Goal: Task Accomplishment & Management: Use online tool/utility

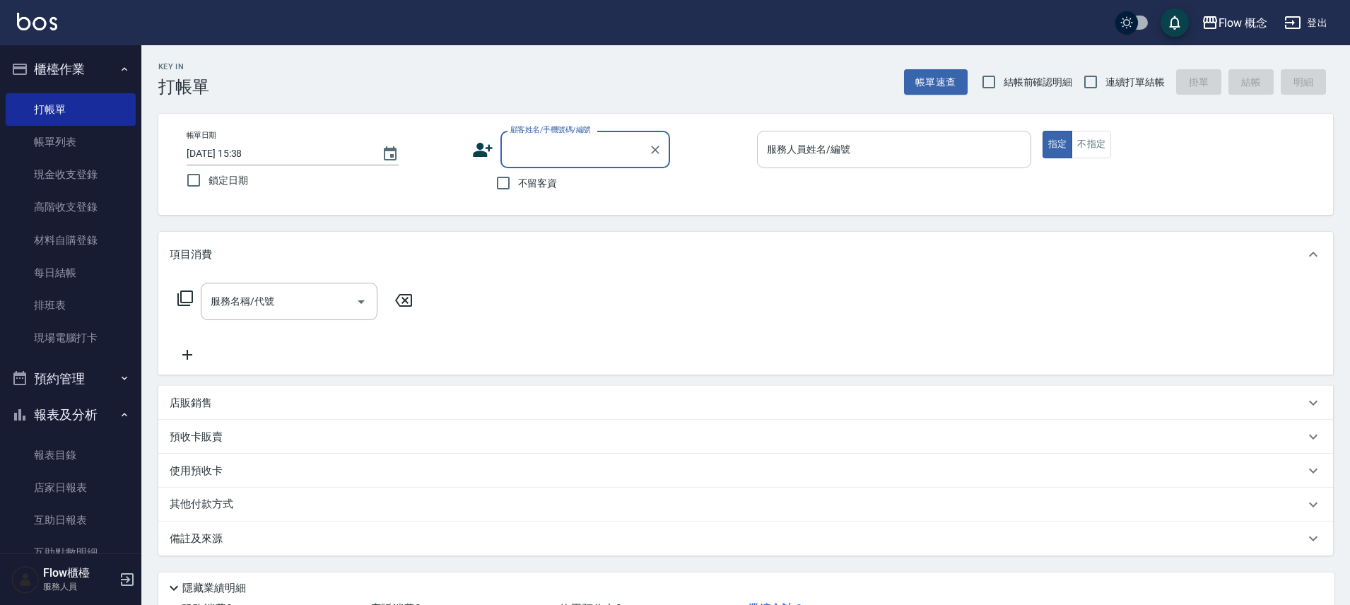
click at [835, 150] on input "服務人員姓名/編號" at bounding box center [895, 149] width 262 height 25
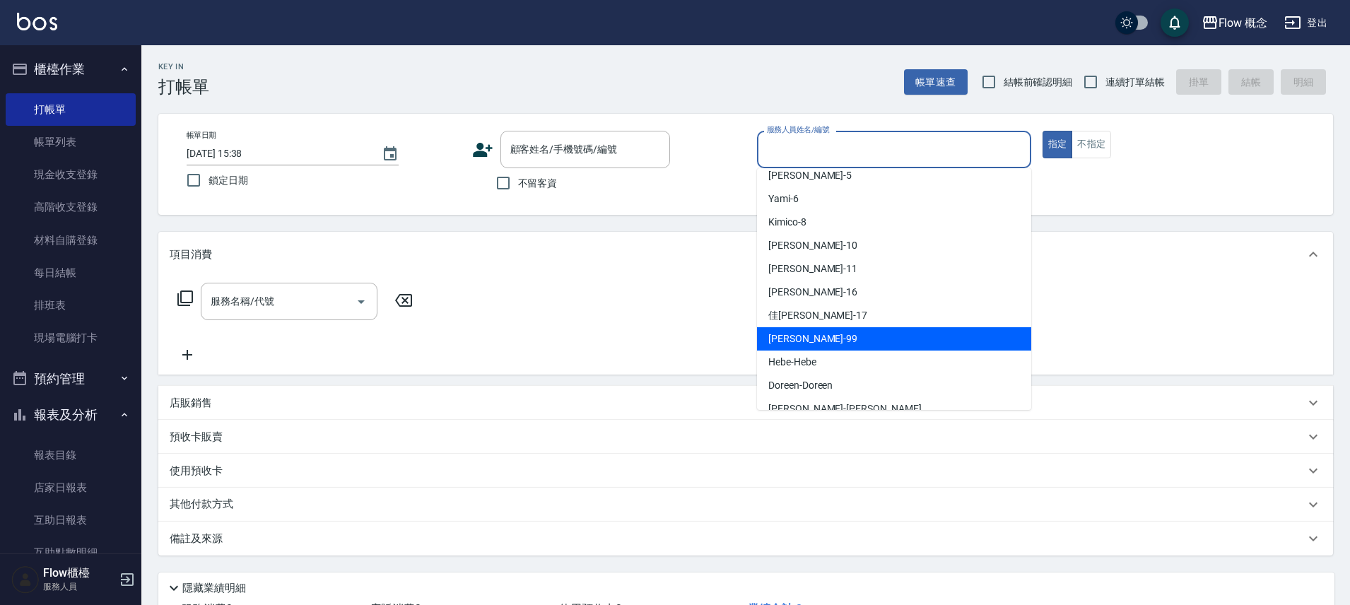
scroll to position [49, 0]
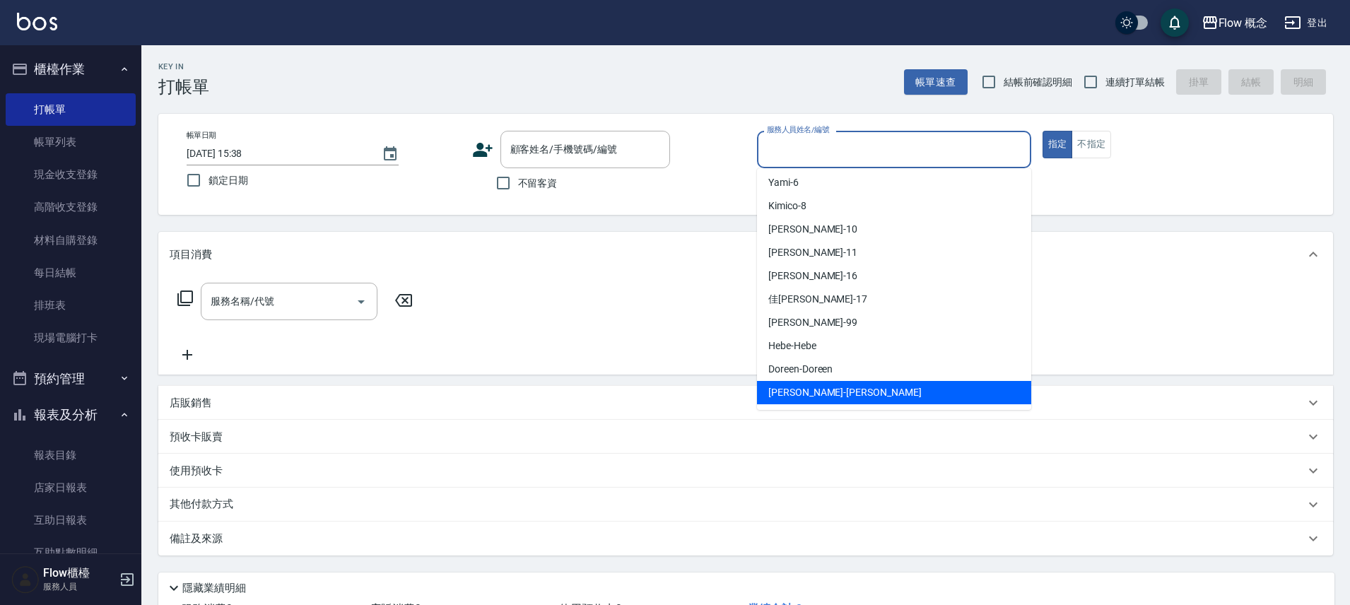
click at [787, 390] on span "[PERSON_NAME] -[PERSON_NAME]" at bounding box center [845, 392] width 153 height 15
type input "[PERSON_NAME]"
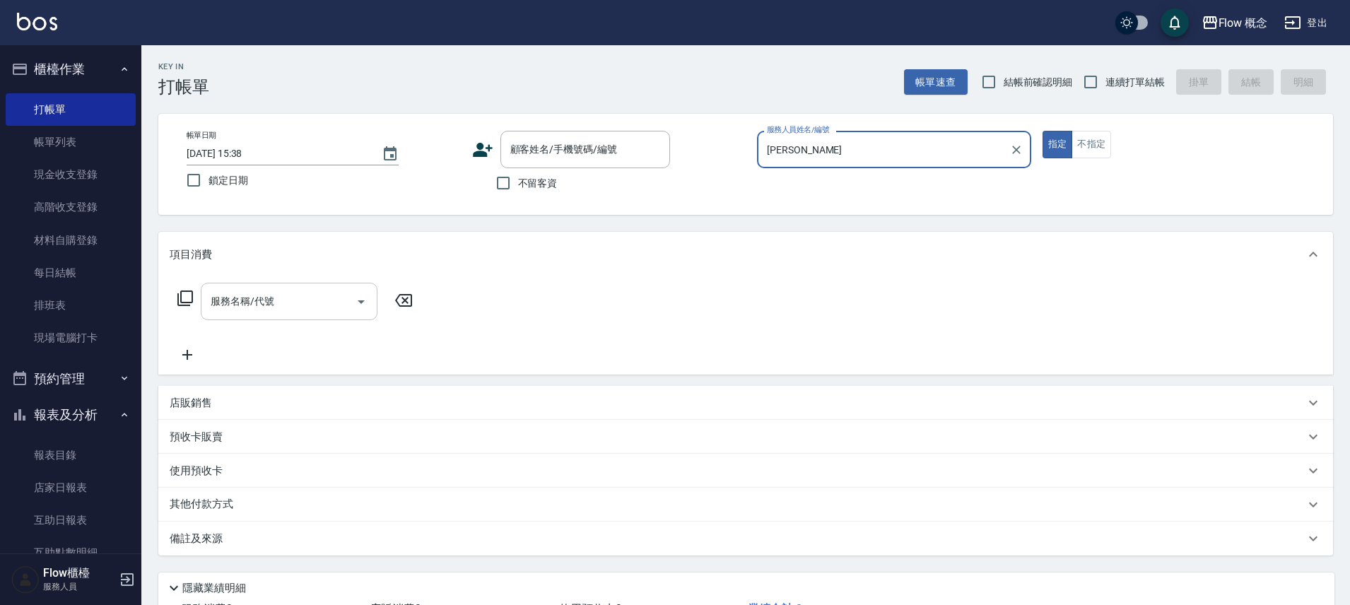
click at [322, 287] on div "服務名稱/代號" at bounding box center [289, 301] width 177 height 37
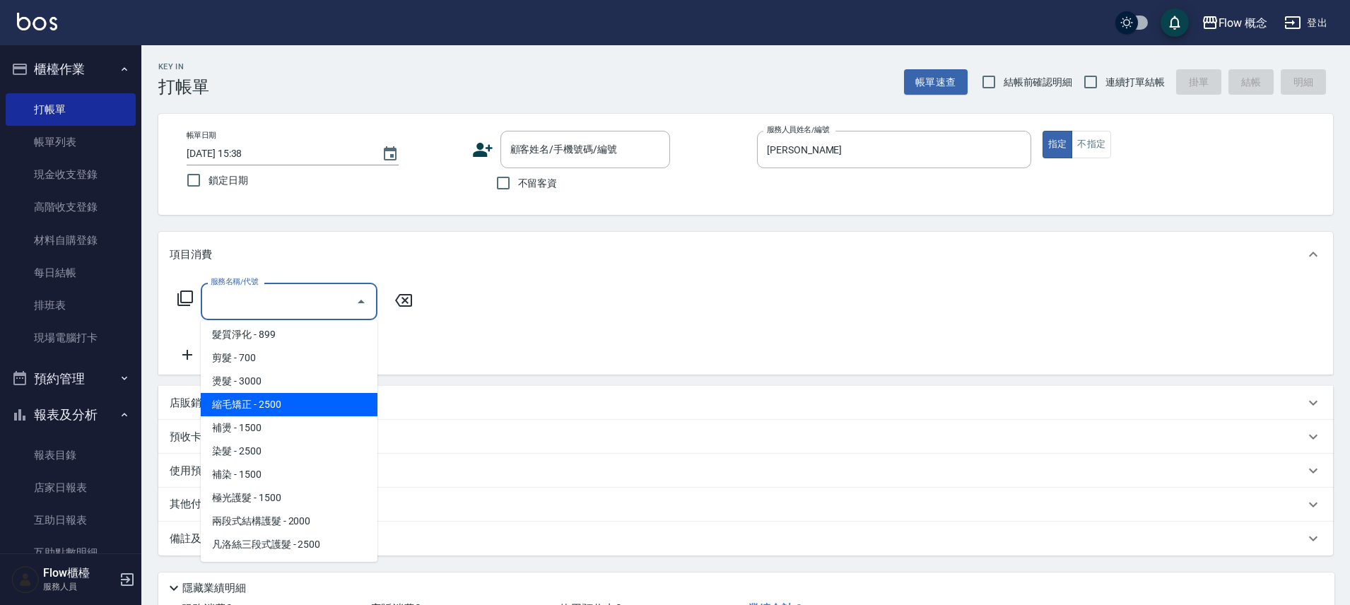
scroll to position [27, 0]
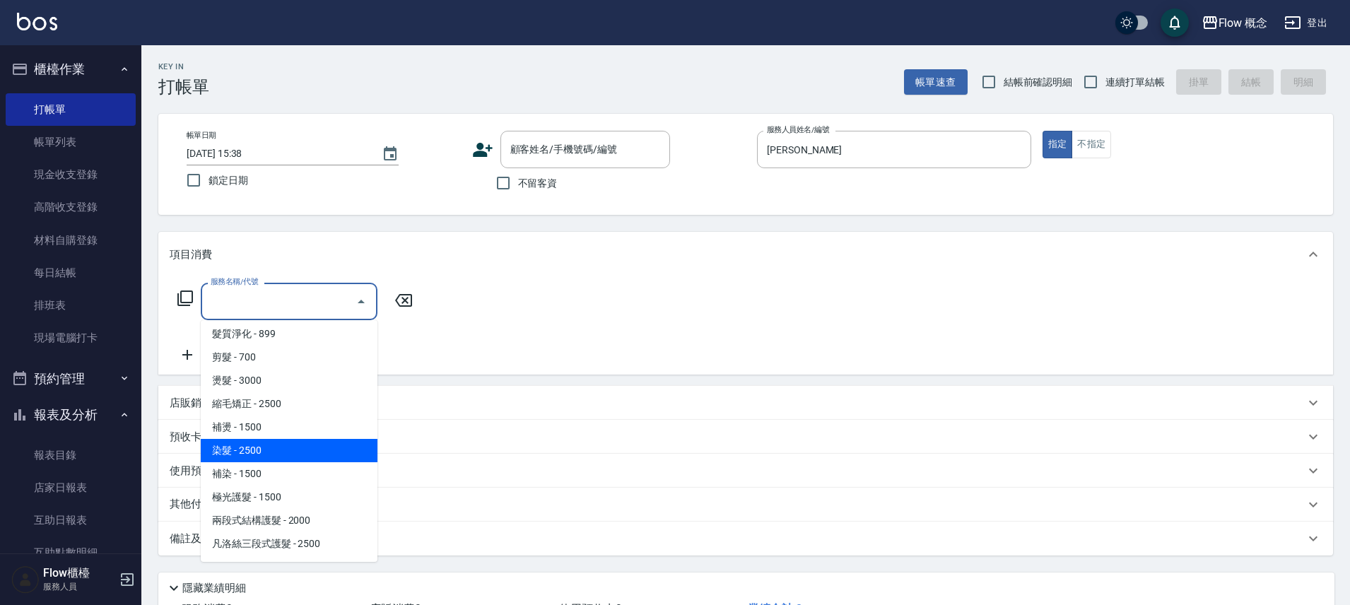
drag, startPoint x: 258, startPoint y: 444, endPoint x: 283, endPoint y: 419, distance: 35.0
click at [257, 444] on span "染髮 - 2500" at bounding box center [289, 450] width 177 height 23
type input "染髮(401)"
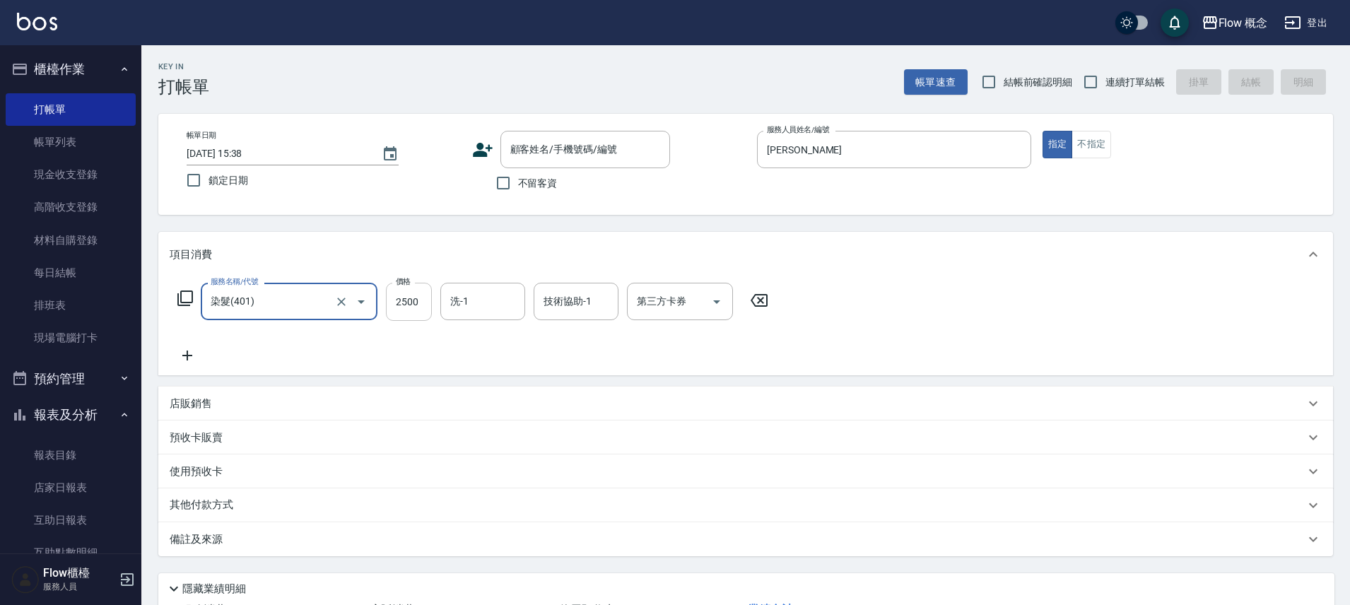
click at [407, 302] on input "2500" at bounding box center [409, 302] width 46 height 38
type input "1390"
click at [193, 360] on icon at bounding box center [187, 355] width 35 height 17
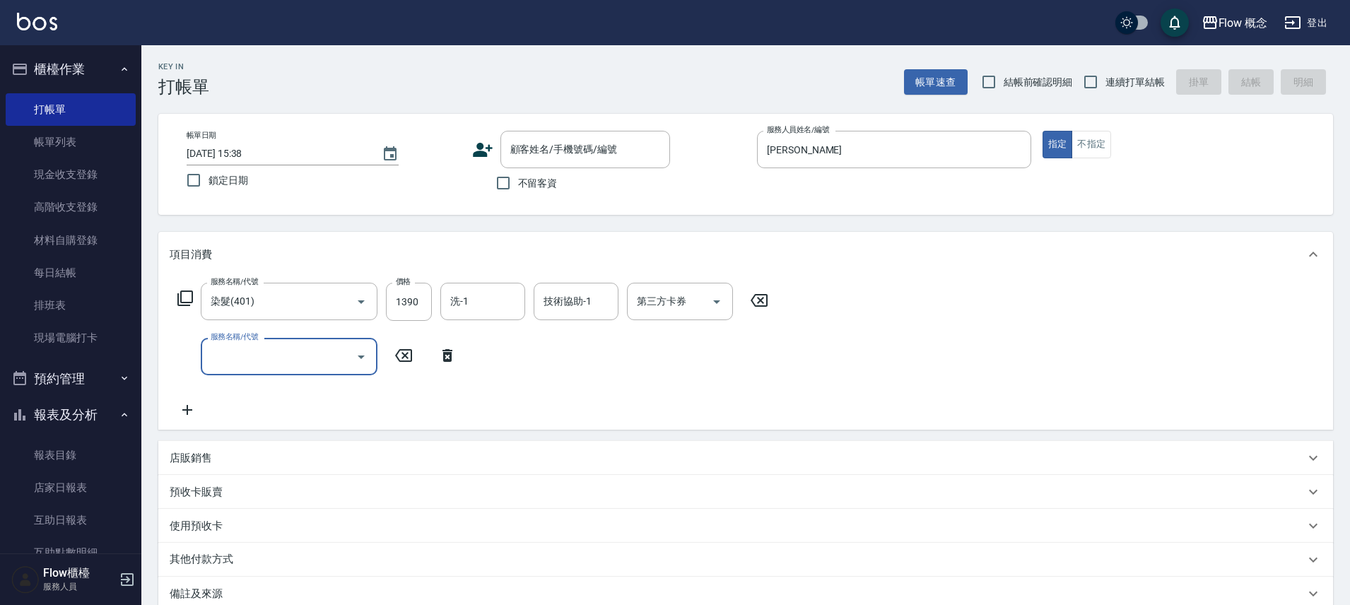
click at [262, 361] on input "服務名稱/代號" at bounding box center [278, 356] width 143 height 25
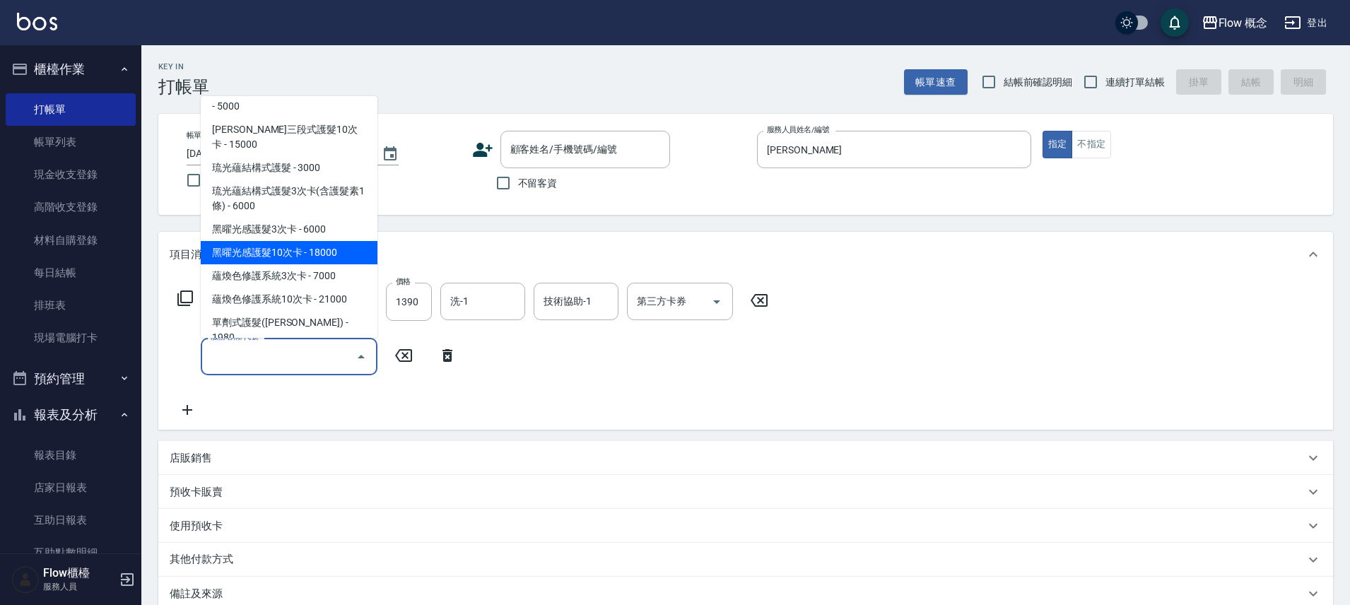
scroll to position [447, 0]
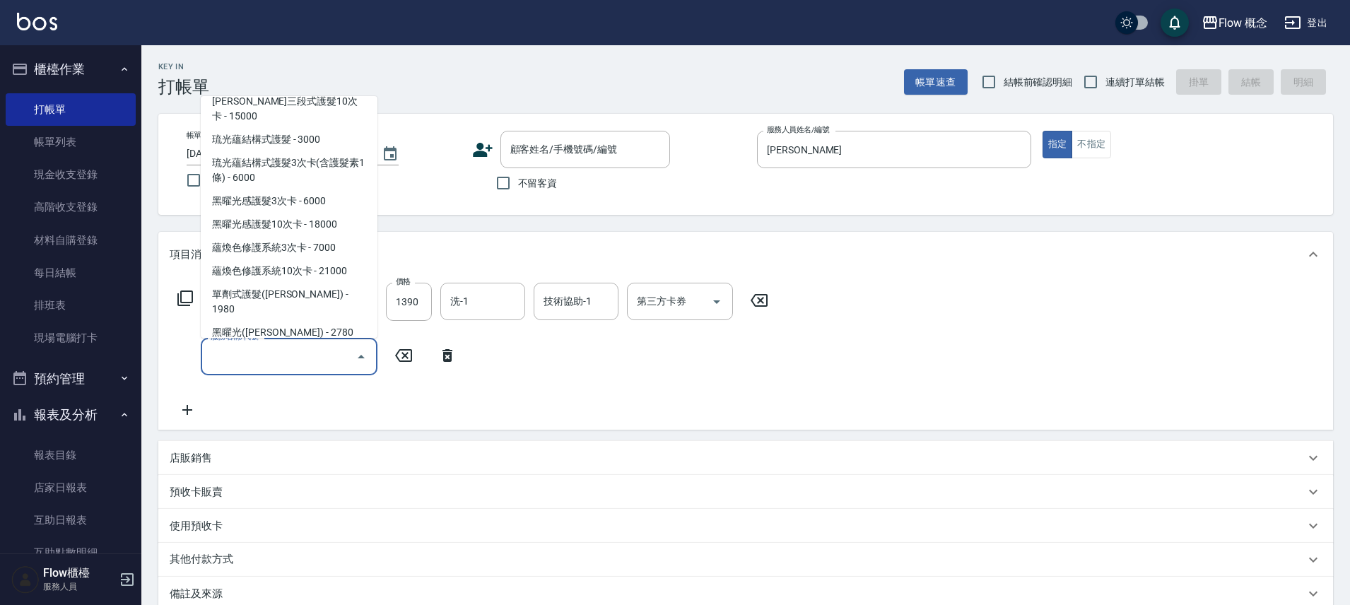
click at [259, 344] on span "京喚羽（[PERSON_NAME]） - 2980" at bounding box center [289, 355] width 177 height 23
type input "京喚羽（[PERSON_NAME]）(521)"
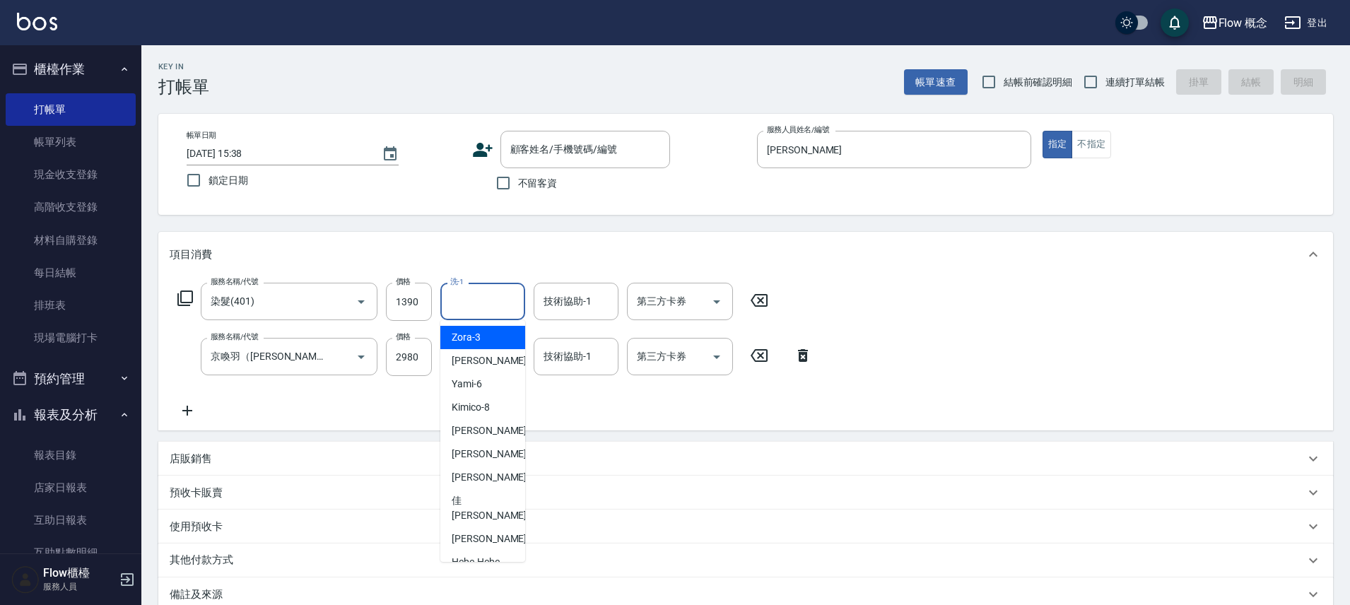
click at [473, 305] on input "洗-1" at bounding box center [483, 301] width 72 height 25
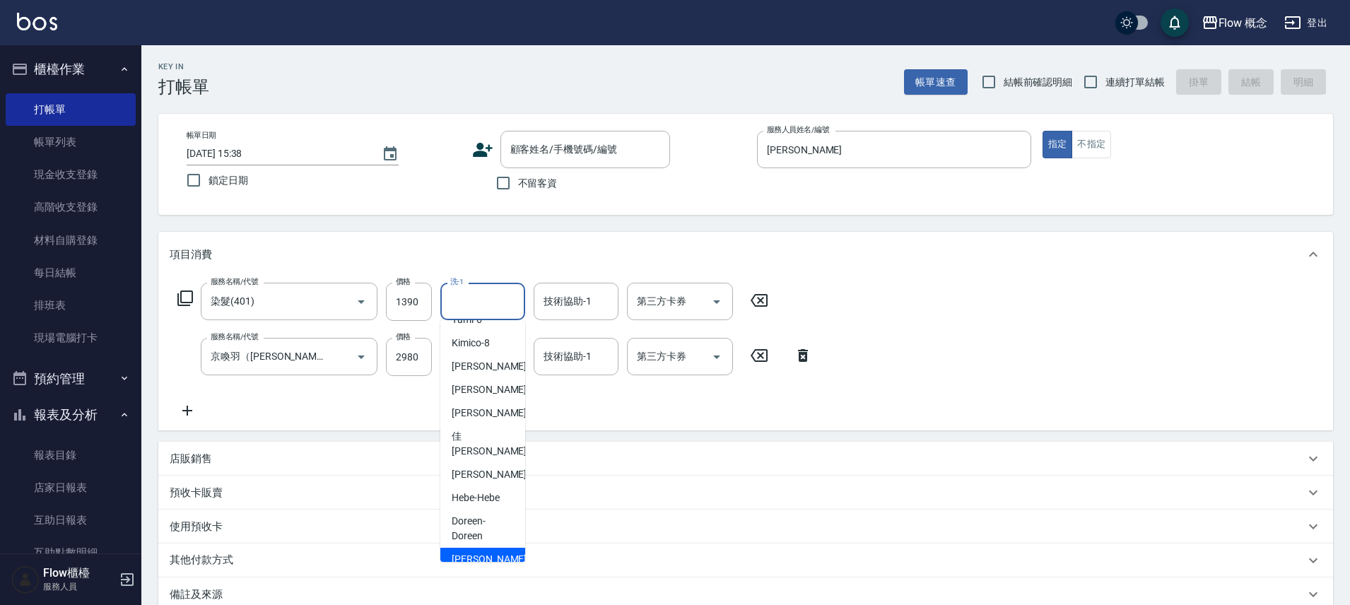
click at [459, 552] on span "[PERSON_NAME] -[PERSON_NAME]" at bounding box center [491, 567] width 78 height 30
type input "[PERSON_NAME]"
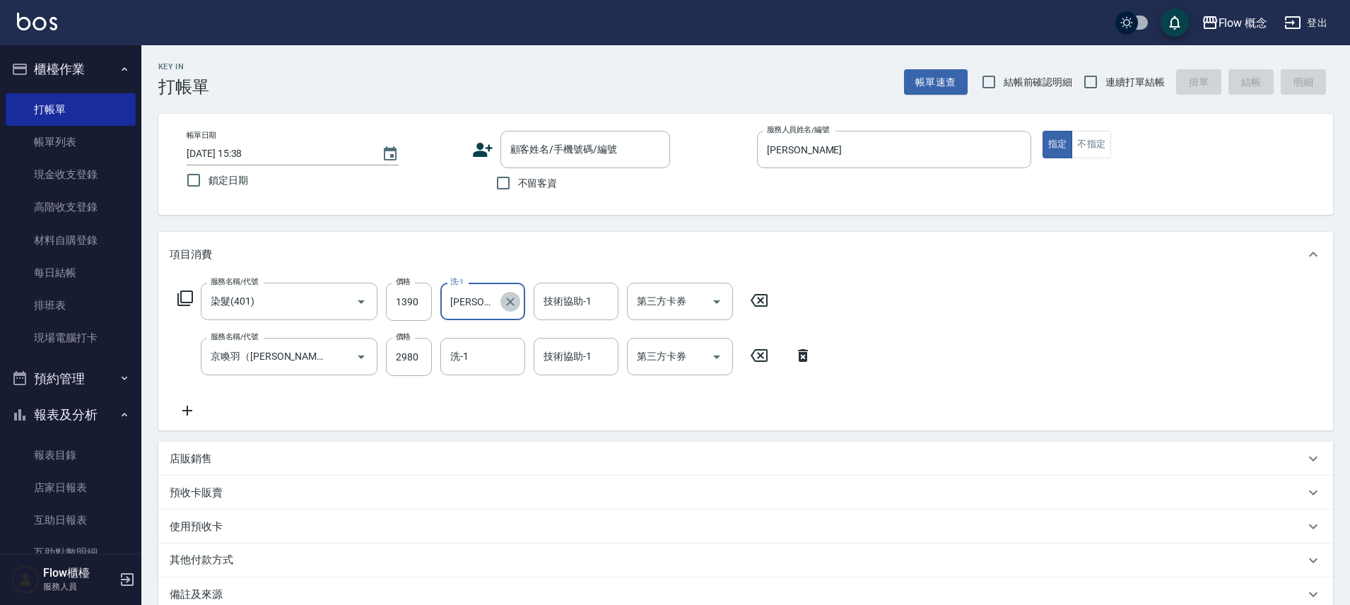
click at [514, 305] on icon "Clear" at bounding box center [510, 302] width 14 height 14
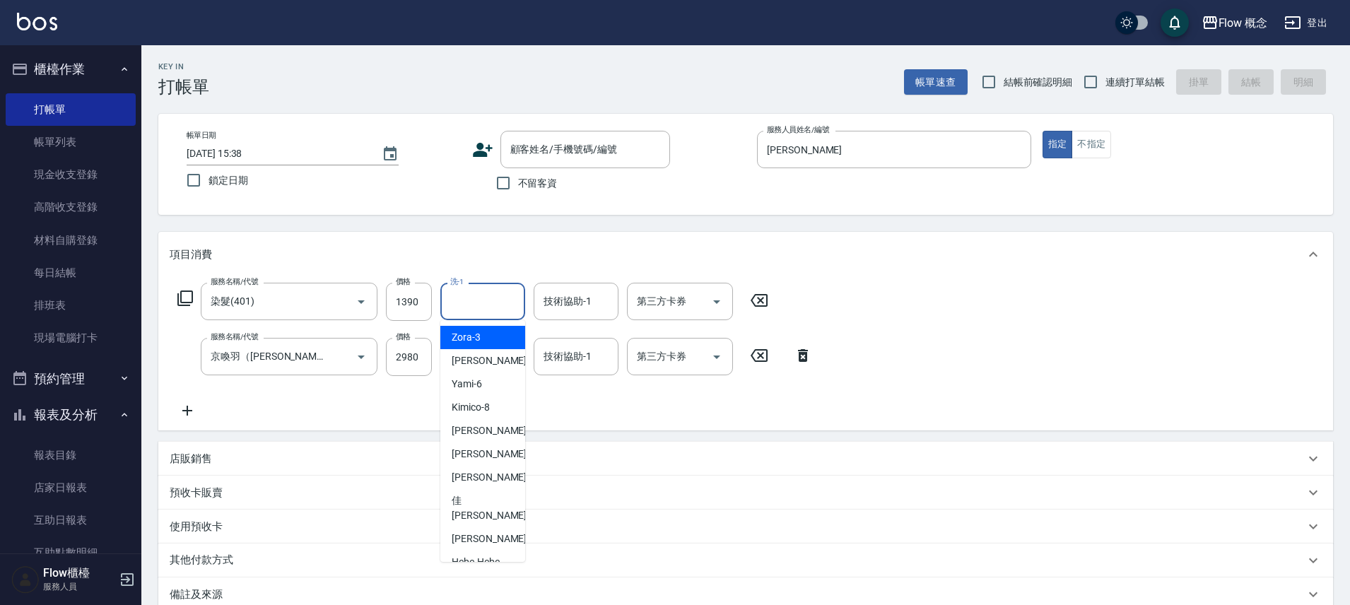
click at [484, 300] on input "洗-1" at bounding box center [483, 301] width 72 height 25
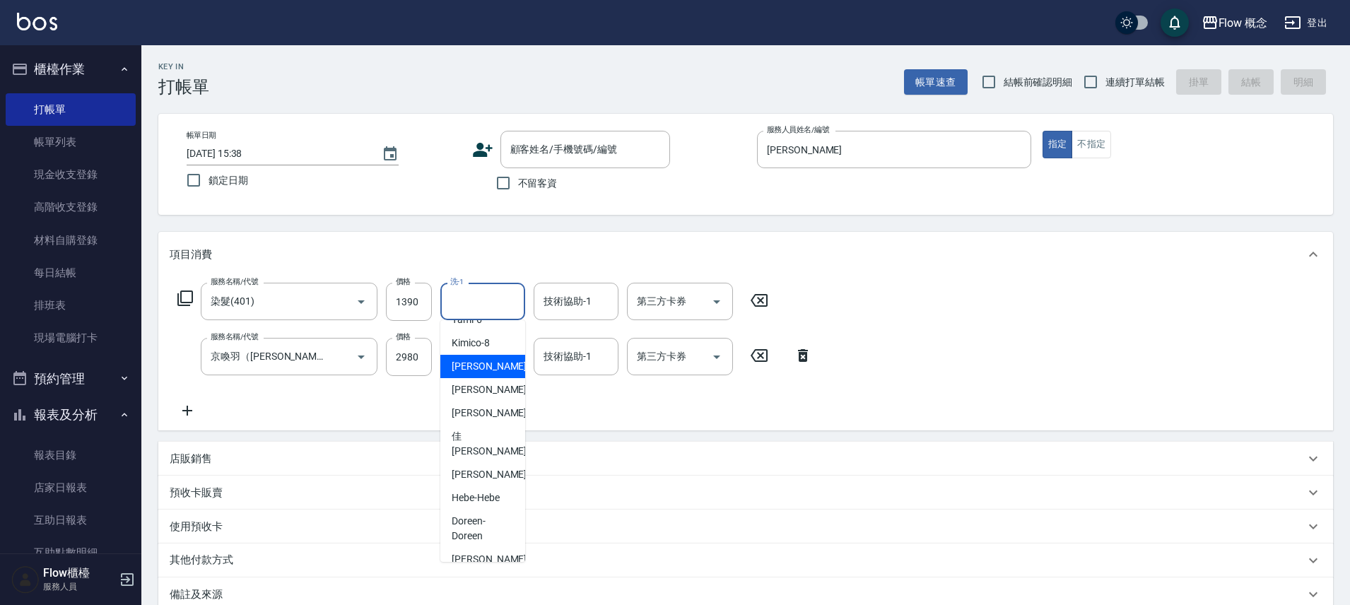
drag, startPoint x: 465, startPoint y: 357, endPoint x: 484, endPoint y: 349, distance: 20.6
click at [465, 358] on div "[PERSON_NAME] -10" at bounding box center [482, 366] width 85 height 23
type input "[PERSON_NAME]-10"
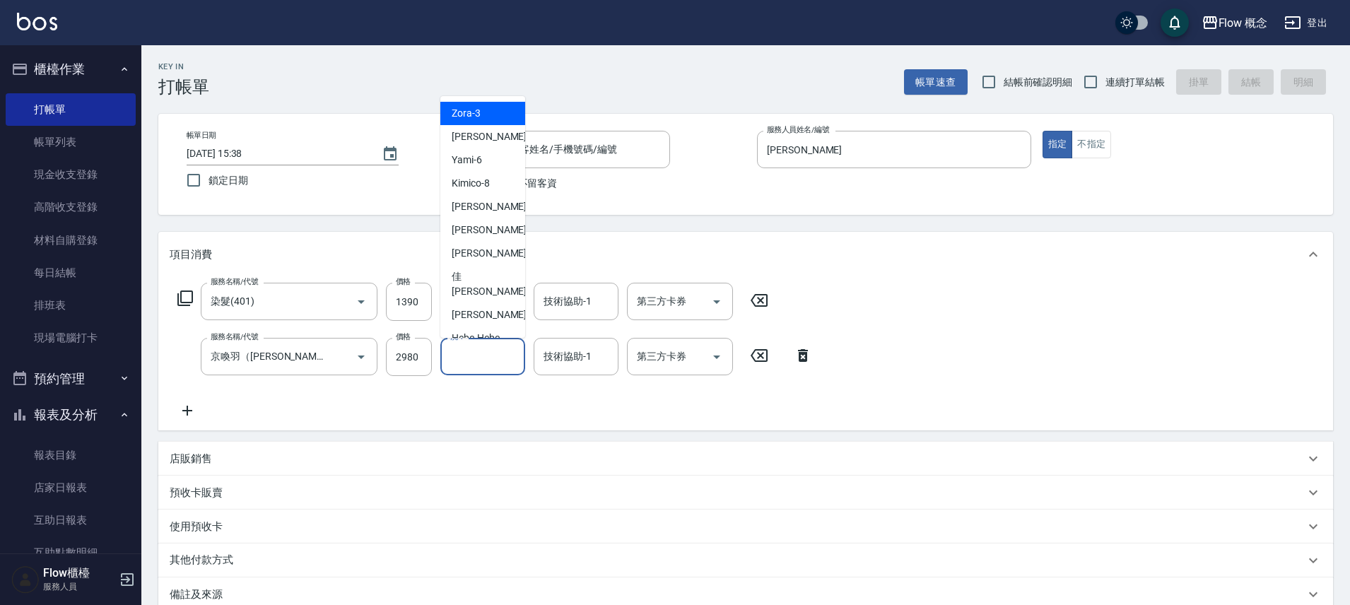
click at [499, 349] on input "洗-1" at bounding box center [483, 356] width 72 height 25
click at [465, 206] on span "[PERSON_NAME] -10" at bounding box center [496, 206] width 89 height 15
type input "[PERSON_NAME]-10"
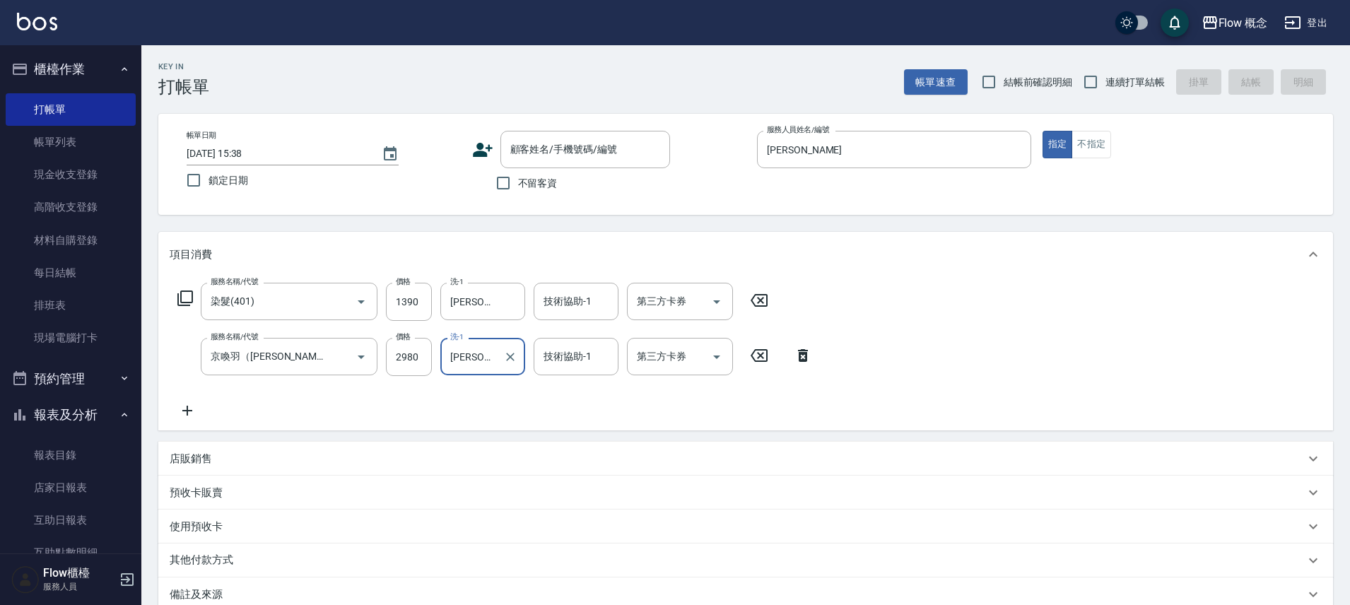
click at [198, 409] on icon at bounding box center [187, 410] width 35 height 17
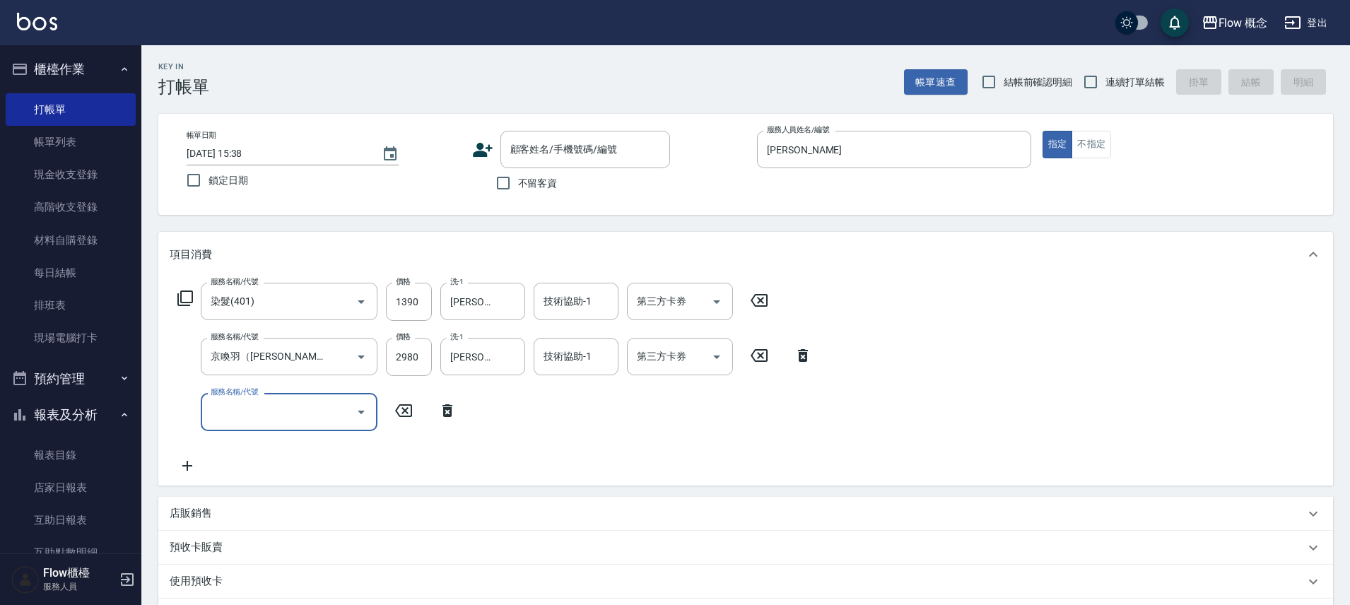
click at [236, 393] on label "服務名稱/代號" at bounding box center [234, 392] width 47 height 11
click at [236, 399] on input "服務名稱/代號" at bounding box center [278, 411] width 143 height 25
click at [233, 398] on div "服務名稱/代號" at bounding box center [289, 411] width 177 height 37
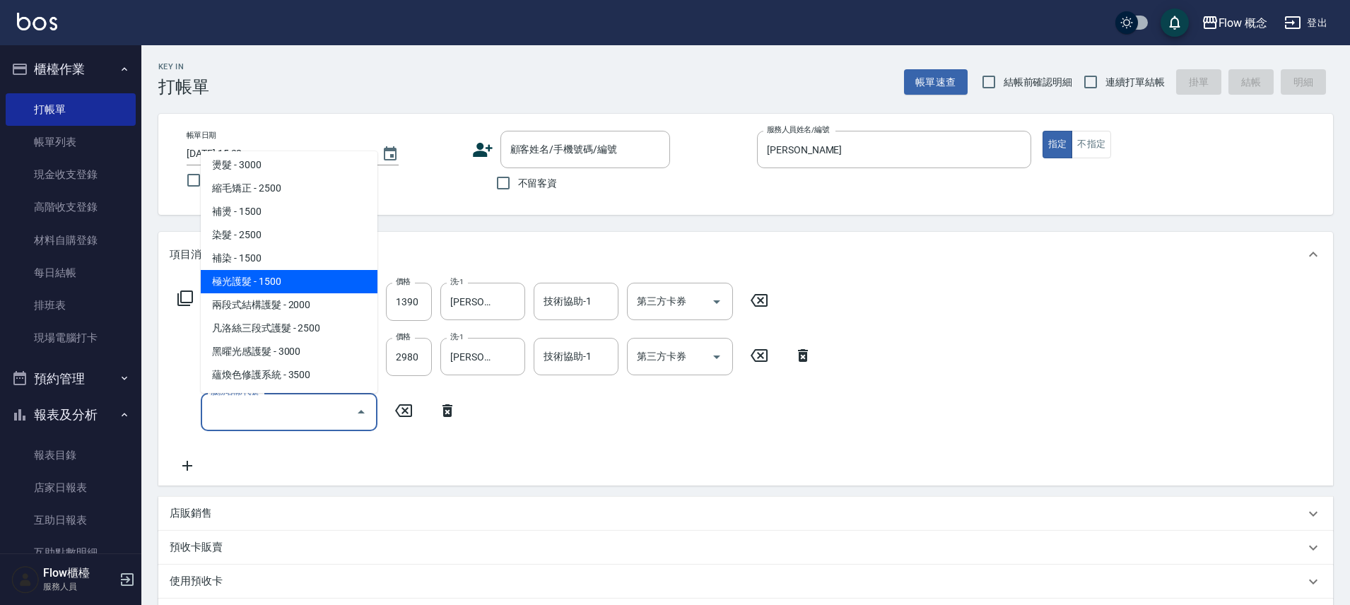
scroll to position [0, 0]
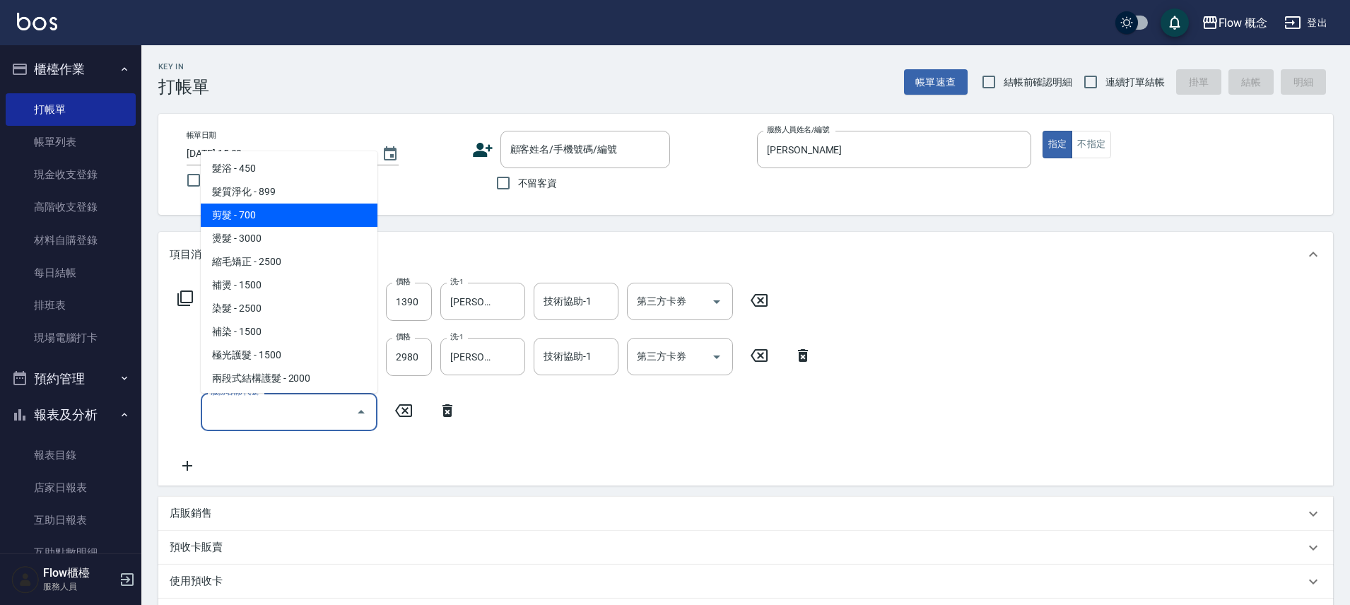
click at [278, 208] on span "剪髮 - 700" at bounding box center [289, 215] width 177 height 23
type input "剪髮(201)"
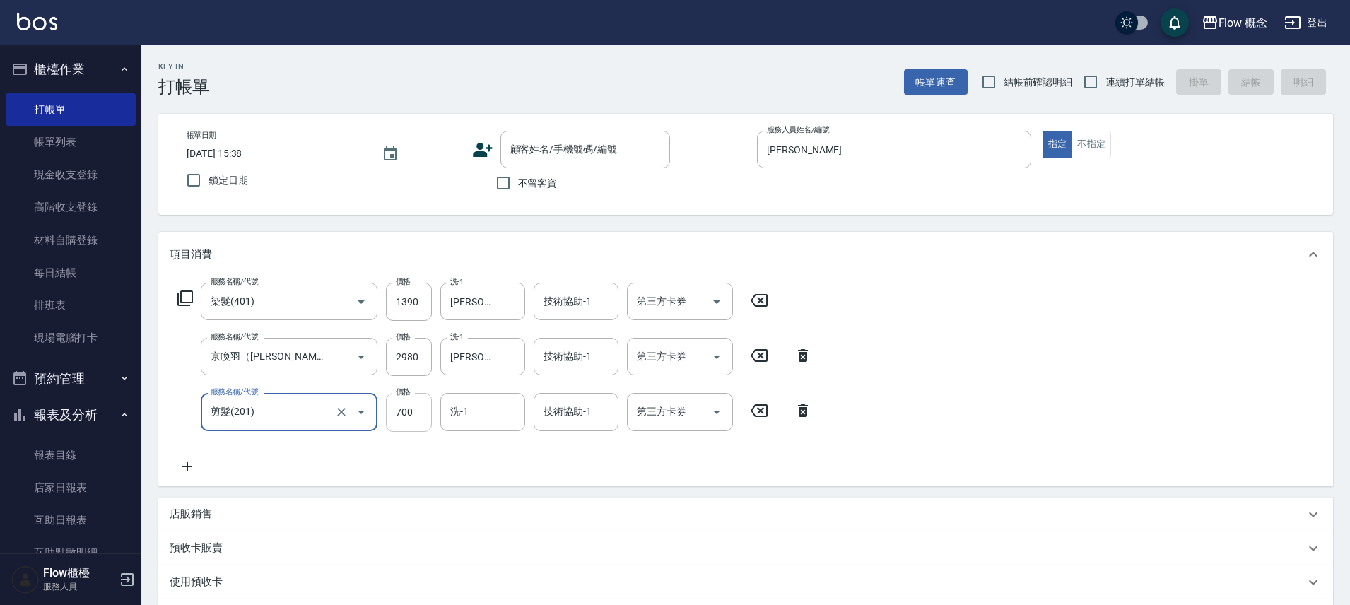
click at [425, 403] on input "700" at bounding box center [409, 412] width 46 height 38
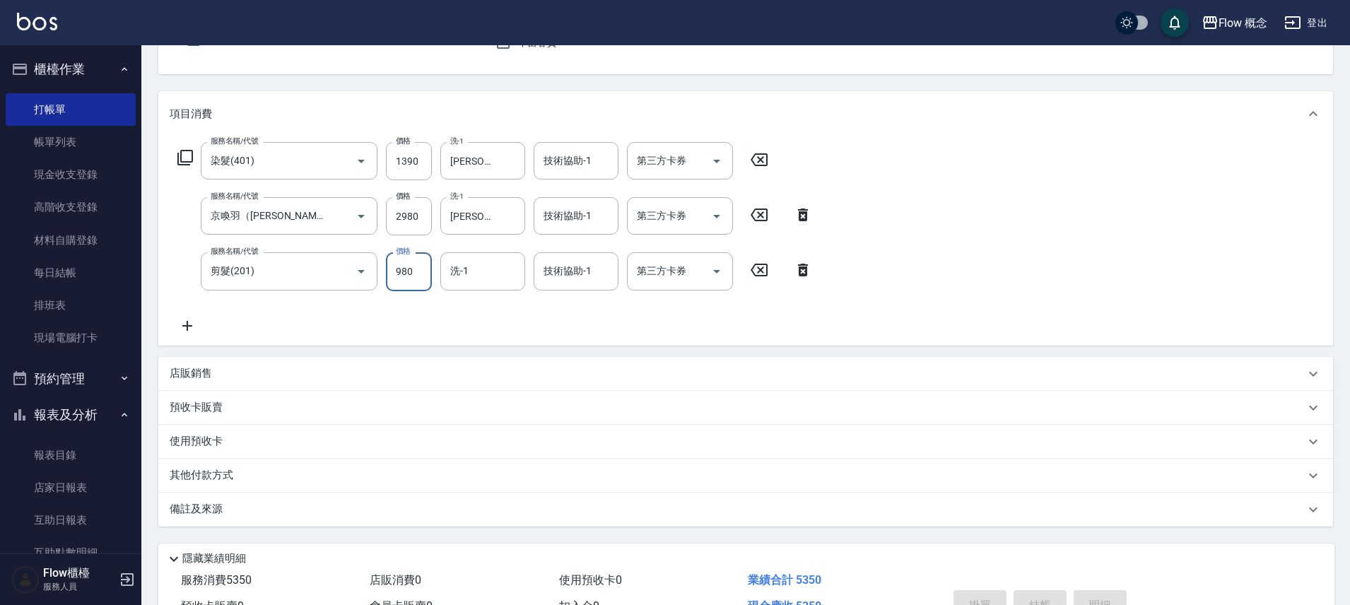
scroll to position [222, 0]
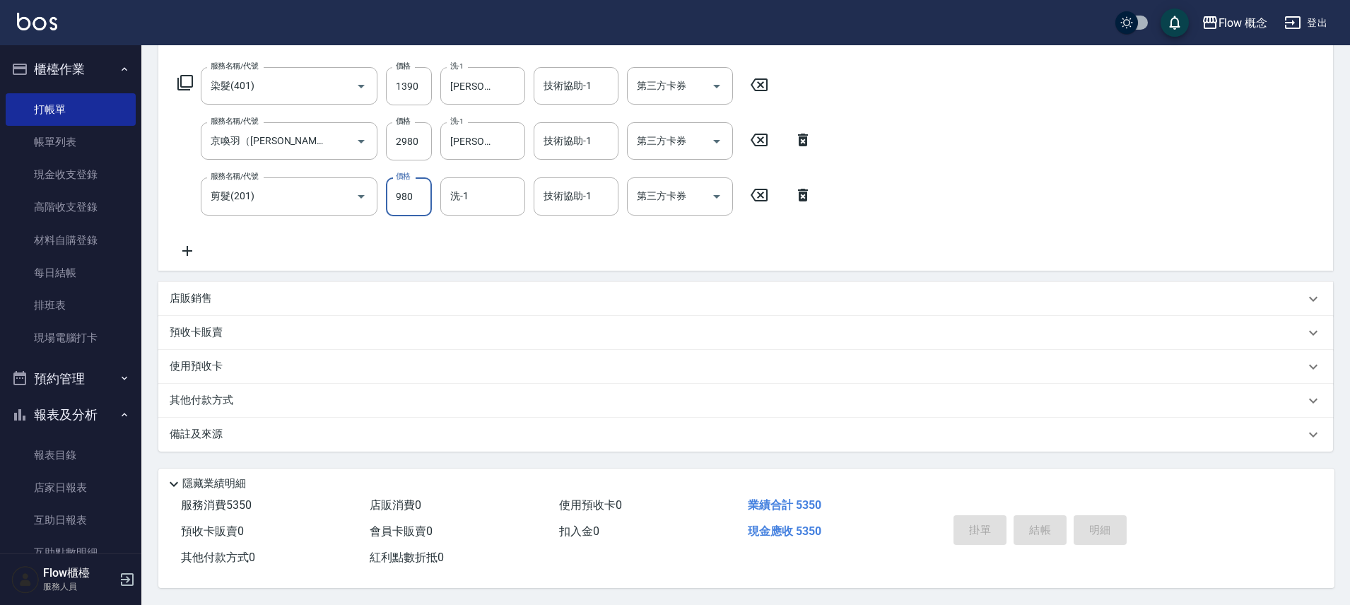
type input "980"
click at [206, 427] on p "備註及來源" at bounding box center [196, 434] width 53 height 15
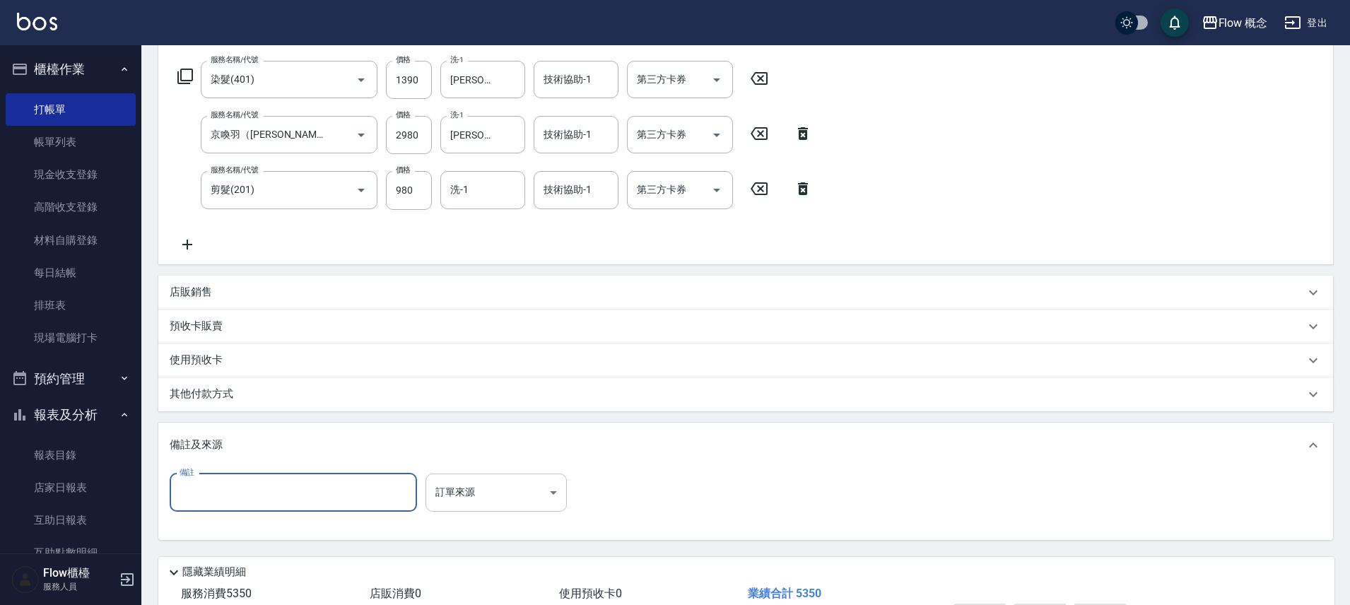
drag, startPoint x: 415, startPoint y: 478, endPoint x: 448, endPoint y: 493, distance: 36.4
click at [417, 479] on div "備註 備註 訂單來源 ​ 訂單來源" at bounding box center [373, 493] width 406 height 38
click at [461, 503] on body "Flow 概念 登出 櫃檯作業 打帳單 帳單列表 現金收支登錄 高階收支登錄 材料自購登錄 每日結帳 排班表 現場電腦打卡 預約管理 預約管理 單日預約紀錄 …" at bounding box center [675, 236] width 1350 height 916
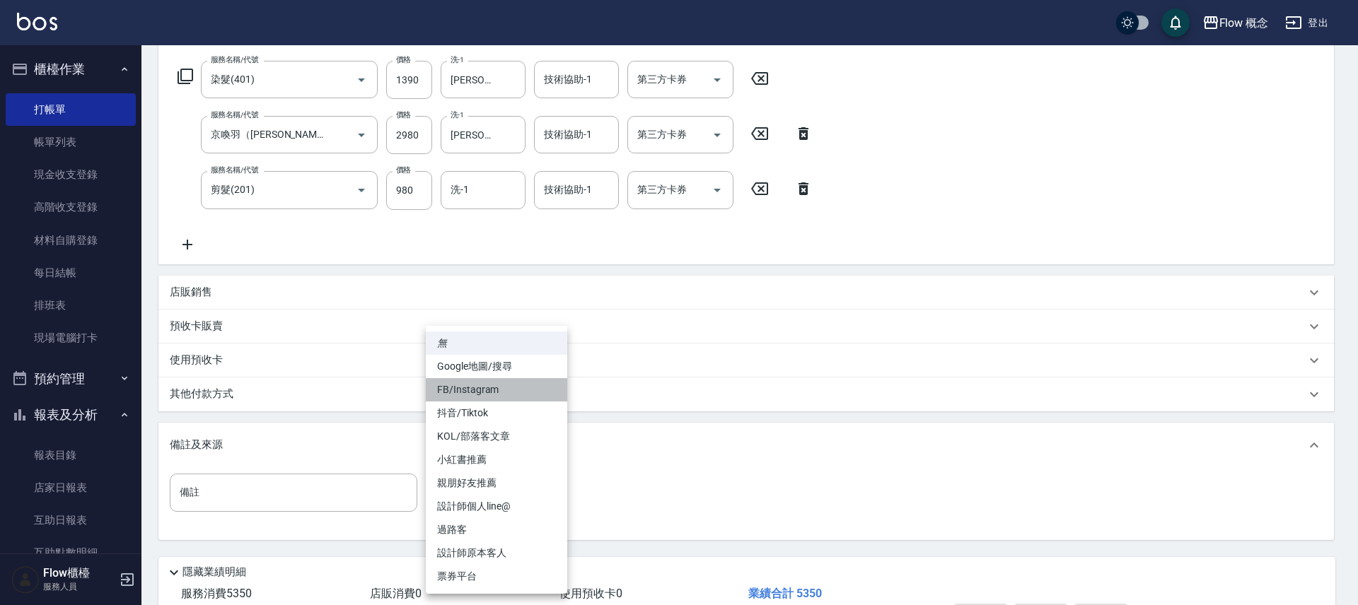
click at [475, 395] on li "FB/Instagram" at bounding box center [496, 389] width 141 height 23
type input "FB/Instagram"
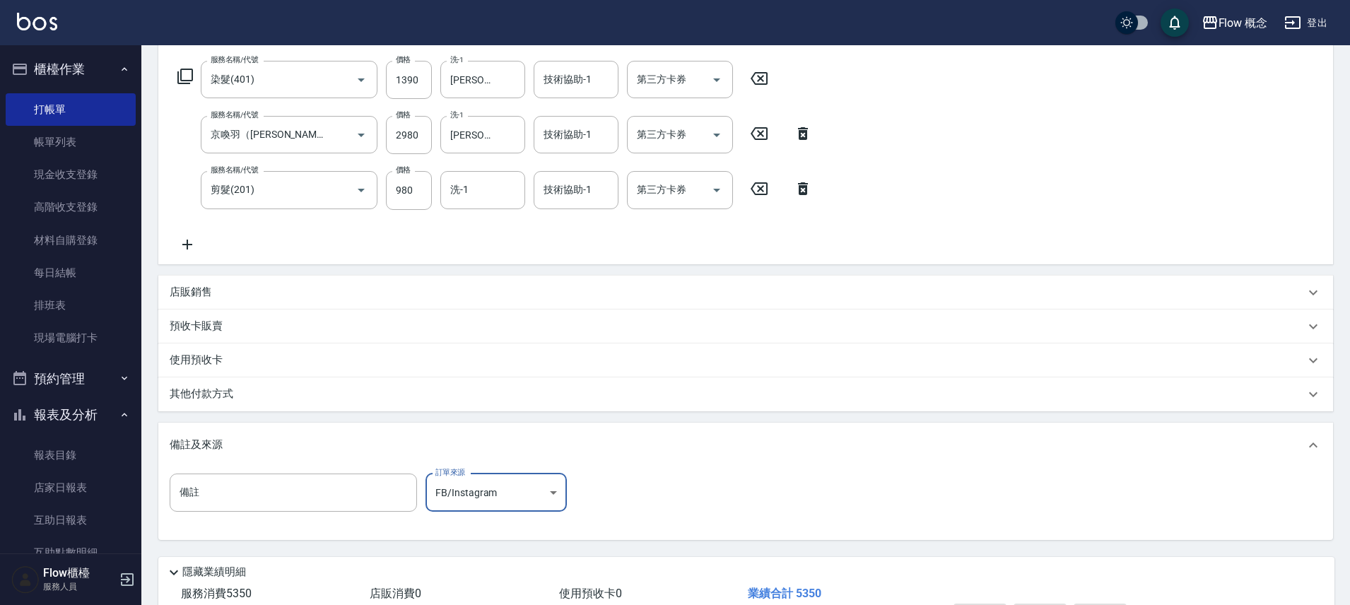
click at [301, 393] on div "無 Google地圖/搜尋 FB/Instagram 抖音/Tiktok KOL/部落客文章 小紅書推薦 親朋好友推薦 設計師個人line@ 過路客 設計師原…" at bounding box center [675, 302] width 1350 height 605
drag, startPoint x: 264, startPoint y: 392, endPoint x: 252, endPoint y: 433, distance: 42.7
click at [264, 393] on div "其他付款方式" at bounding box center [738, 395] width 1136 height 16
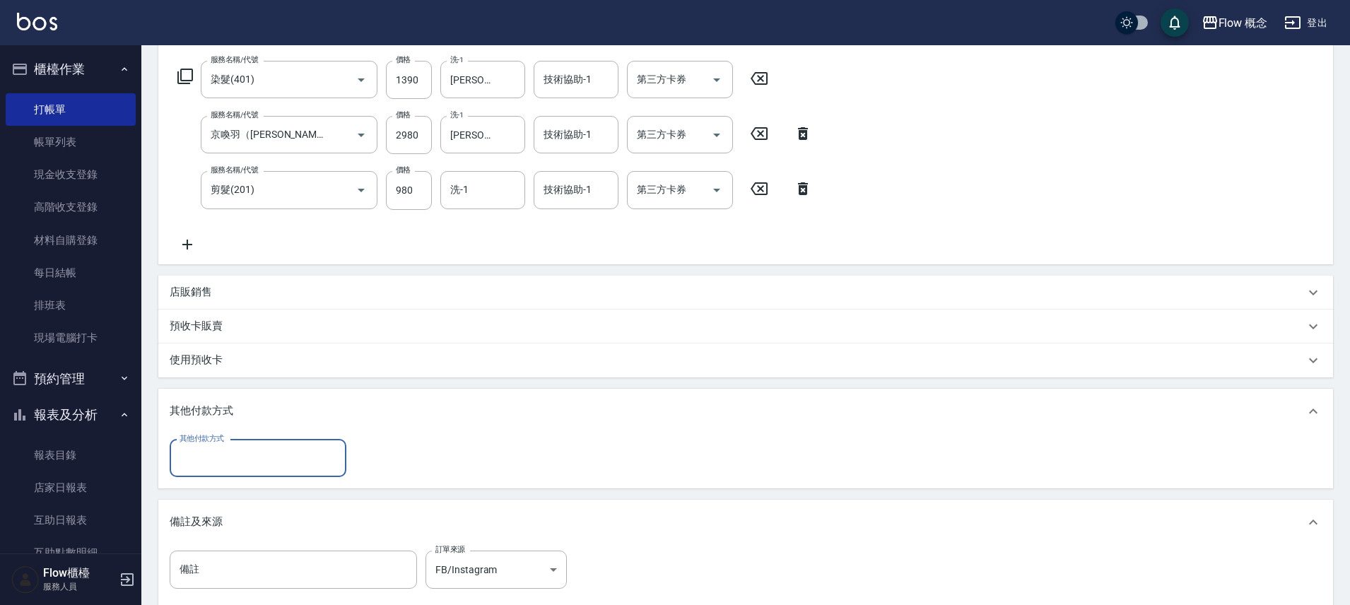
scroll to position [0, 0]
click at [251, 449] on input "其他付款方式" at bounding box center [258, 458] width 164 height 25
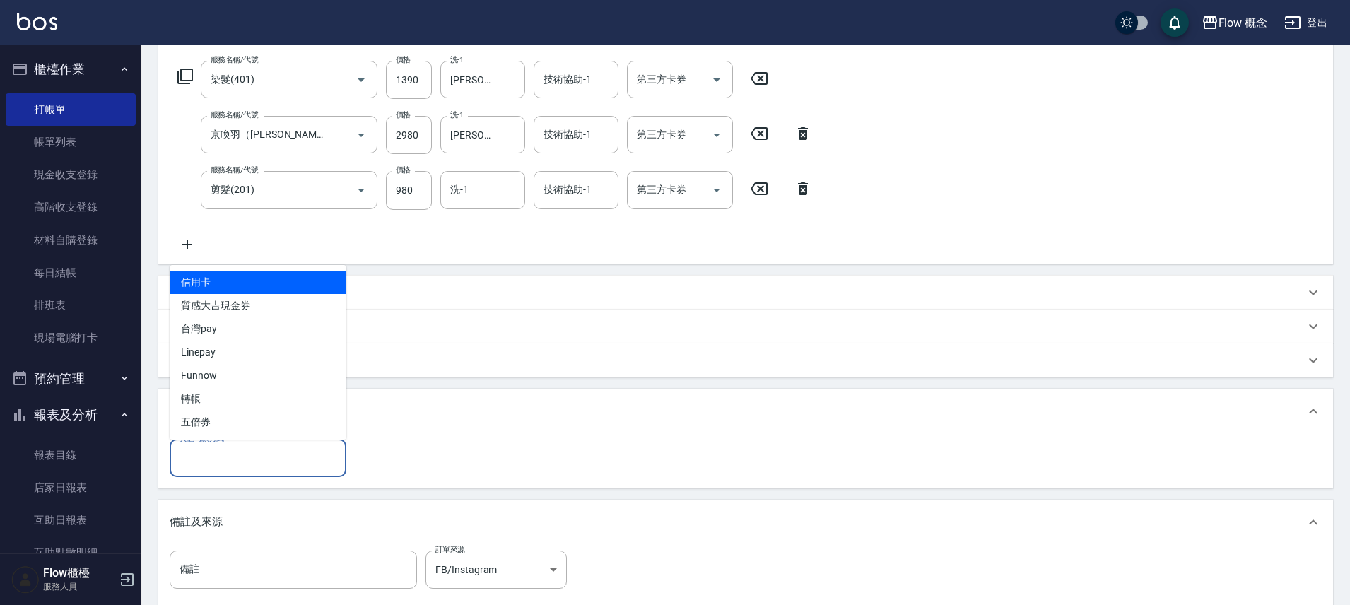
click at [226, 278] on span "信用卡" at bounding box center [258, 282] width 177 height 23
type input "信用卡"
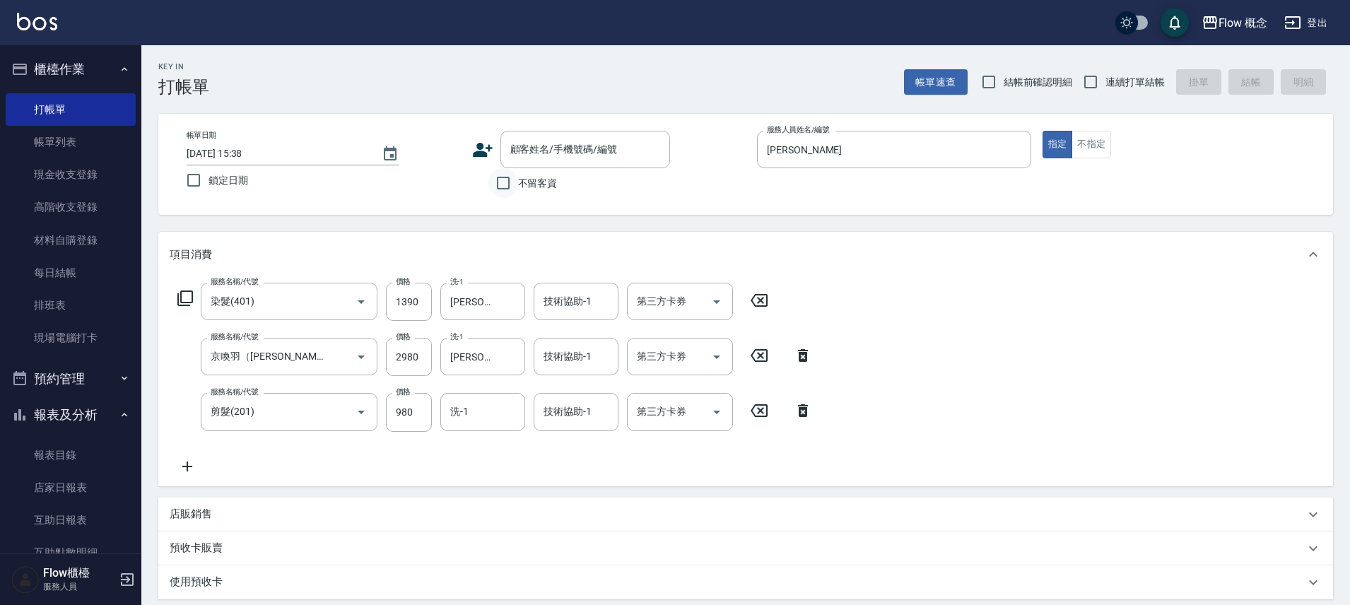
type input "5250"
click at [490, 182] on input "不留客資" at bounding box center [504, 183] width 30 height 30
checkbox input "true"
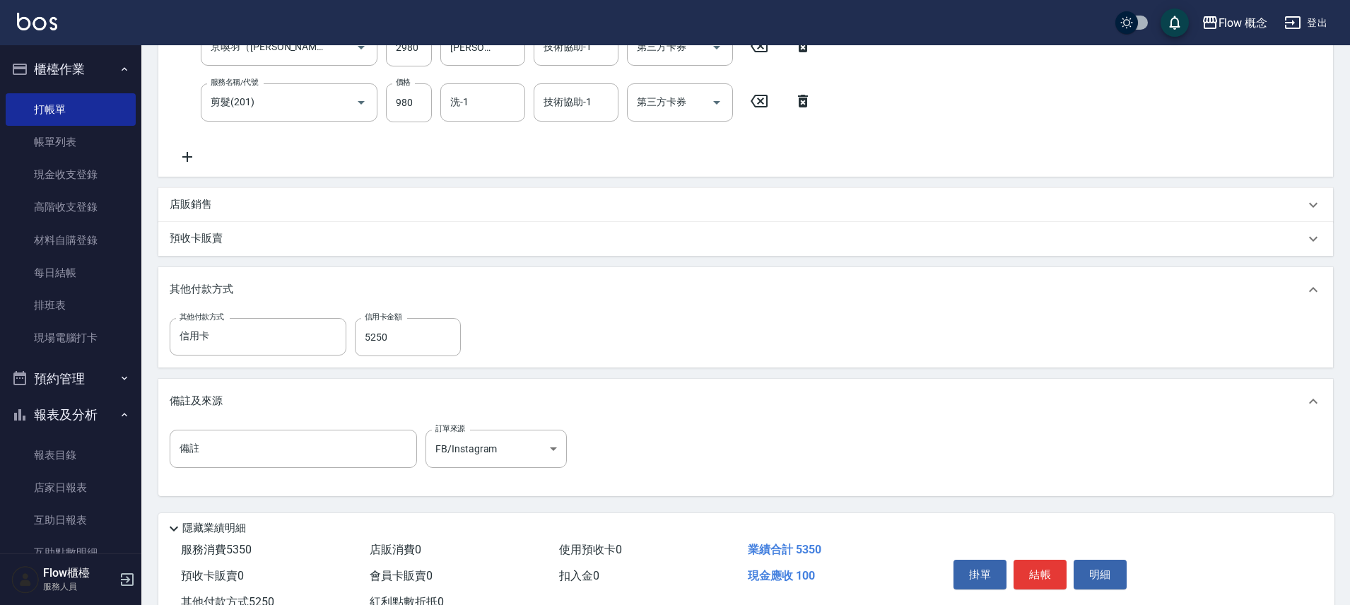
scroll to position [361, 0]
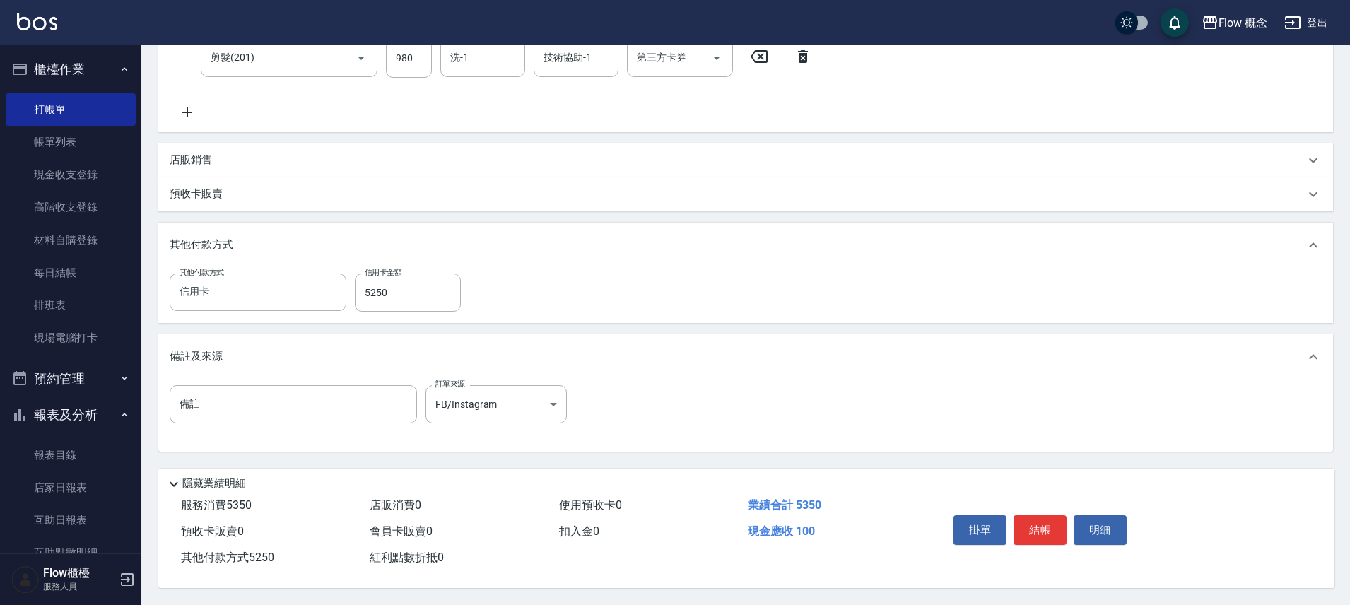
drag, startPoint x: 1030, startPoint y: 513, endPoint x: 1039, endPoint y: 506, distance: 11.2
click at [1030, 515] on button "結帳" at bounding box center [1040, 530] width 53 height 30
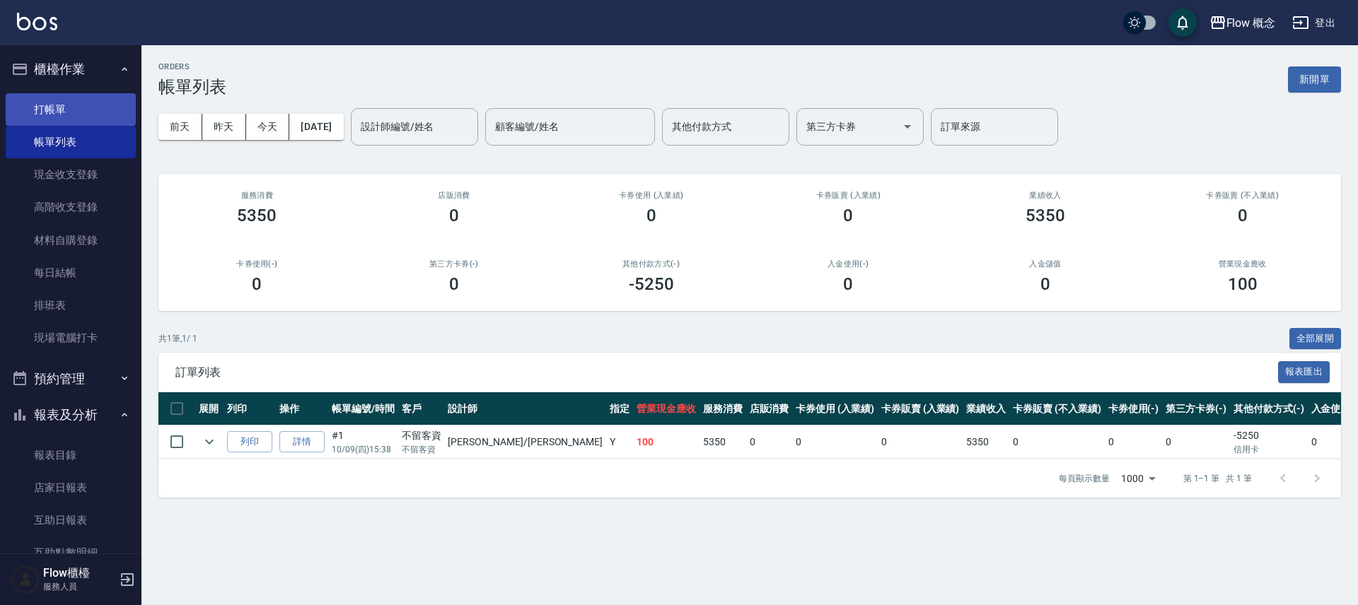
click at [78, 124] on link "打帳單" at bounding box center [71, 109] width 130 height 33
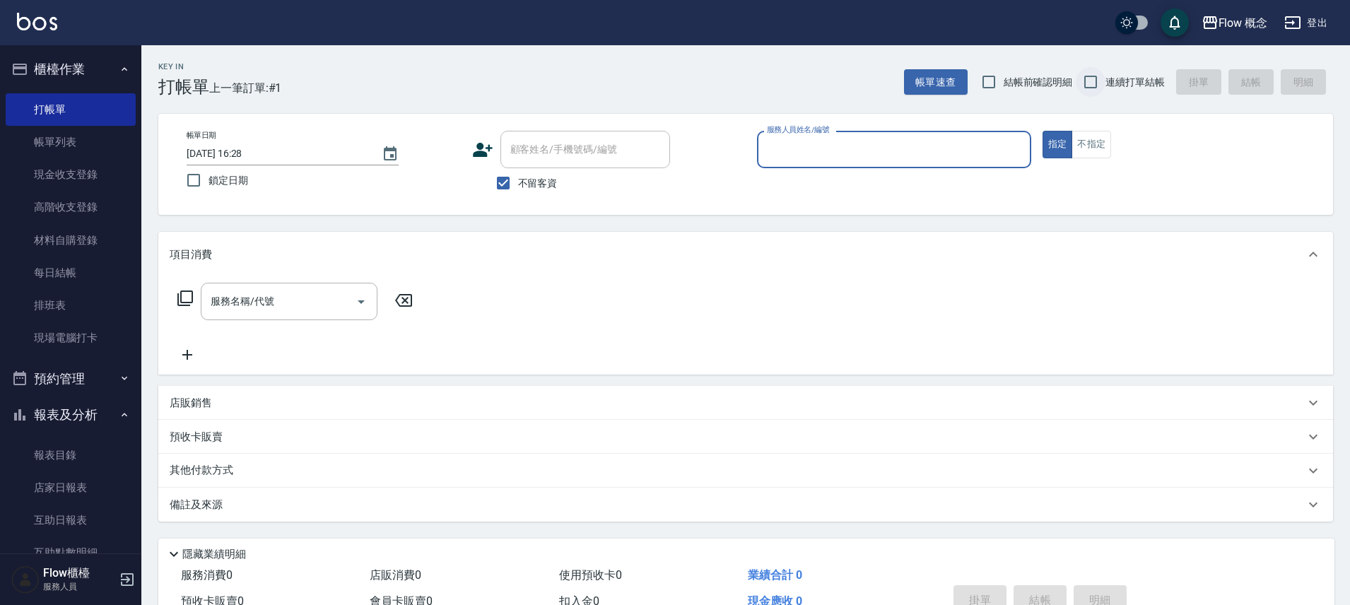
click at [1089, 76] on input "連續打單結帳" at bounding box center [1091, 82] width 30 height 30
checkbox input "true"
click at [856, 153] on input "服務人員姓名/編號" at bounding box center [895, 149] width 262 height 25
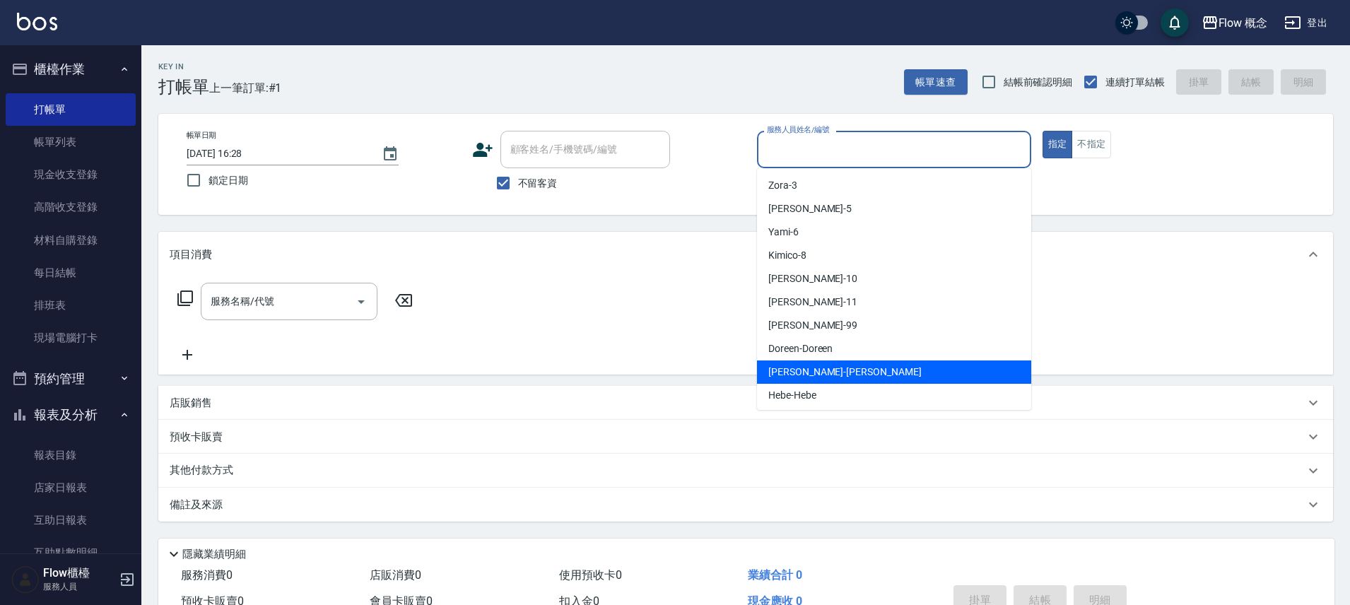
drag, startPoint x: 817, startPoint y: 377, endPoint x: 420, endPoint y: 312, distance: 402.6
click at [817, 378] on div "[PERSON_NAME] -[PERSON_NAME]" at bounding box center [894, 372] width 274 height 23
type input "[PERSON_NAME]"
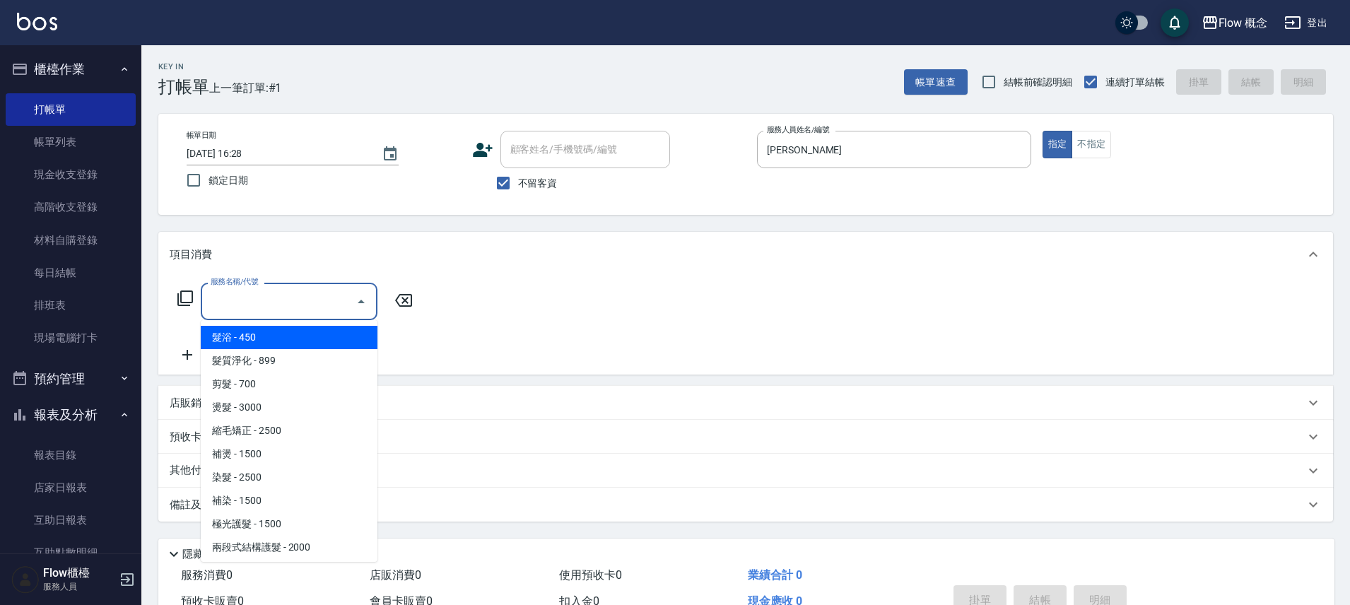
click at [289, 291] on input "服務名稱/代號" at bounding box center [278, 301] width 143 height 25
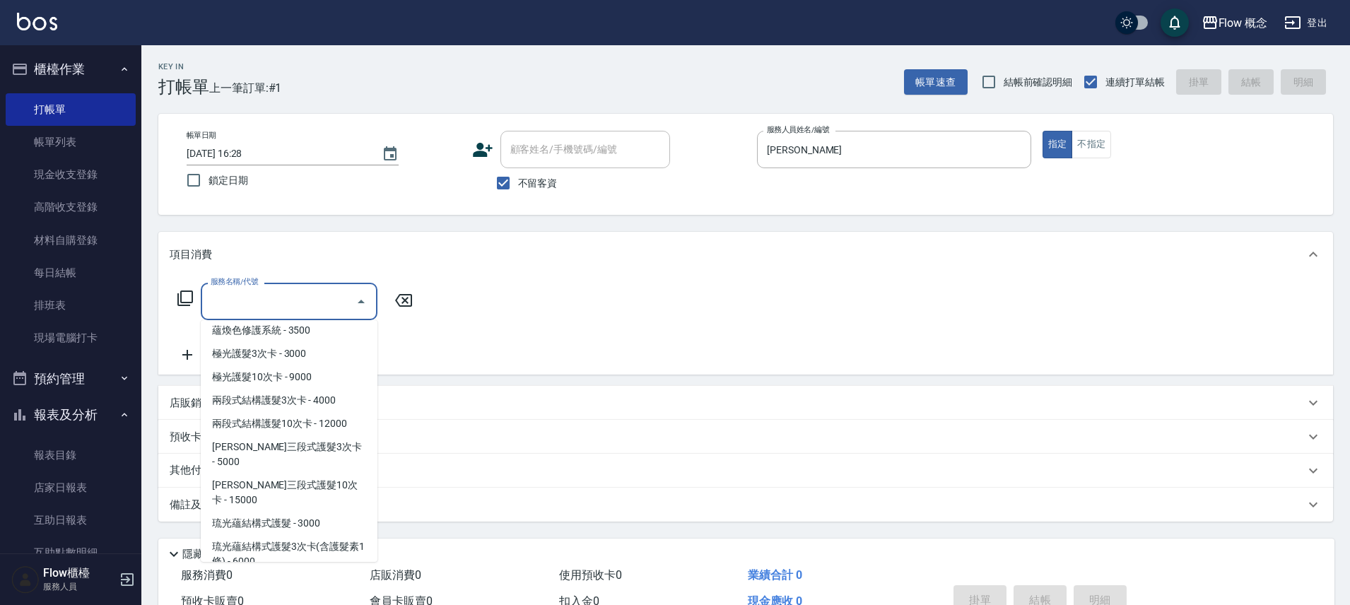
scroll to position [465, 0]
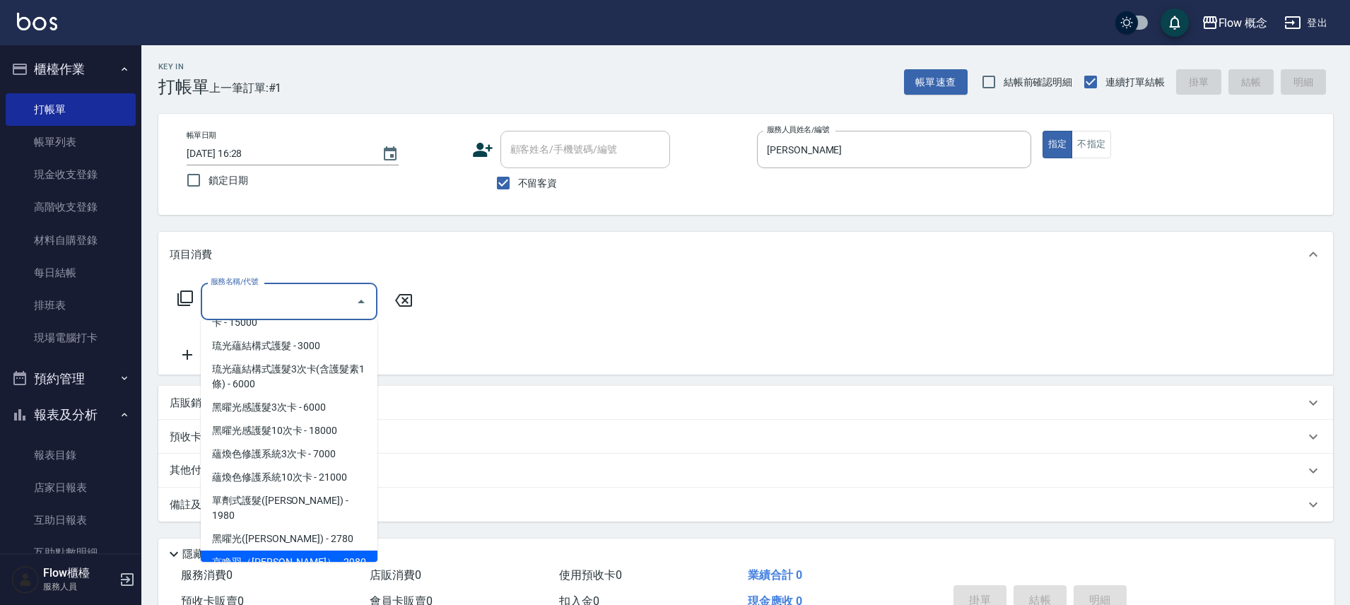
click at [279, 551] on span "京喚羽（[PERSON_NAME]） - 2980" at bounding box center [289, 562] width 177 height 23
type input "京喚羽（[PERSON_NAME]）(521)"
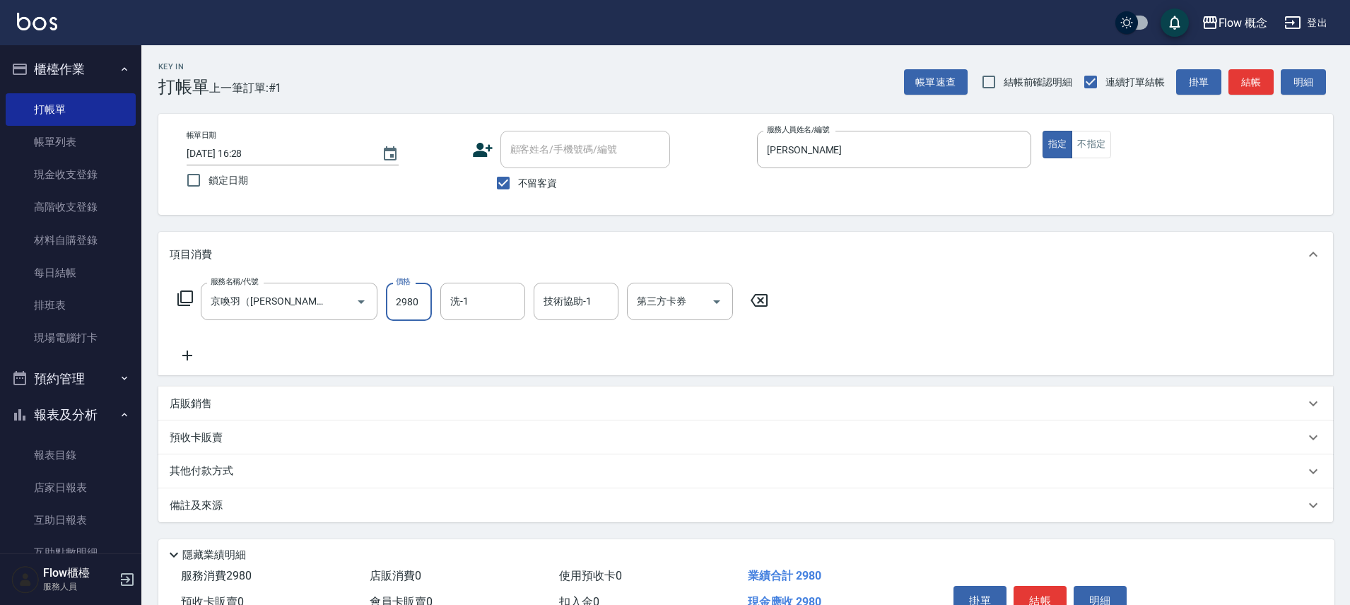
click at [407, 300] on input "2980" at bounding box center [409, 302] width 46 height 38
drag, startPoint x: 407, startPoint y: 303, endPoint x: 421, endPoint y: 309, distance: 14.6
click at [408, 303] on input "2980" at bounding box center [409, 302] width 46 height 38
click at [421, 309] on input "2980" at bounding box center [409, 302] width 46 height 38
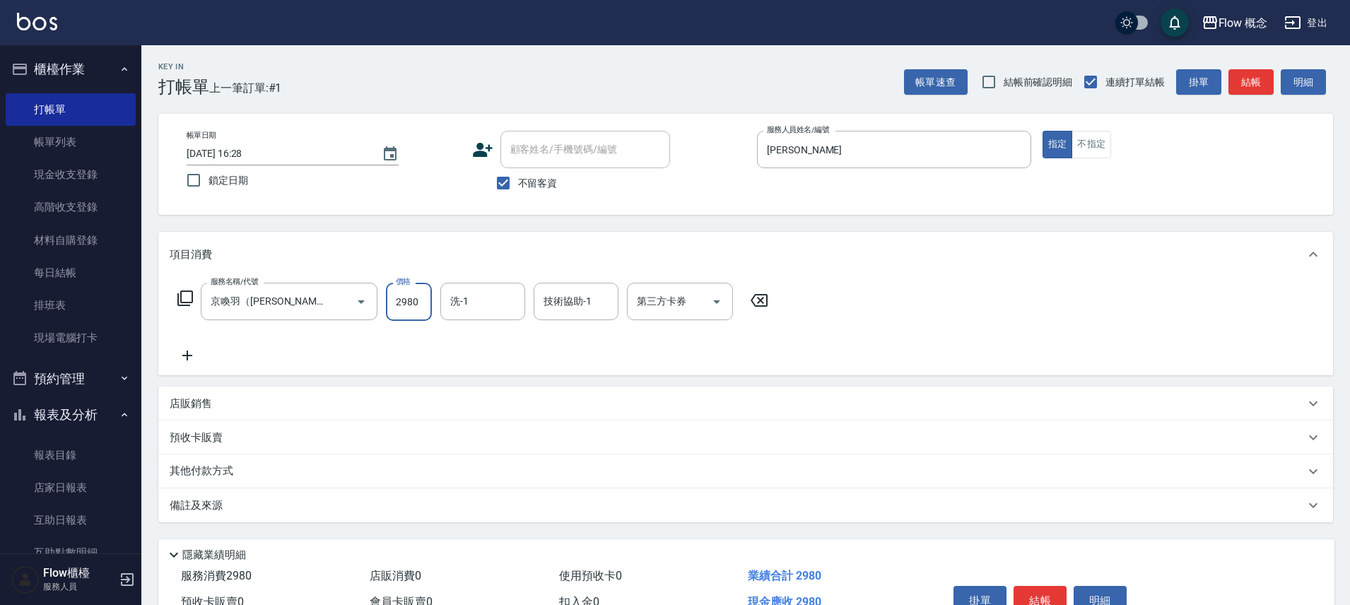
click at [421, 309] on input "2980" at bounding box center [409, 302] width 46 height 38
type input "3460"
click at [474, 311] on input "洗-1" at bounding box center [483, 301] width 72 height 25
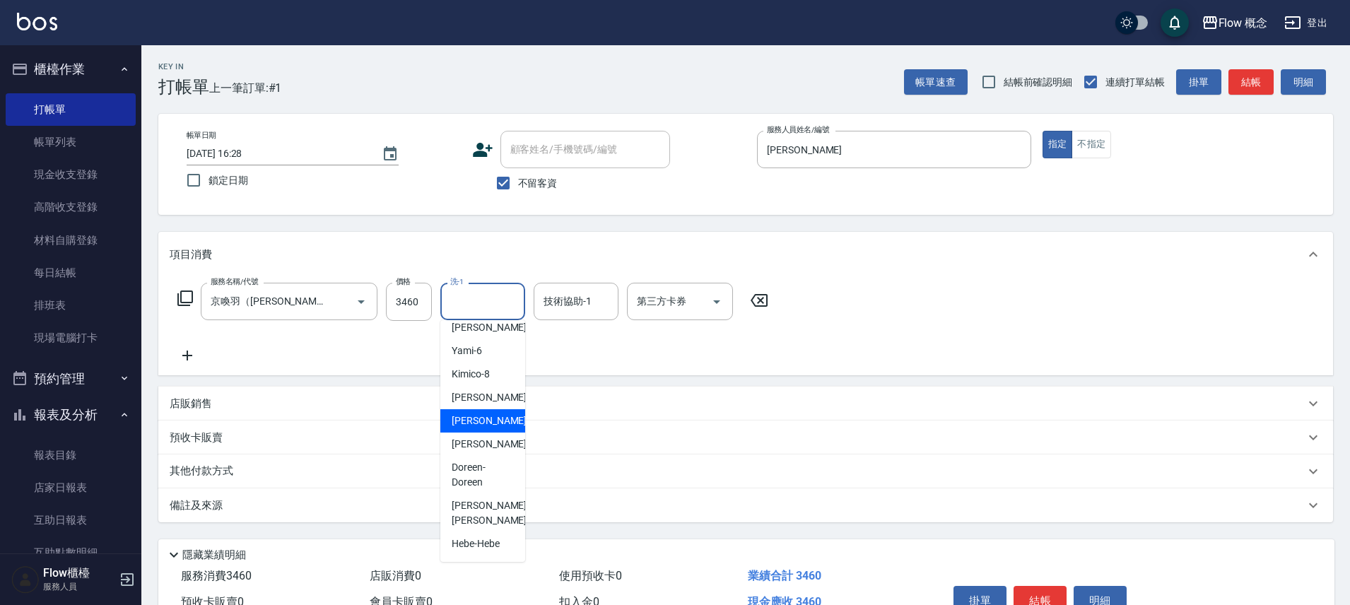
scroll to position [0, 0]
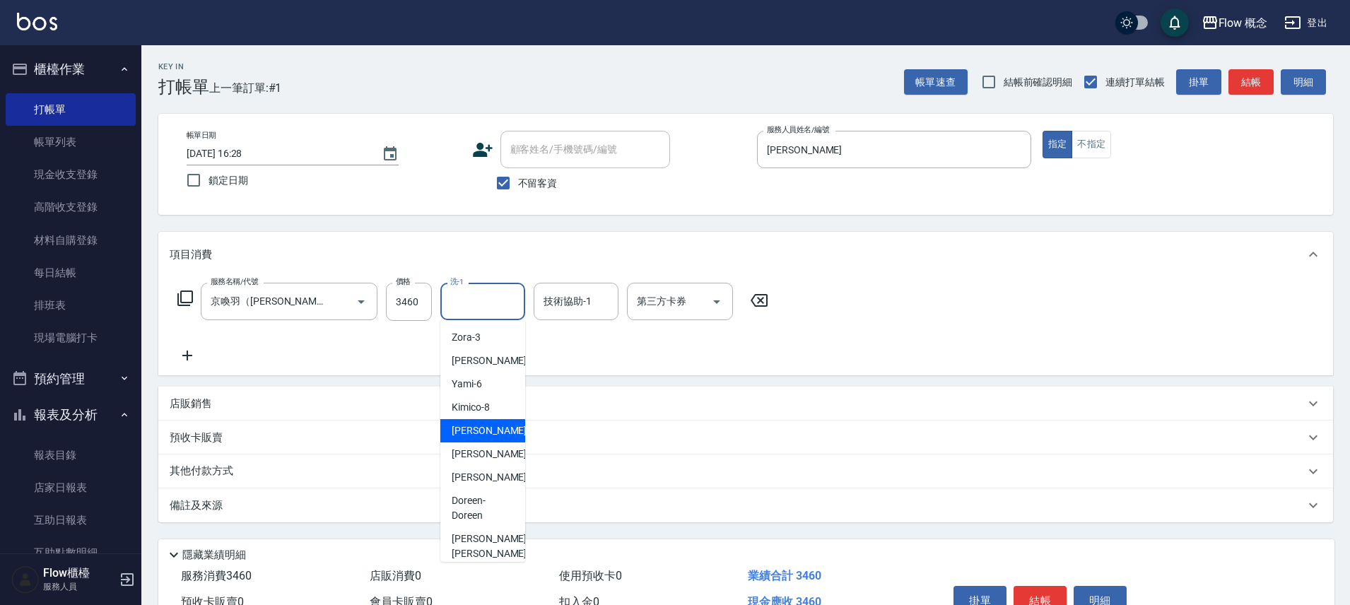
click at [475, 433] on span "[PERSON_NAME] -10" at bounding box center [496, 431] width 89 height 15
type input "[PERSON_NAME]-10"
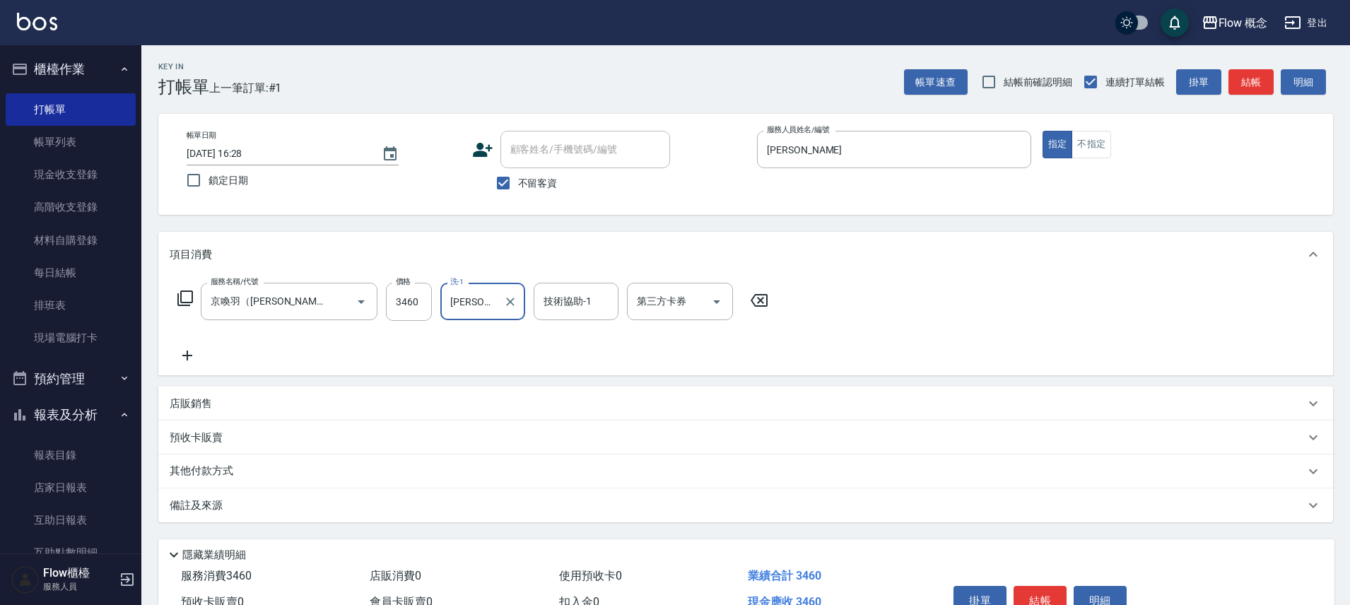
click at [181, 353] on icon at bounding box center [187, 355] width 35 height 17
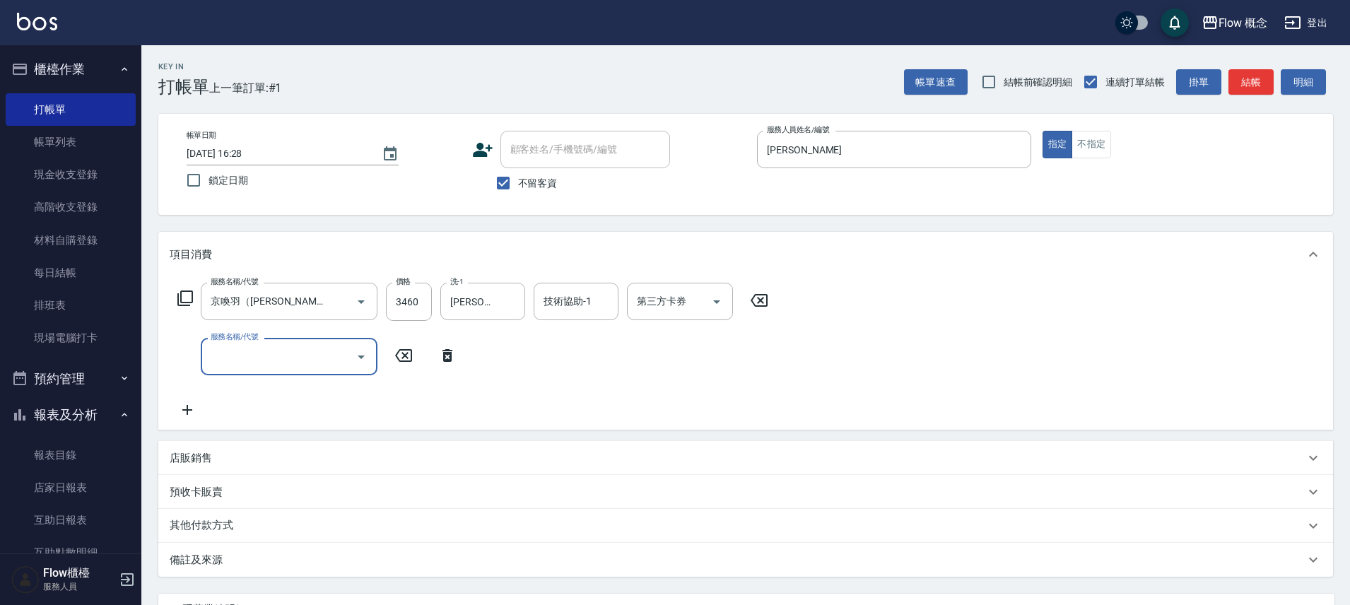
click at [271, 363] on input "服務名稱/代號" at bounding box center [278, 356] width 143 height 25
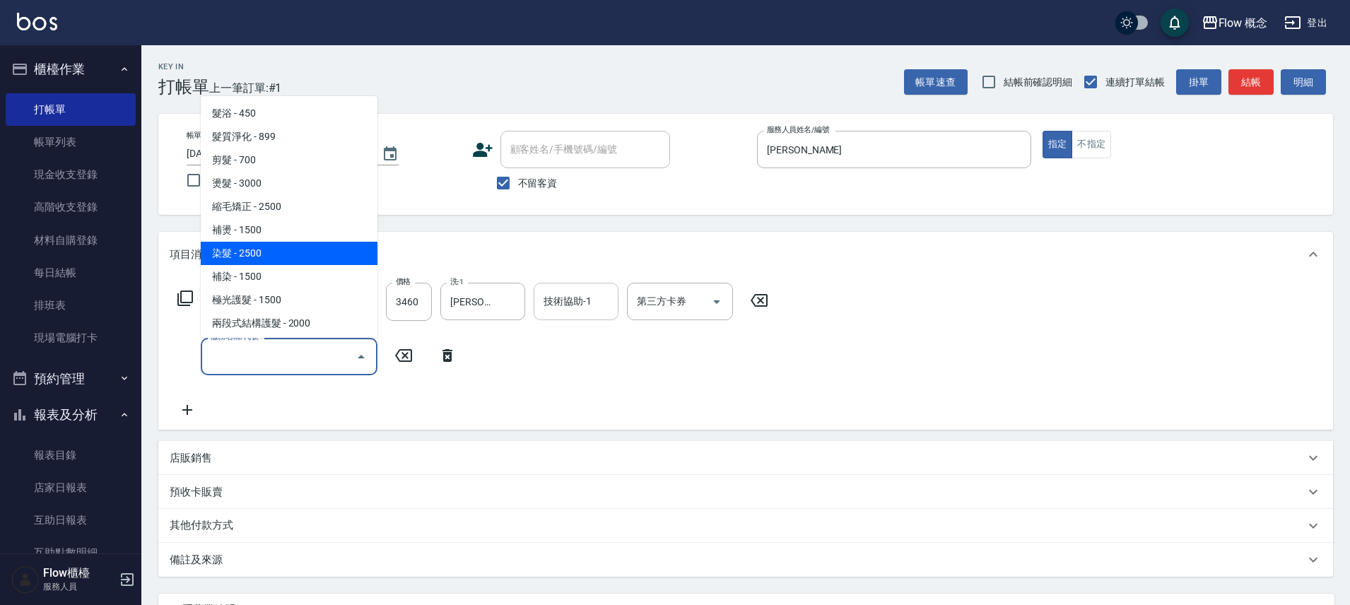
click at [605, 307] on input "技術協助-1" at bounding box center [576, 301] width 72 height 25
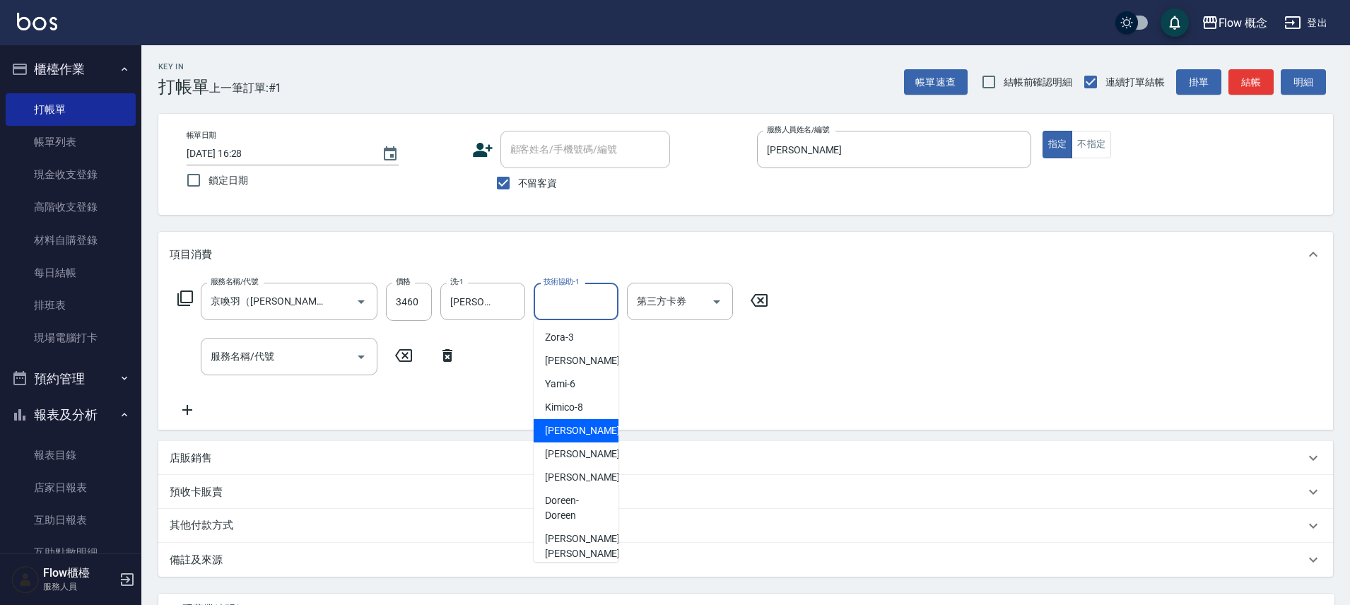
click at [557, 436] on span "[PERSON_NAME] -10" at bounding box center [589, 431] width 89 height 15
type input "[PERSON_NAME]-10"
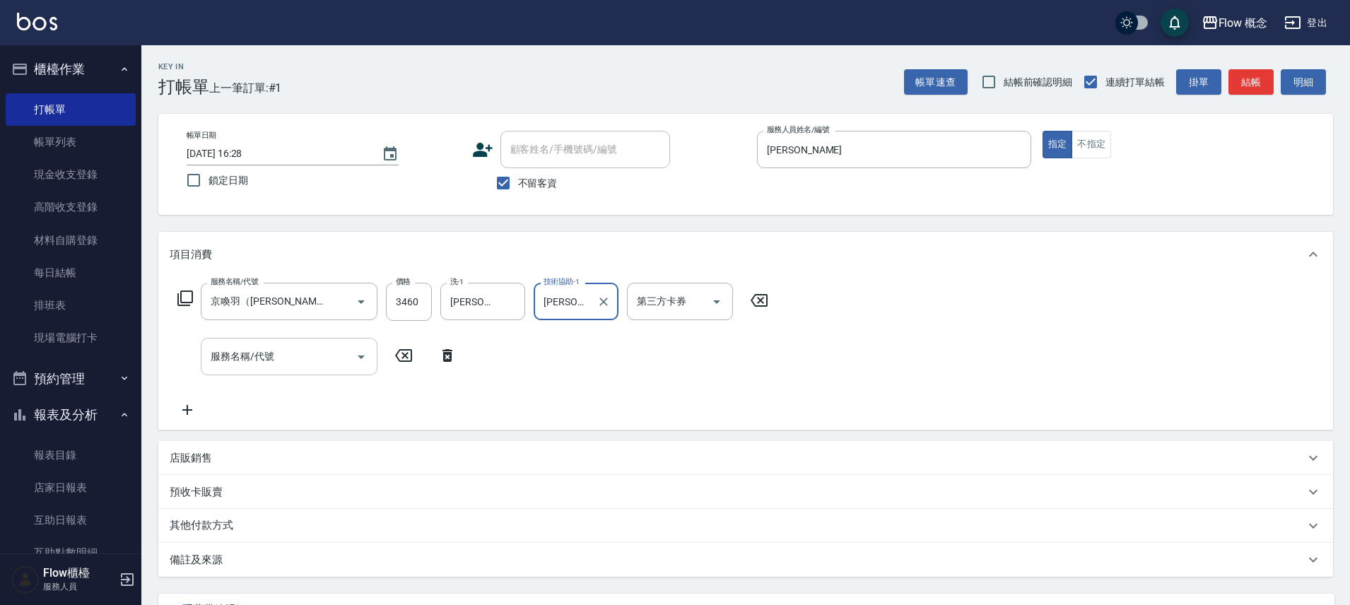
click at [269, 355] on div "服務名稱/代號 服務名稱/代號" at bounding box center [289, 356] width 177 height 37
click at [268, 355] on input "服務名稱/代號" at bounding box center [278, 356] width 143 height 25
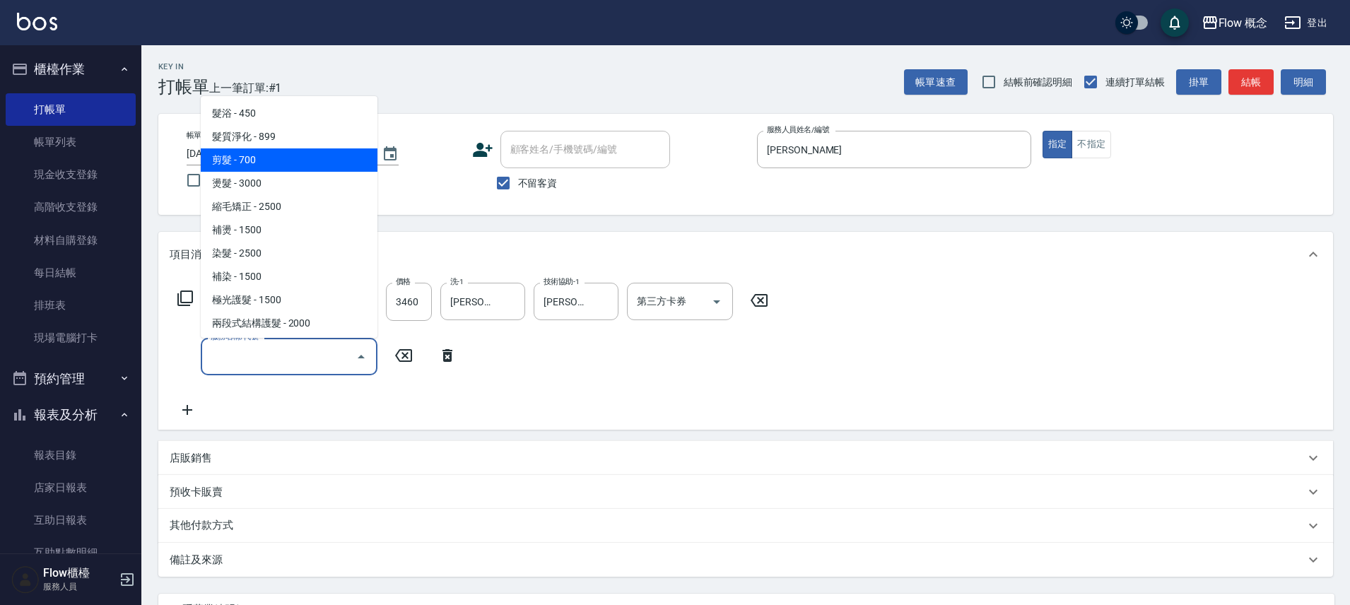
click at [268, 151] on span "剪髮 - 700" at bounding box center [289, 159] width 177 height 23
type input "剪髮(201)"
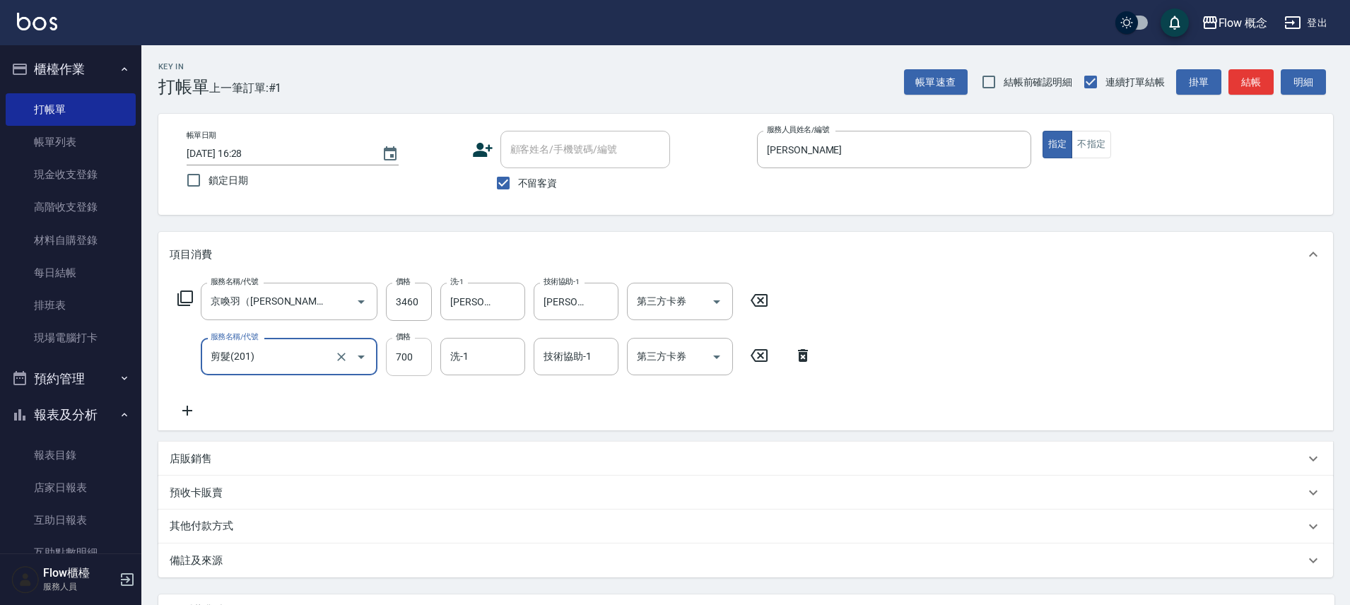
click at [412, 354] on input "700" at bounding box center [409, 357] width 46 height 38
type input "980"
click at [480, 363] on input "洗-1" at bounding box center [483, 356] width 72 height 25
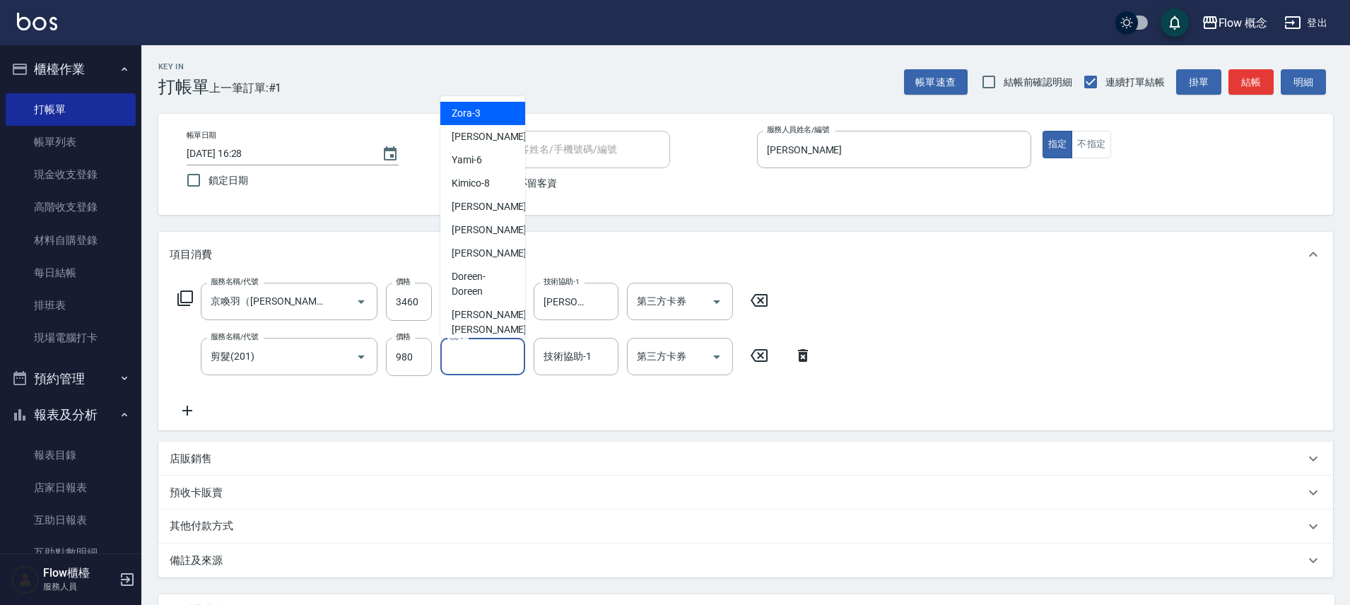
click at [469, 106] on span "Zora -3" at bounding box center [466, 113] width 29 height 15
type input "Zora-3"
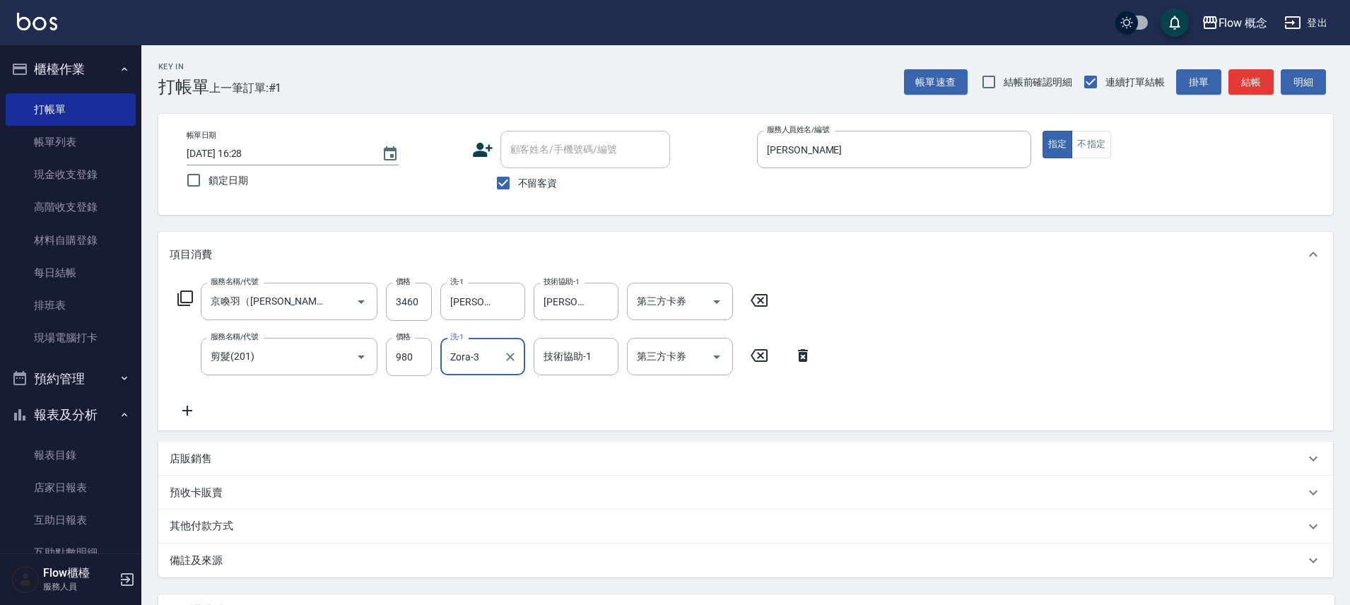
click at [185, 406] on icon at bounding box center [187, 410] width 35 height 17
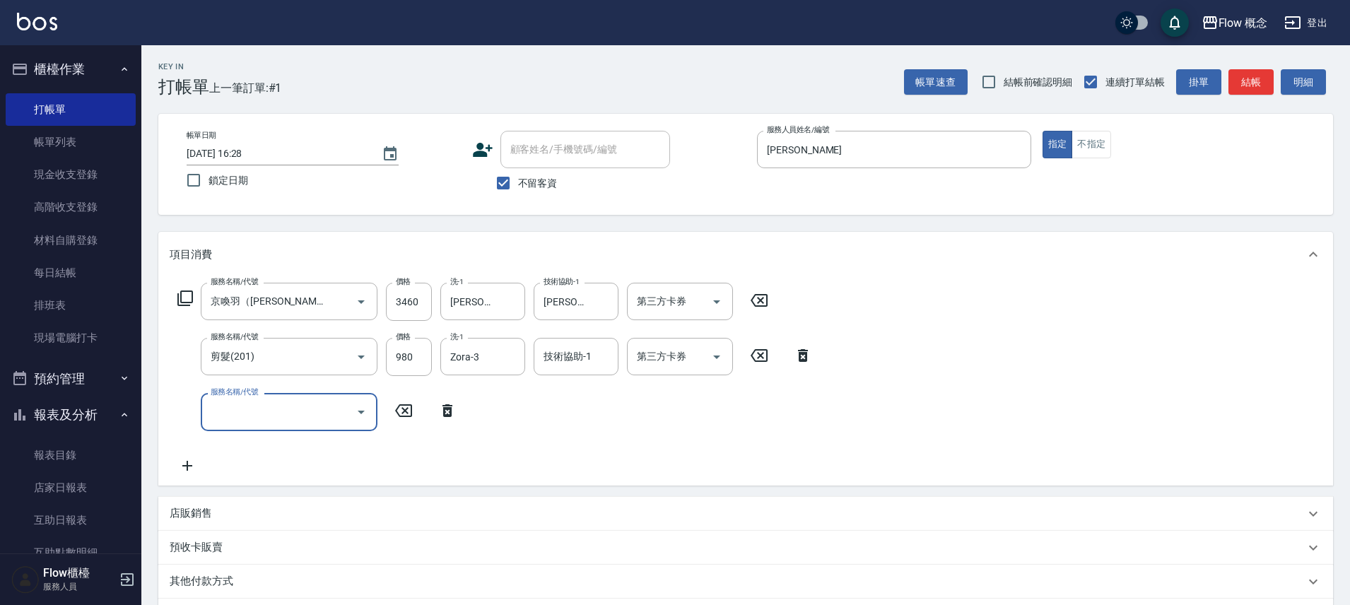
click at [218, 389] on label "服務名稱/代號" at bounding box center [234, 392] width 47 height 11
click at [218, 399] on input "服務名稱/代號" at bounding box center [278, 411] width 143 height 25
click at [225, 399] on div "服務名稱/代號" at bounding box center [289, 411] width 177 height 37
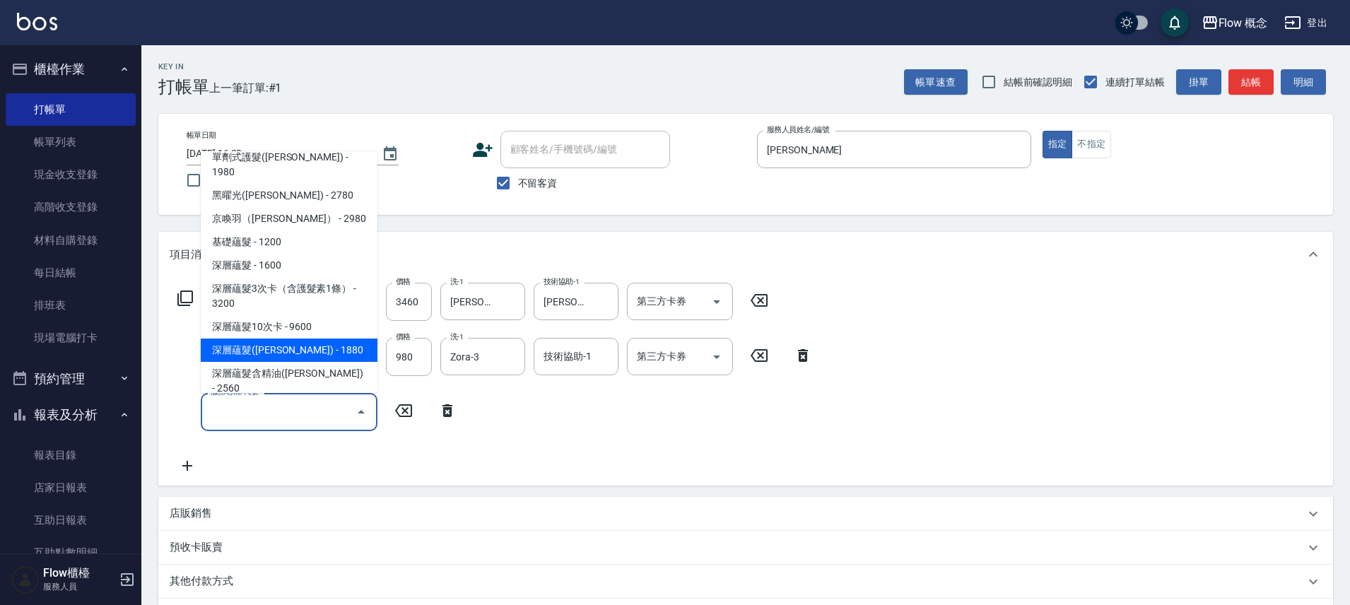
scroll to position [3, 0]
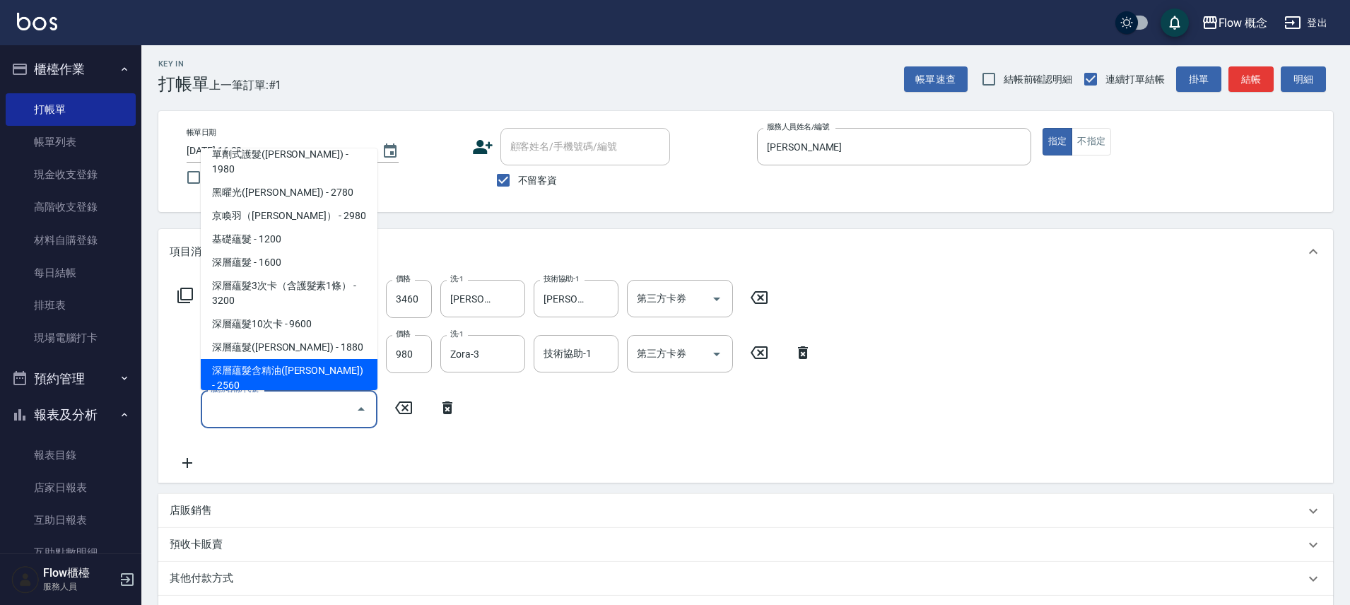
click at [327, 359] on span "深層蘊髮含精油([PERSON_NAME]) - 2560" at bounding box center [289, 378] width 177 height 38
type input "深層蘊髮含精油([PERSON_NAME])(606)"
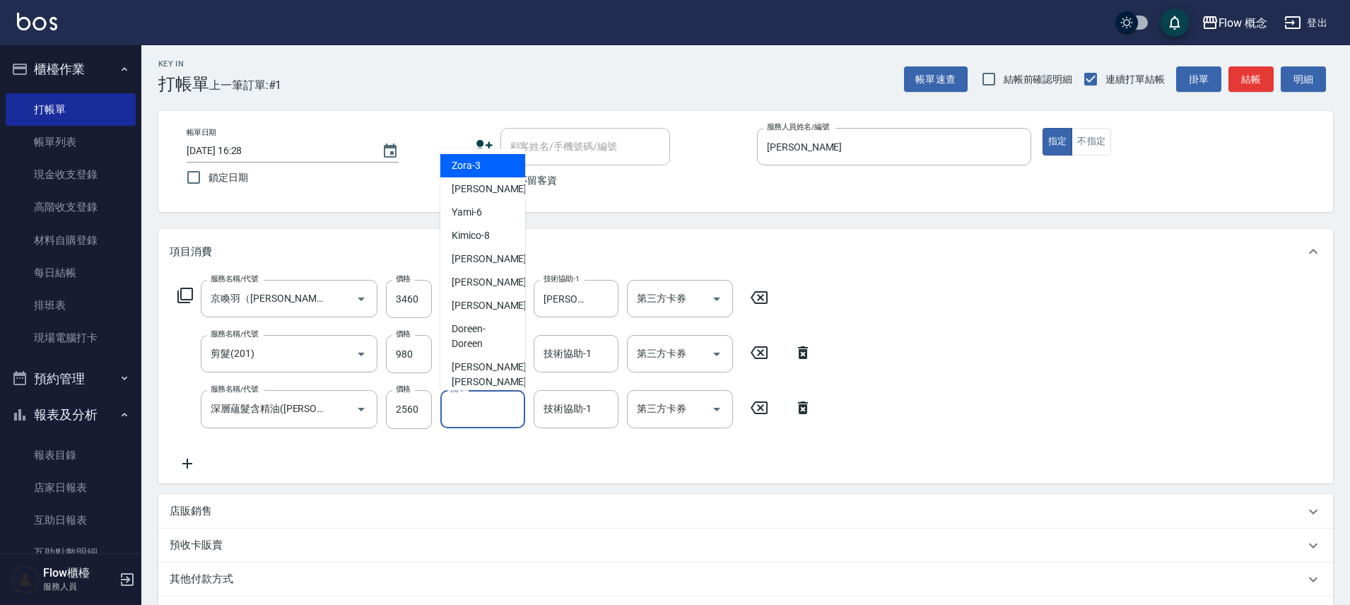
drag, startPoint x: 465, startPoint y: 402, endPoint x: 470, endPoint y: 392, distance: 10.4
click at [465, 402] on div "洗-1 洗-1" at bounding box center [482, 408] width 85 height 37
drag, startPoint x: 459, startPoint y: 264, endPoint x: 531, endPoint y: 323, distance: 93.4
click at [459, 263] on span "[PERSON_NAME] -10" at bounding box center [496, 259] width 89 height 15
type input "[PERSON_NAME]-10"
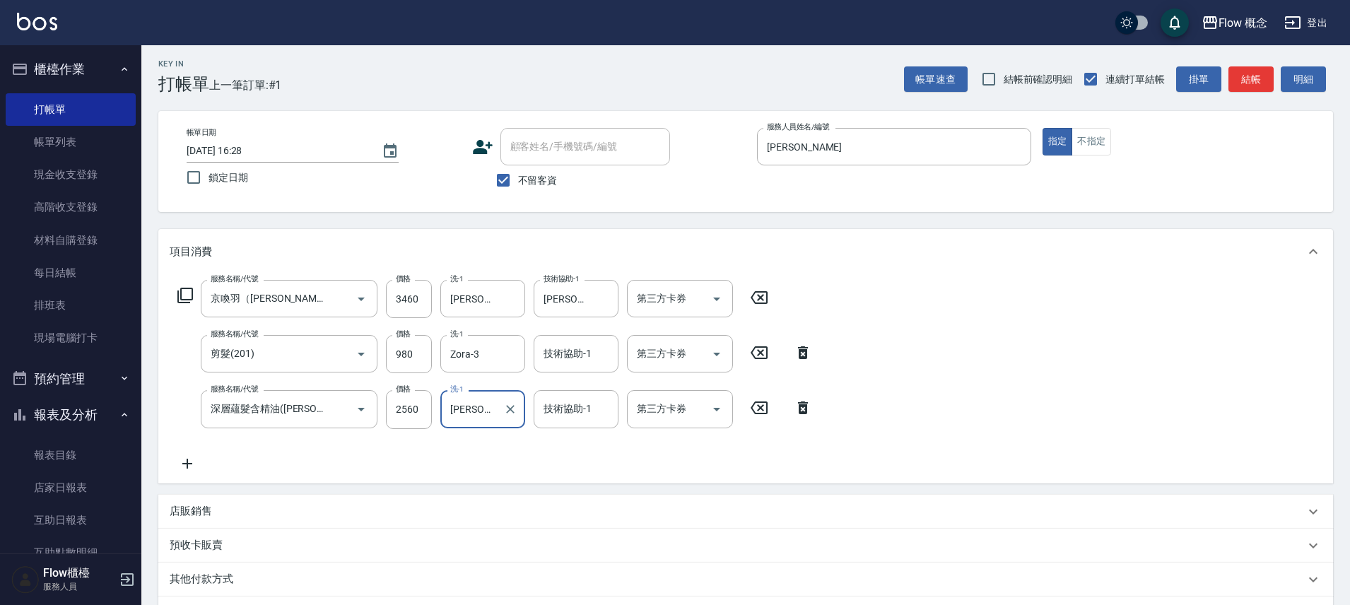
click at [585, 404] on div "技術協助-1 技術協助-1" at bounding box center [576, 408] width 85 height 37
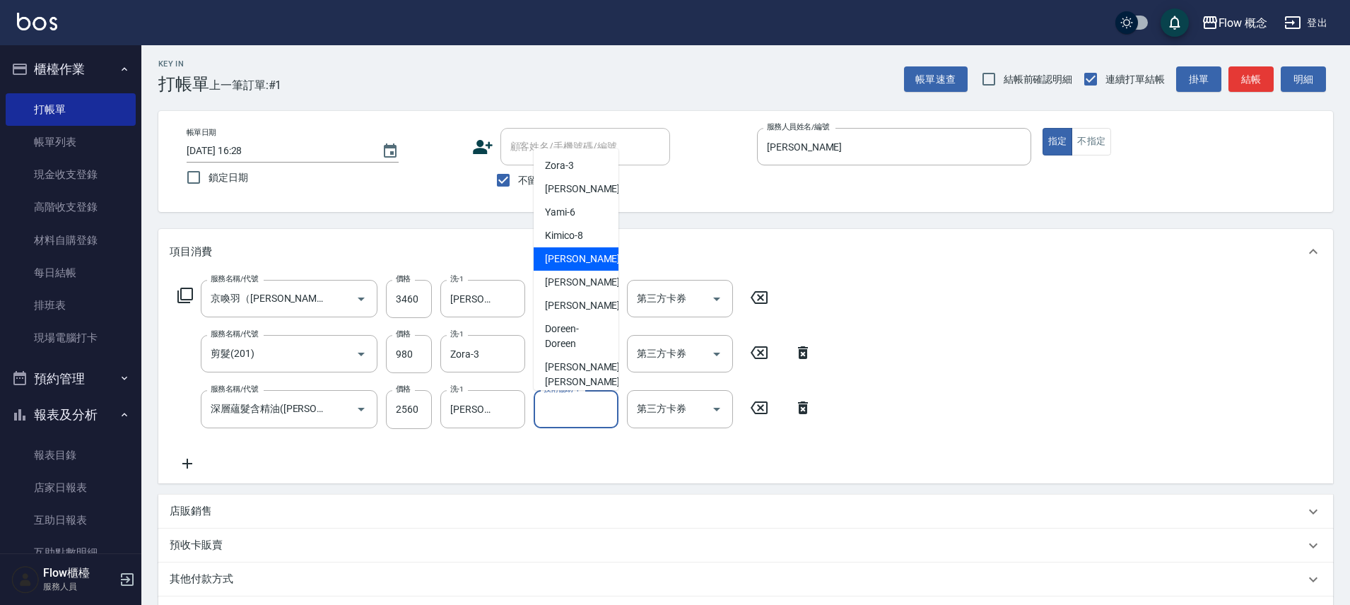
drag, startPoint x: 560, startPoint y: 258, endPoint x: 643, endPoint y: 307, distance: 96.6
click at [560, 259] on span "[PERSON_NAME] -10" at bounding box center [589, 259] width 89 height 15
type input "[PERSON_NAME]-10"
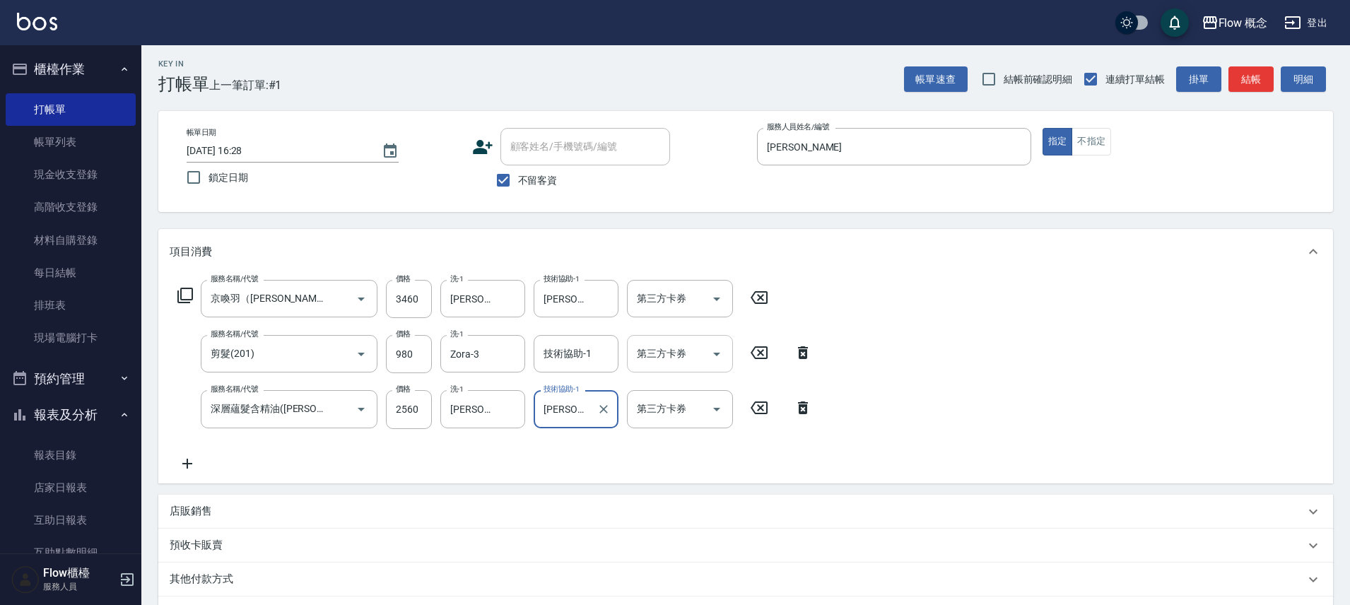
scroll to position [188, 0]
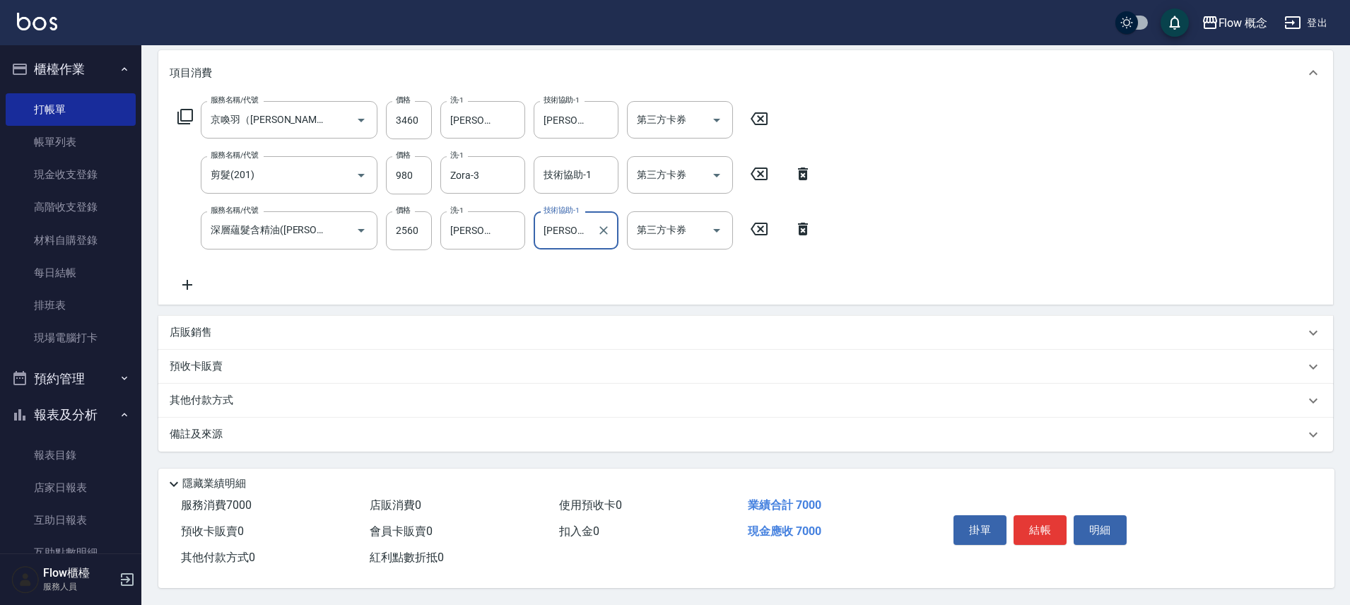
drag, startPoint x: 316, startPoint y: 441, endPoint x: 325, endPoint y: 436, distance: 10.2
click at [316, 441] on div "備註及來源" at bounding box center [745, 435] width 1175 height 34
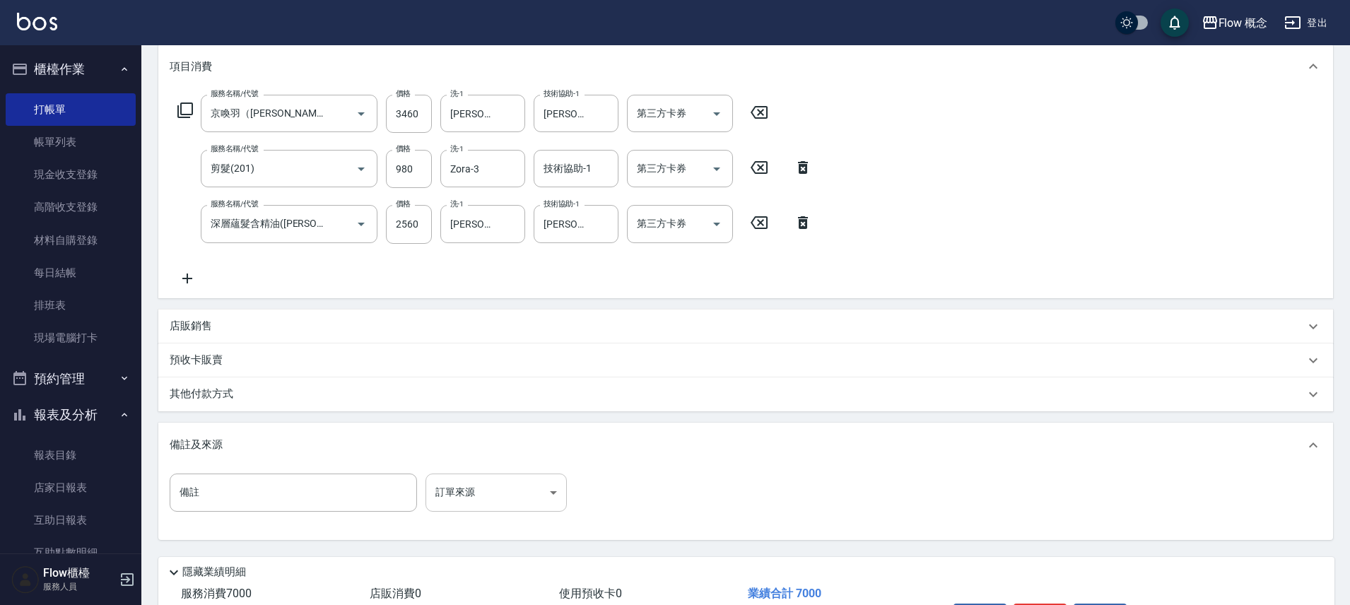
click at [458, 494] on body "Flow 概念 登出 櫃檯作業 打帳單 帳單列表 現金收支登錄 高階收支登錄 材料自購登錄 每日結帳 排班表 現場電腦打卡 預約管理 預約管理 單日預約紀錄 …" at bounding box center [675, 253] width 1350 height 882
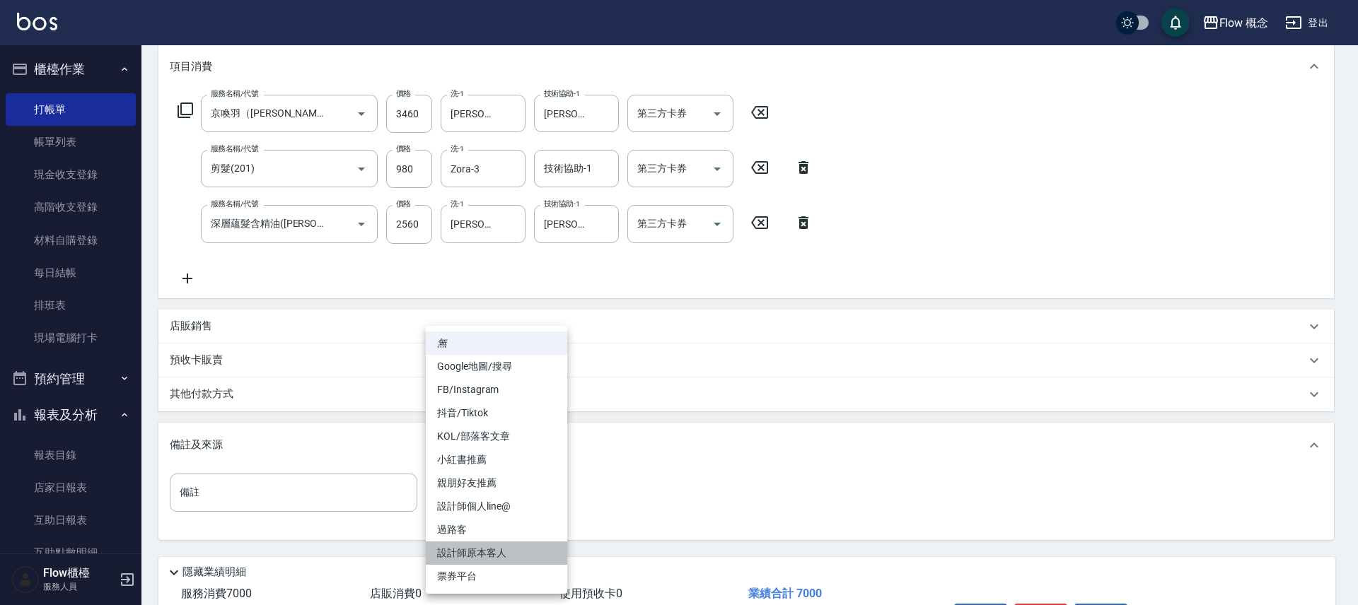
click at [455, 544] on li "設計師原本客人" at bounding box center [496, 553] width 141 height 23
type input "設計師原本客人"
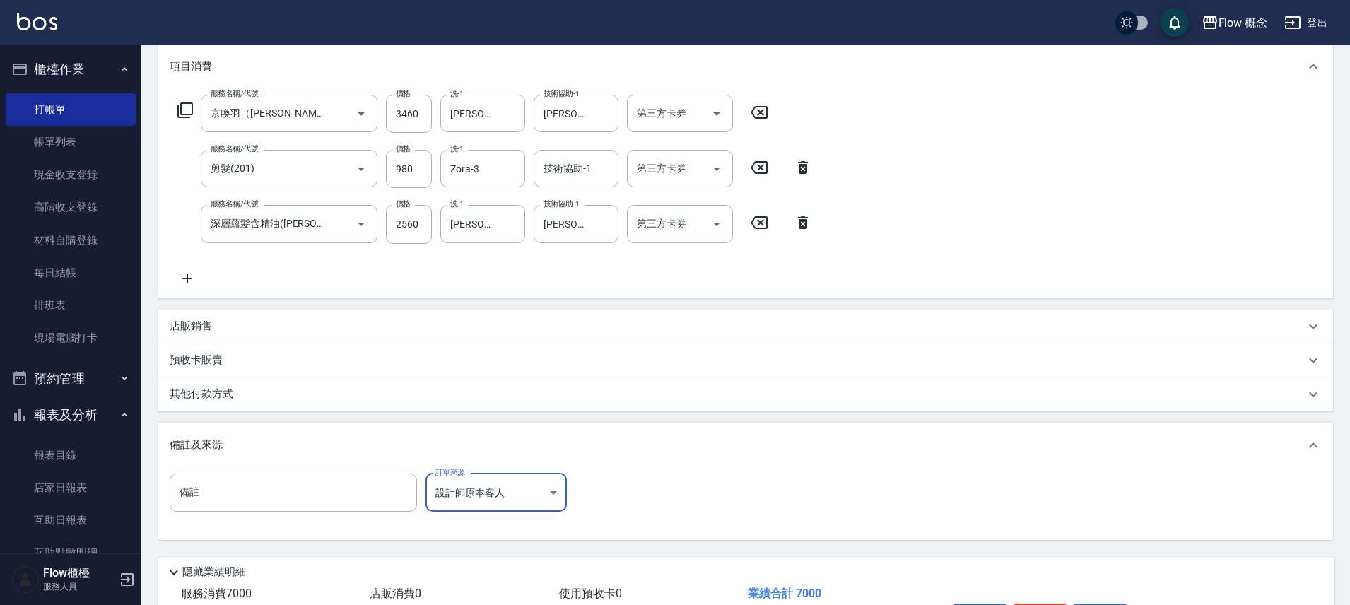
click at [257, 397] on div "其他付款方式" at bounding box center [738, 395] width 1136 height 16
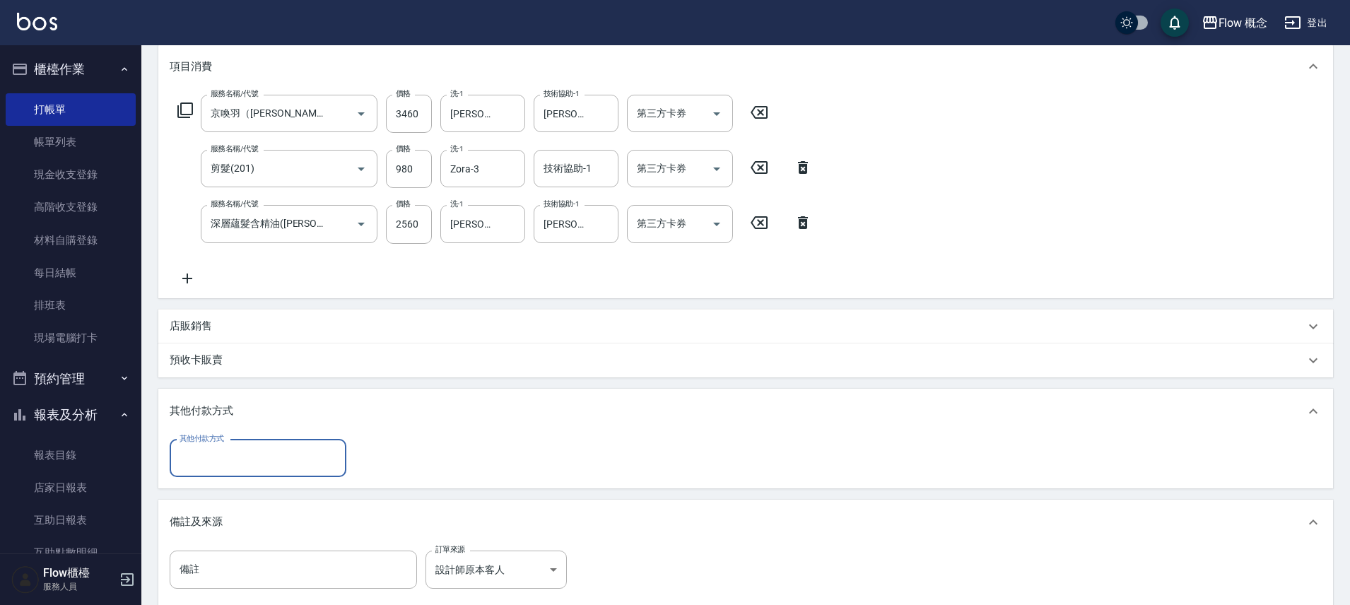
scroll to position [0, 0]
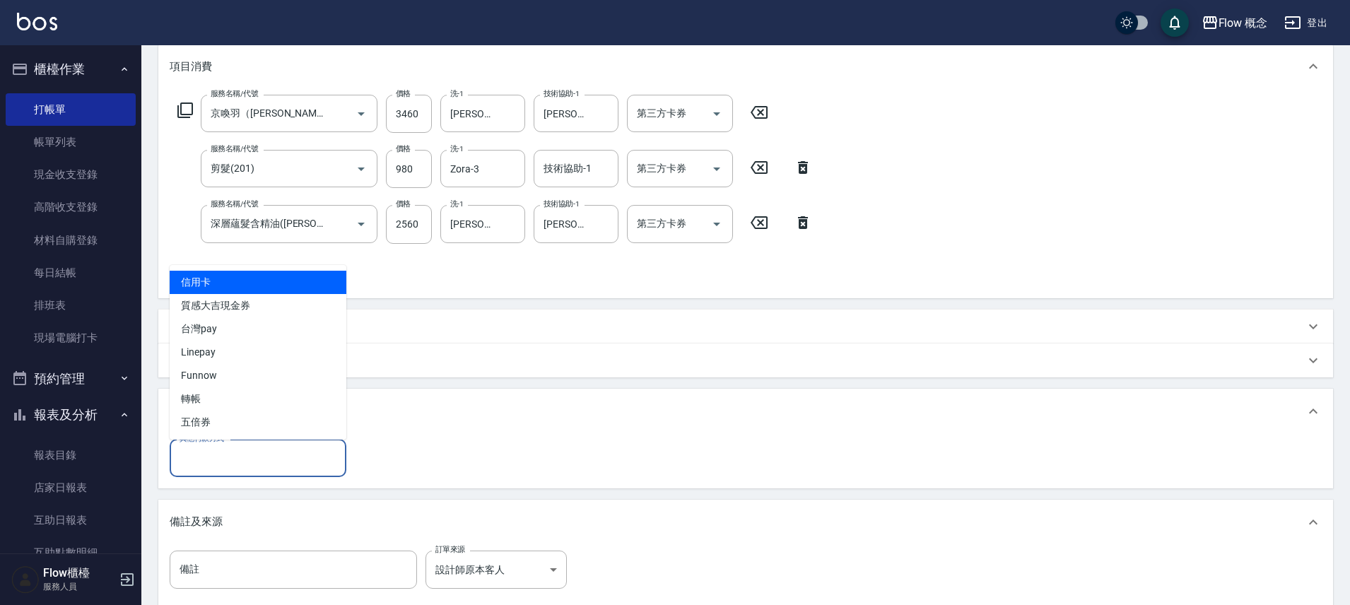
drag, startPoint x: 267, startPoint y: 448, endPoint x: 253, endPoint y: 419, distance: 32.9
click at [267, 448] on input "其他付款方式" at bounding box center [258, 458] width 164 height 25
drag, startPoint x: 233, startPoint y: 285, endPoint x: 245, endPoint y: 296, distance: 16.5
click at [233, 285] on span "信用卡" at bounding box center [258, 282] width 177 height 23
type input "信用卡"
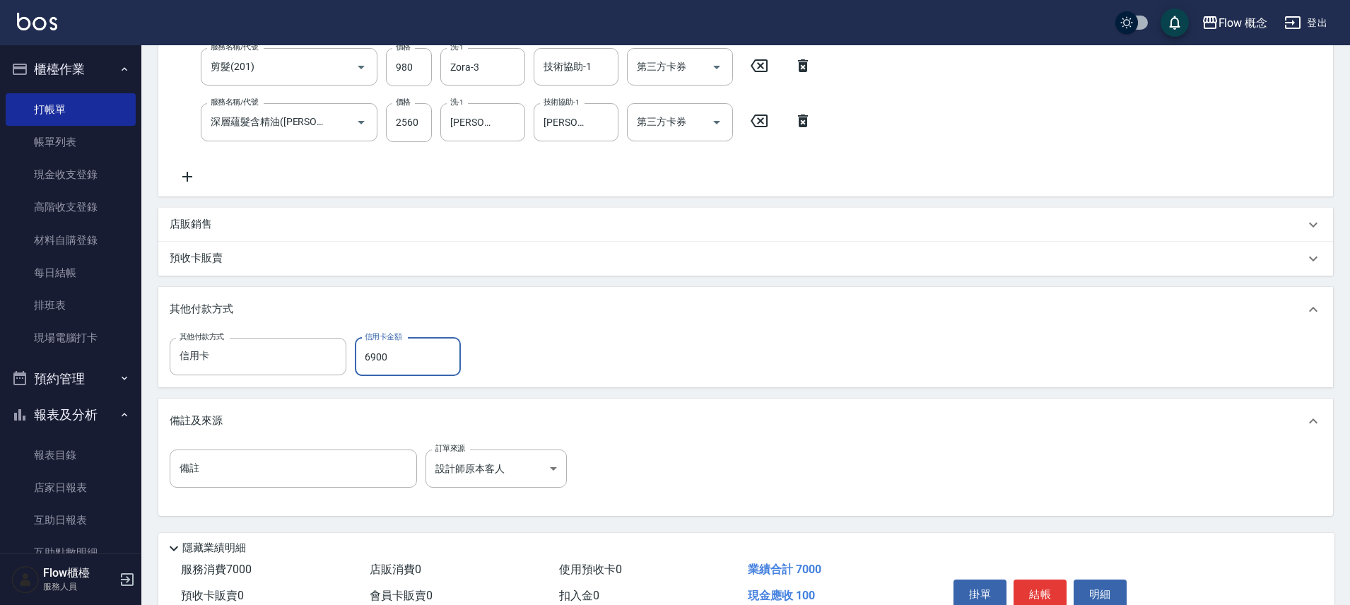
scroll to position [361, 0]
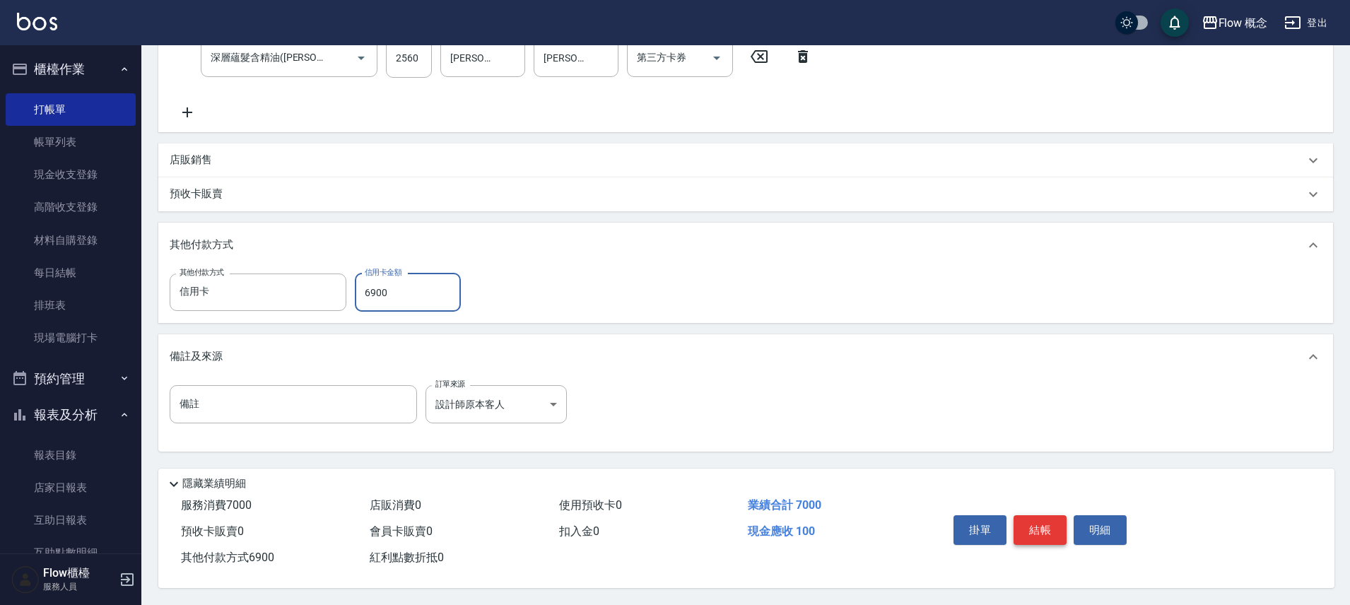
type input "6900"
click at [1066, 522] on button "結帳" at bounding box center [1040, 530] width 53 height 30
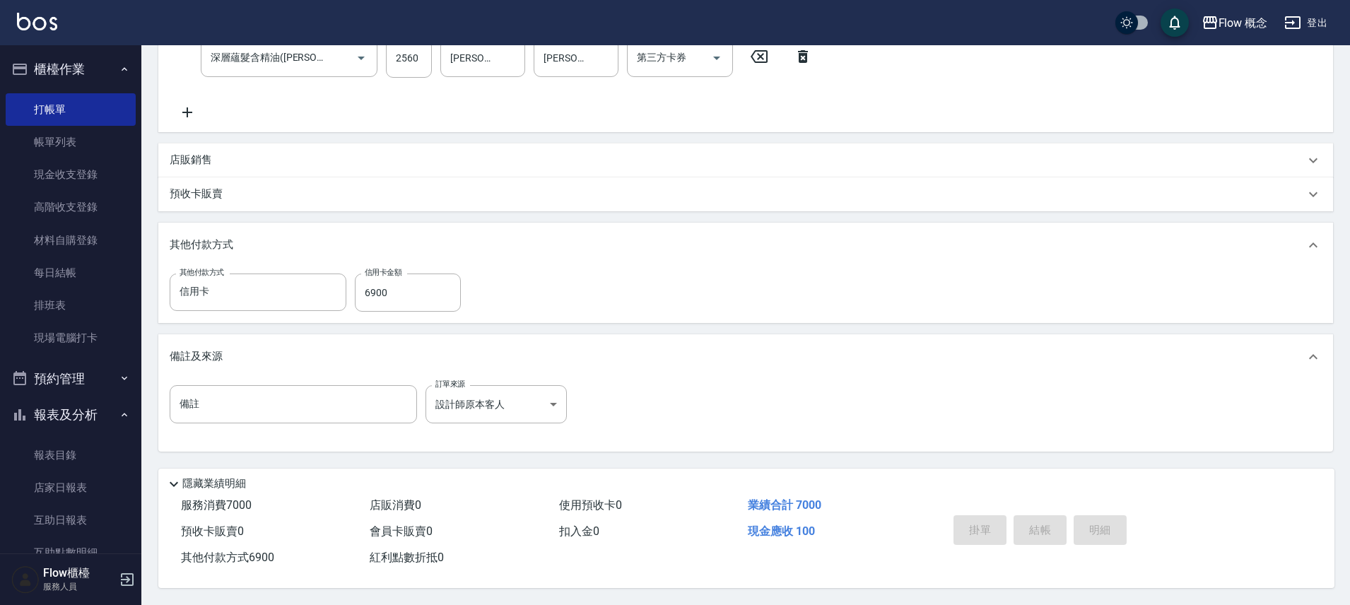
type input "[DATE] 16:29"
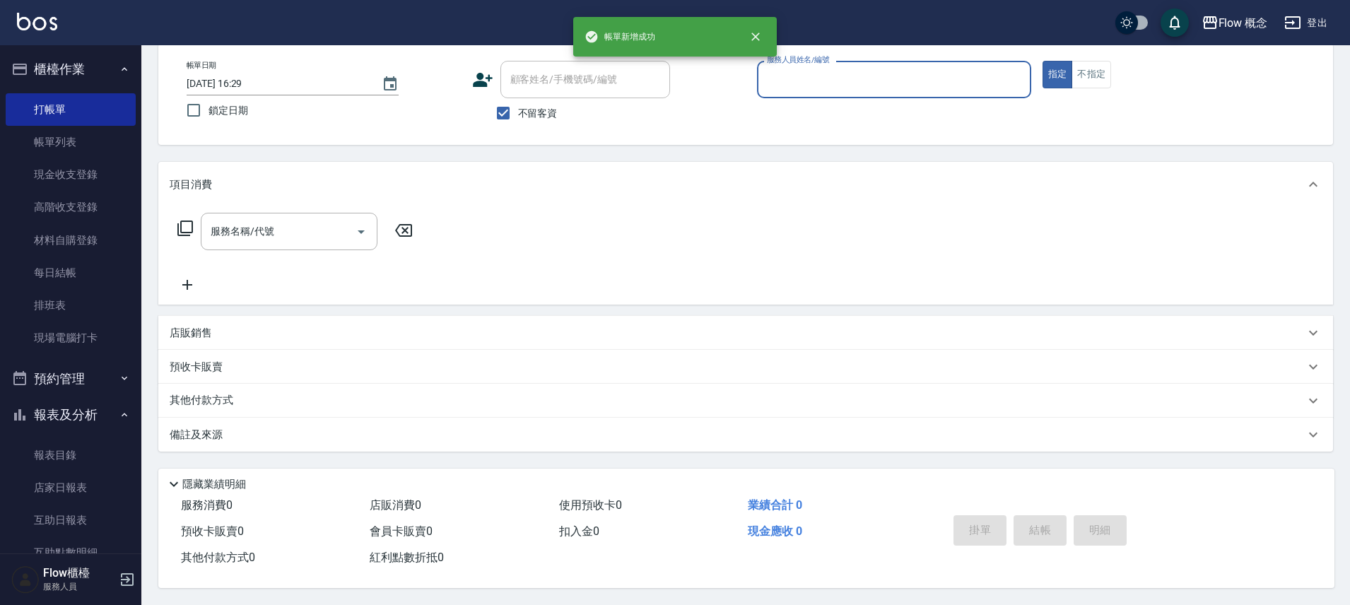
scroll to position [0, 0]
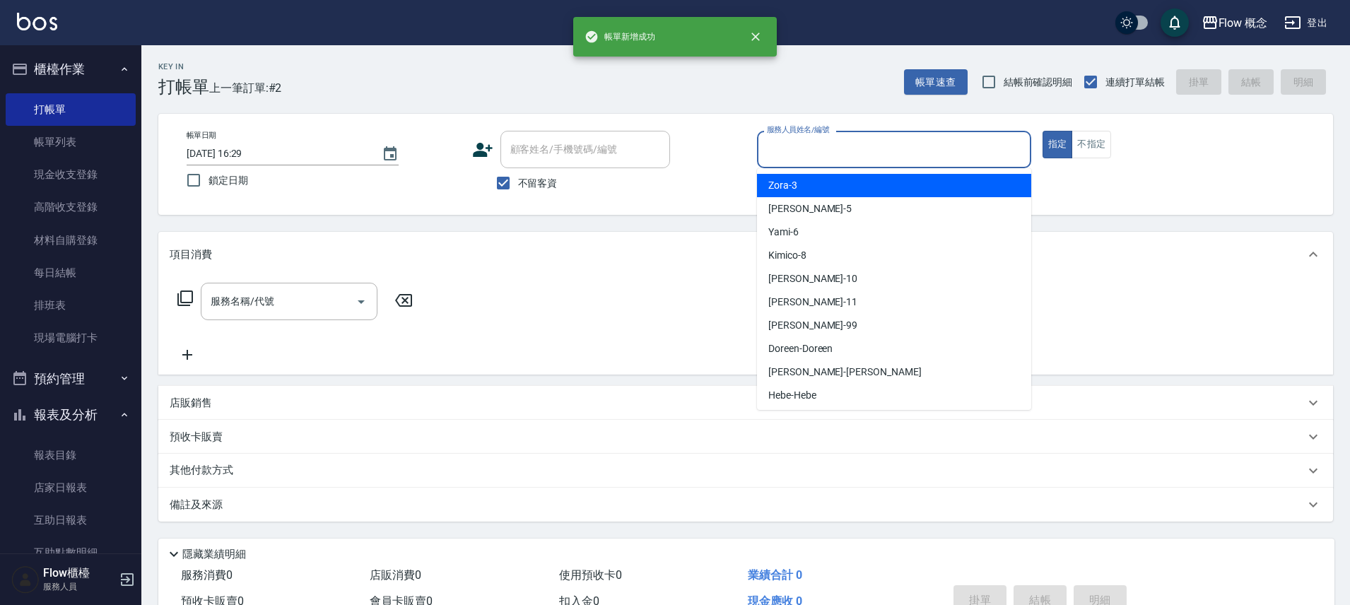
click at [770, 153] on input "服務人員姓名/編號" at bounding box center [895, 149] width 262 height 25
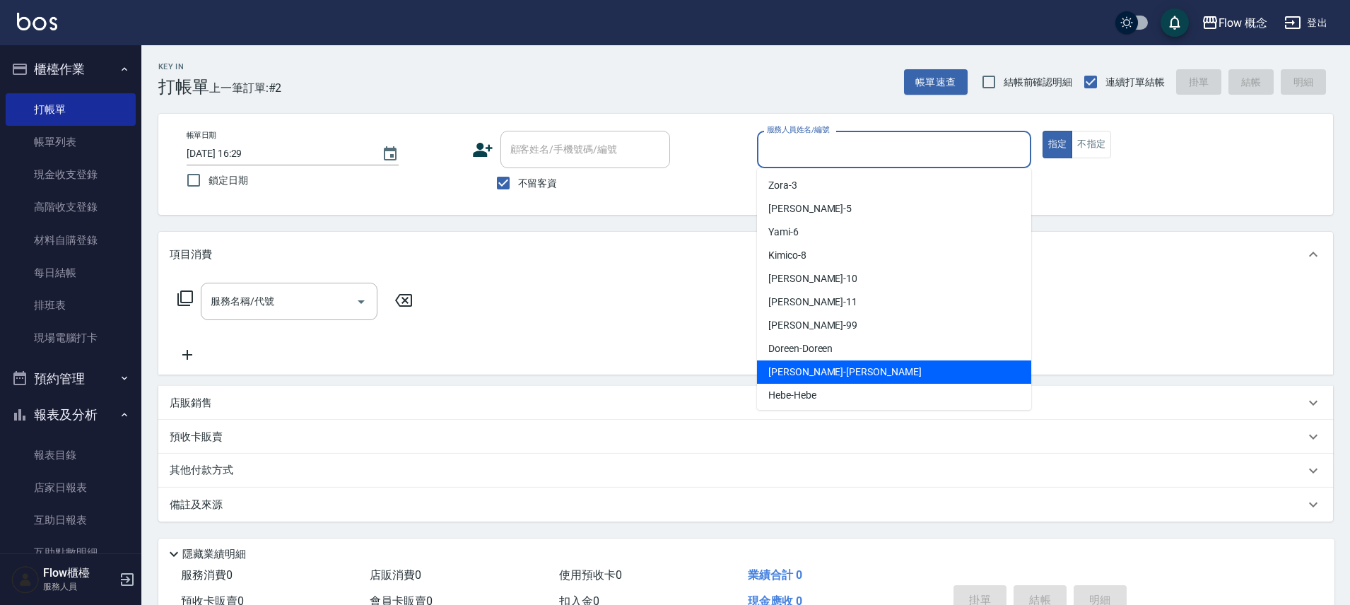
click at [803, 368] on span "[PERSON_NAME] -[PERSON_NAME]" at bounding box center [845, 372] width 153 height 15
type input "[PERSON_NAME]"
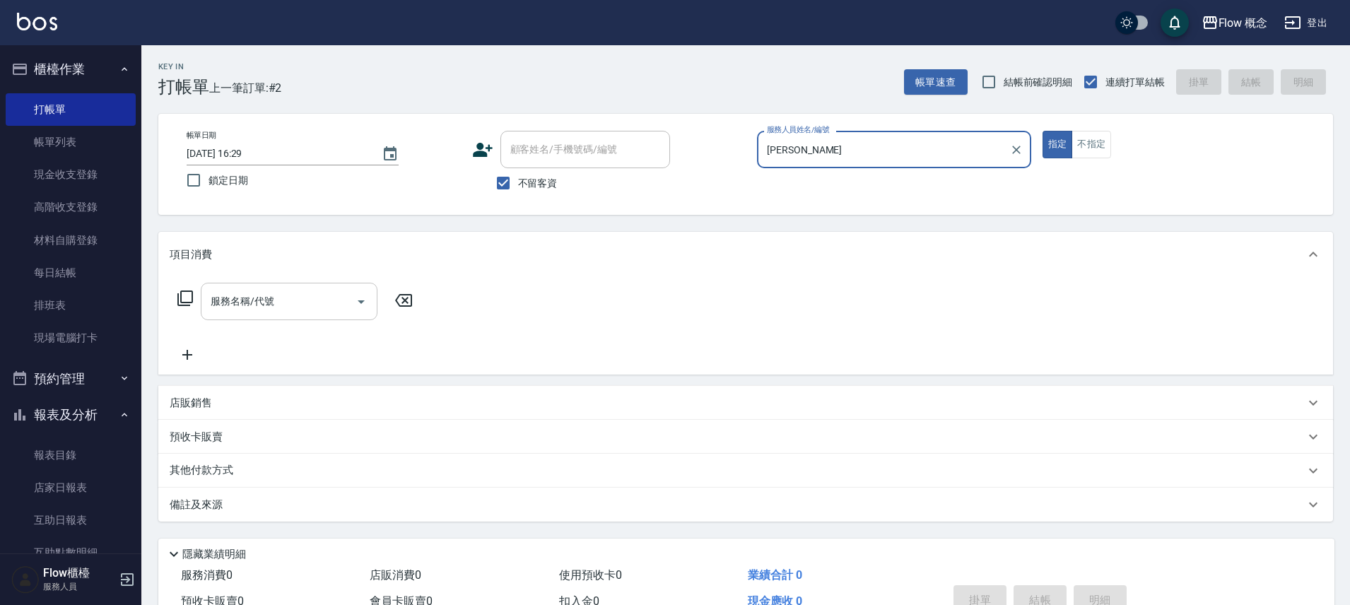
click at [304, 307] on input "服務名稱/代號" at bounding box center [278, 301] width 143 height 25
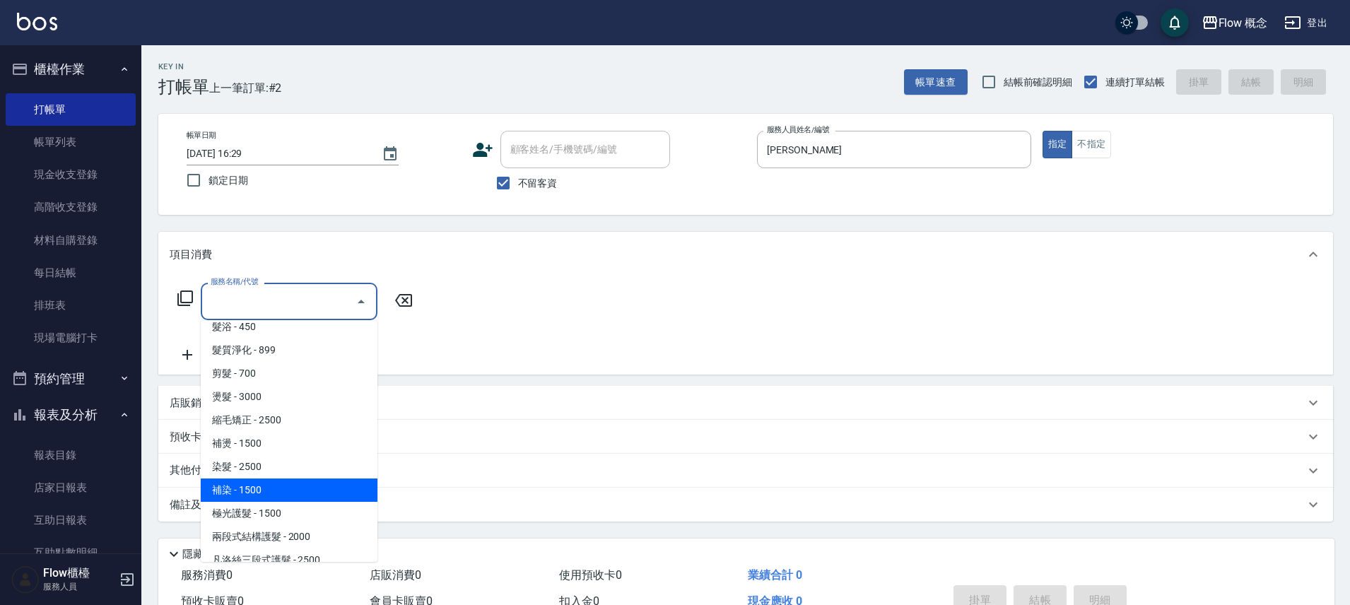
scroll to position [25, 0]
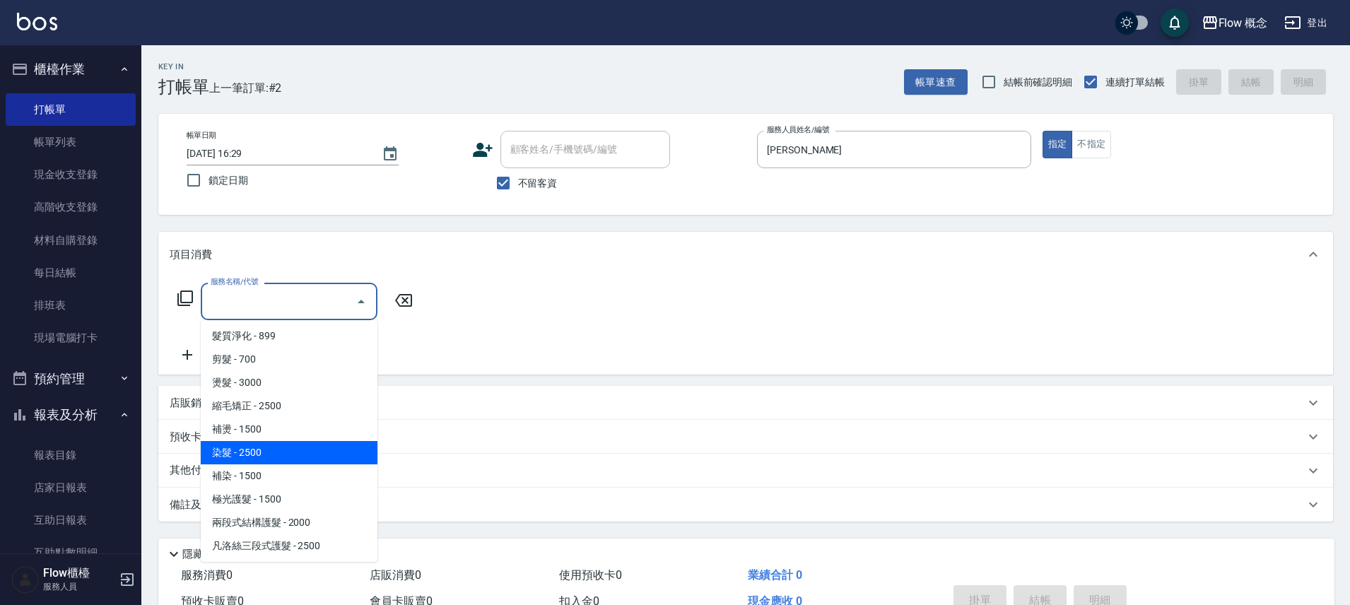
drag, startPoint x: 252, startPoint y: 443, endPoint x: 316, endPoint y: 414, distance: 70.6
click at [252, 443] on span "染髮 - 2500" at bounding box center [289, 452] width 177 height 23
type input "染髮(401)"
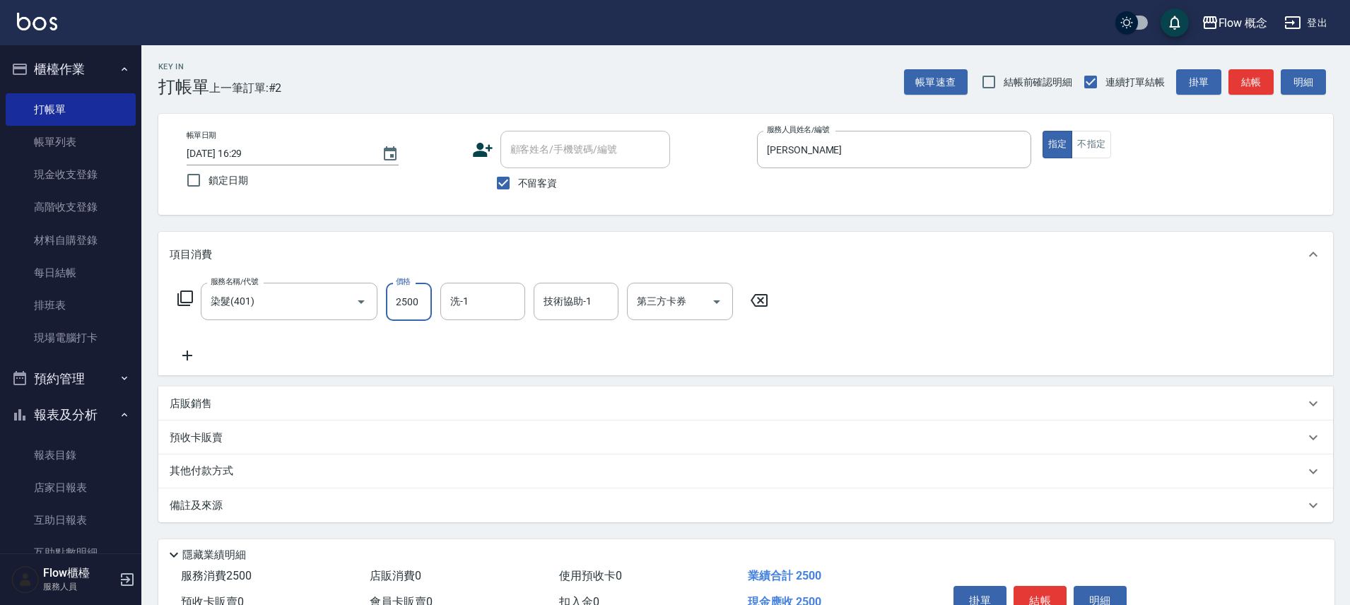
click at [408, 304] on input "2500" at bounding box center [409, 302] width 46 height 38
click at [423, 298] on input "13900" at bounding box center [409, 302] width 46 height 38
click at [419, 304] on input "13900" at bounding box center [409, 302] width 46 height 38
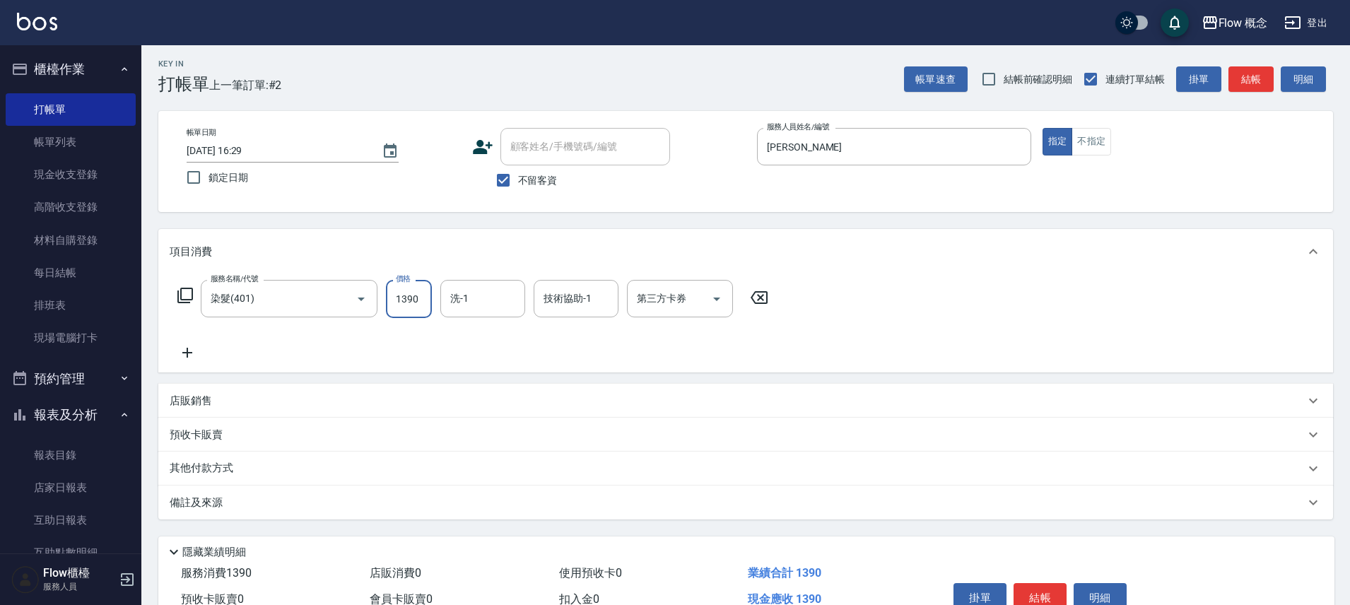
type input "1390"
click at [192, 358] on icon at bounding box center [187, 352] width 35 height 17
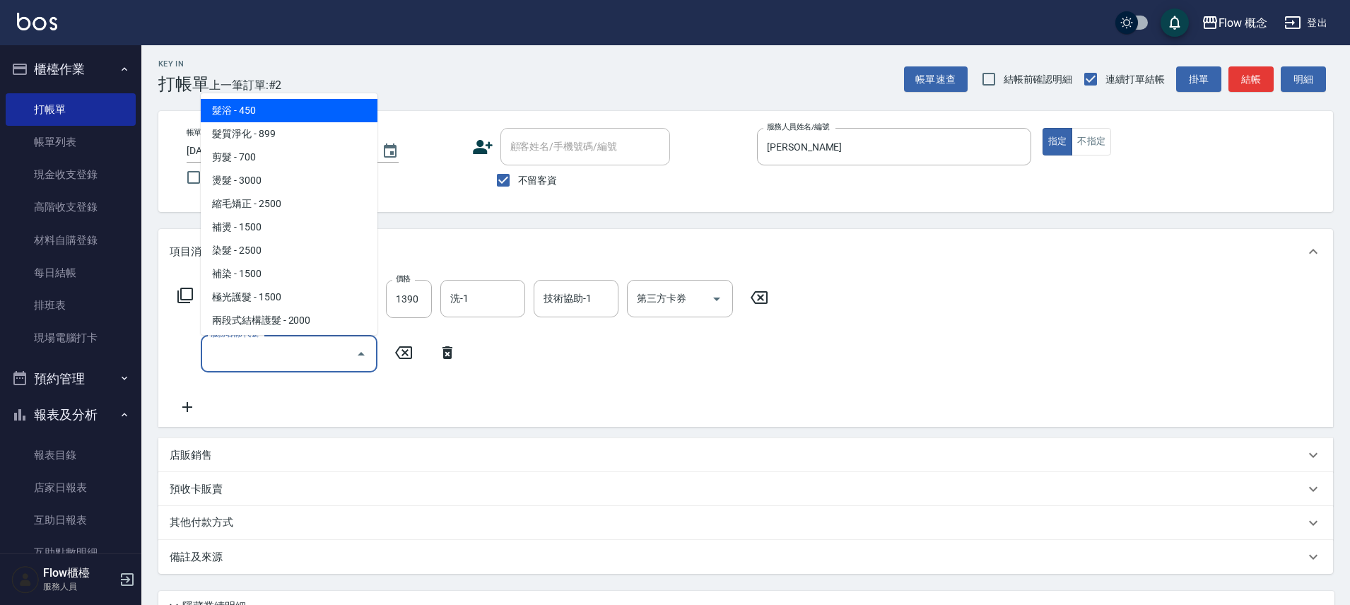
click at [226, 363] on input "服務名稱/代號" at bounding box center [278, 354] width 143 height 25
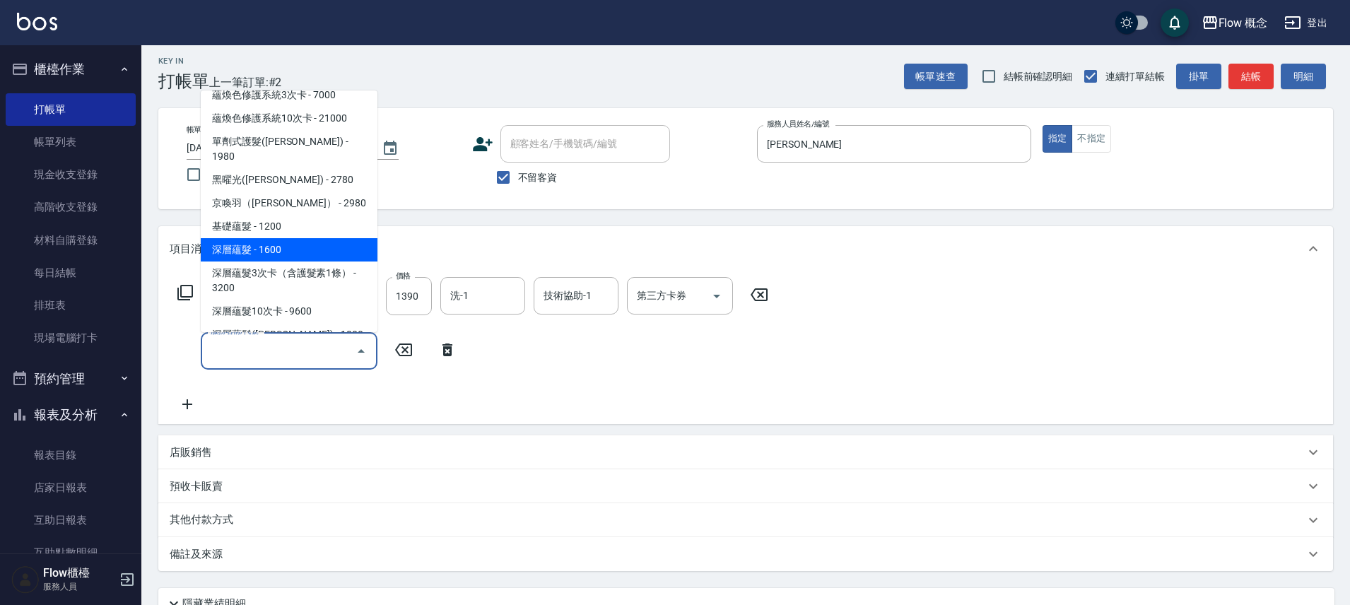
scroll to position [525, 0]
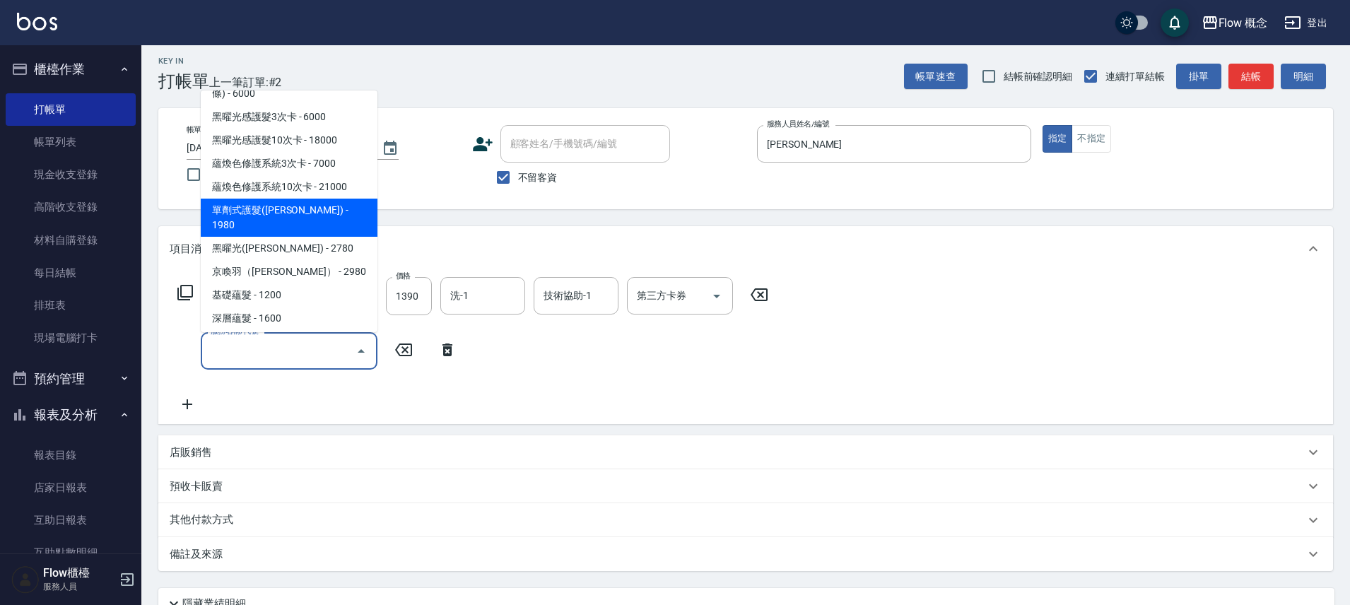
drag, startPoint x: 291, startPoint y: 182, endPoint x: 322, endPoint y: 225, distance: 53.2
click at [291, 199] on span "單劑式護髮([PERSON_NAME]) - 1980" at bounding box center [289, 218] width 177 height 38
type input "單劑式護髮([PERSON_NAME])(519)"
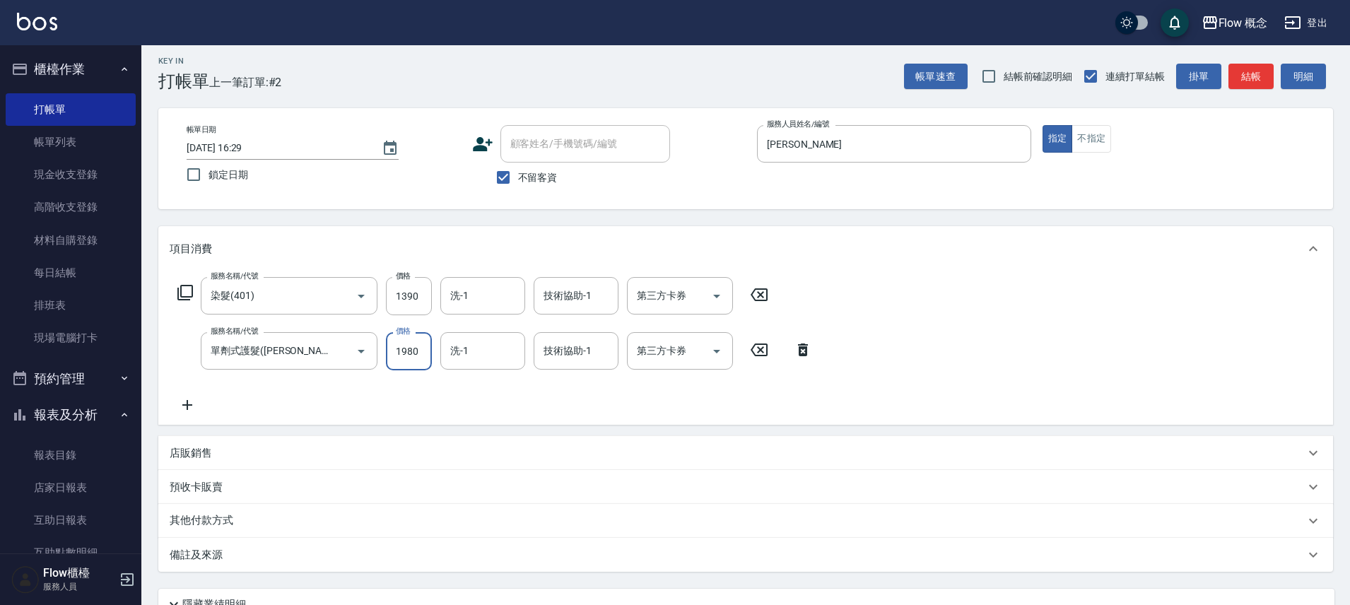
click at [429, 355] on input "1980" at bounding box center [409, 351] width 46 height 38
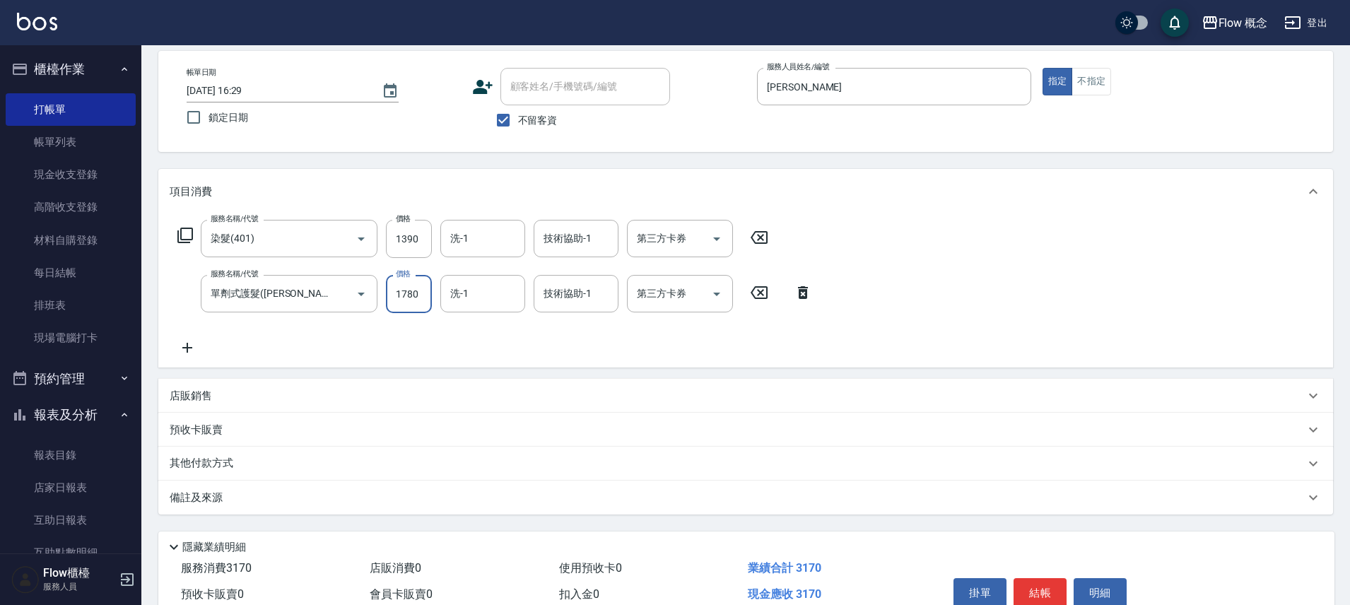
scroll to position [132, 0]
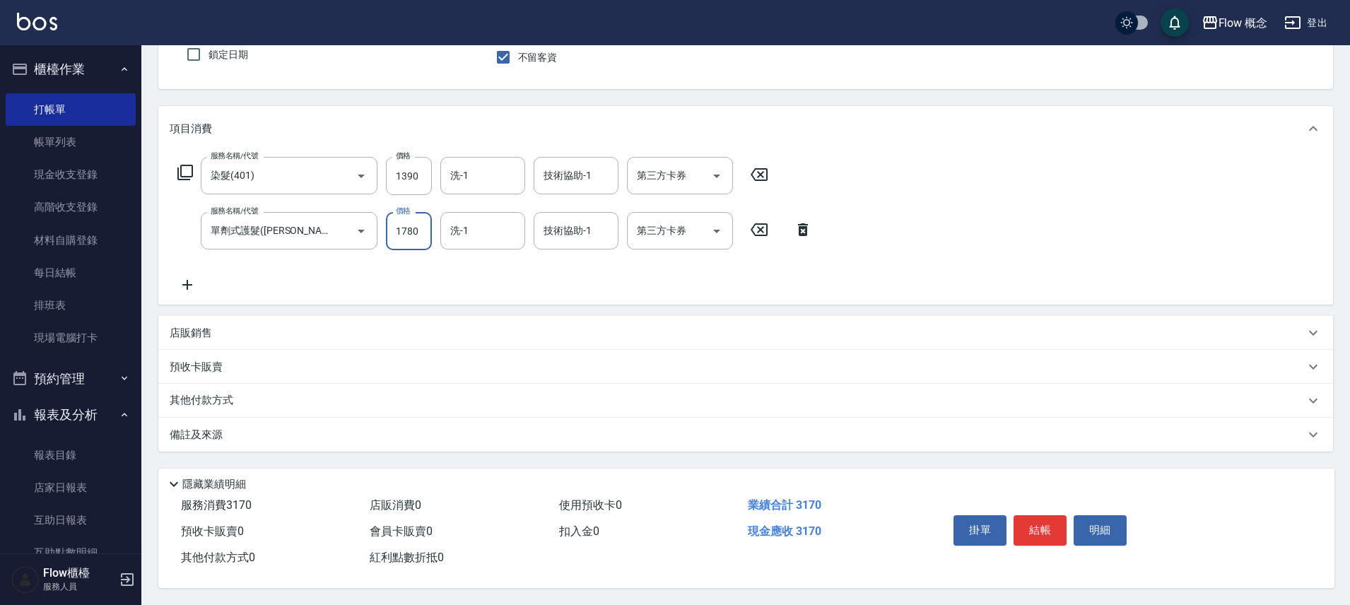
type input "1780"
drag, startPoint x: 267, startPoint y: 443, endPoint x: 306, endPoint y: 442, distance: 38.9
click at [267, 443] on div "備註及來源" at bounding box center [745, 435] width 1175 height 34
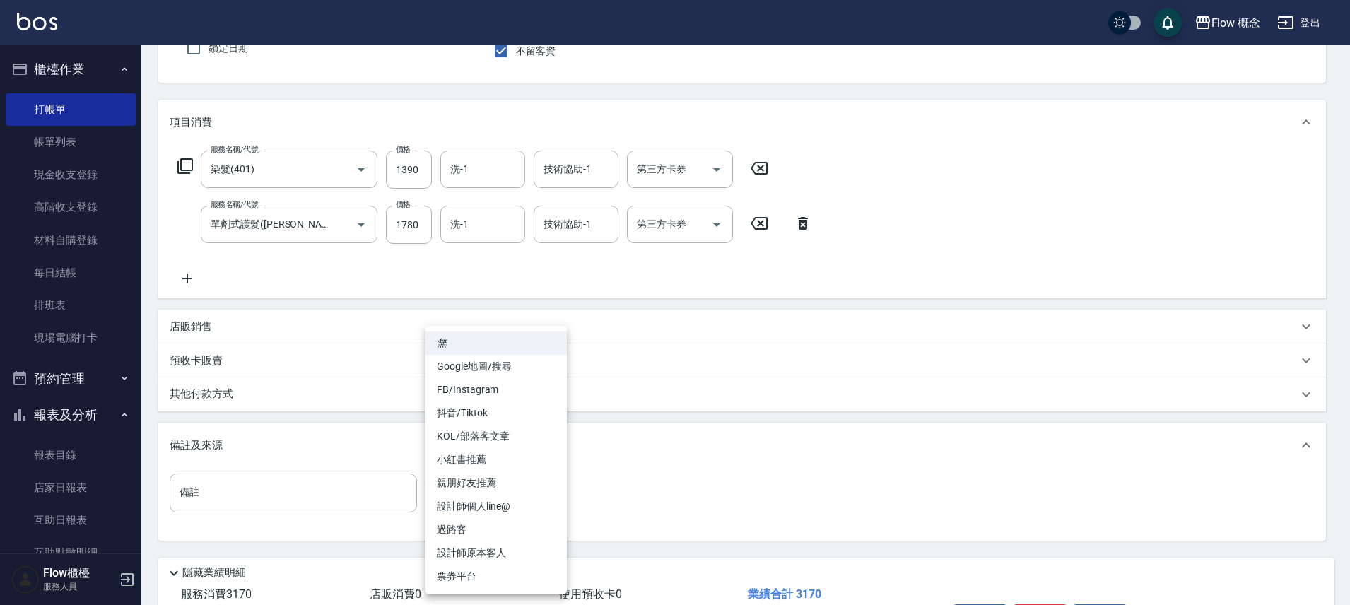
click at [472, 479] on body "Flow 概念 登出 櫃檯作業 打帳單 帳單列表 現金收支登錄 高階收支登錄 材料自購登錄 每日結帳 排班表 現場電腦打卡 預約管理 預約管理 單日預約紀錄 …" at bounding box center [675, 281] width 1350 height 827
drag, startPoint x: 485, startPoint y: 395, endPoint x: 450, endPoint y: 392, distance: 34.8
click at [484, 395] on li "FB/Instagram" at bounding box center [496, 389] width 141 height 23
type input "FB/Instagram"
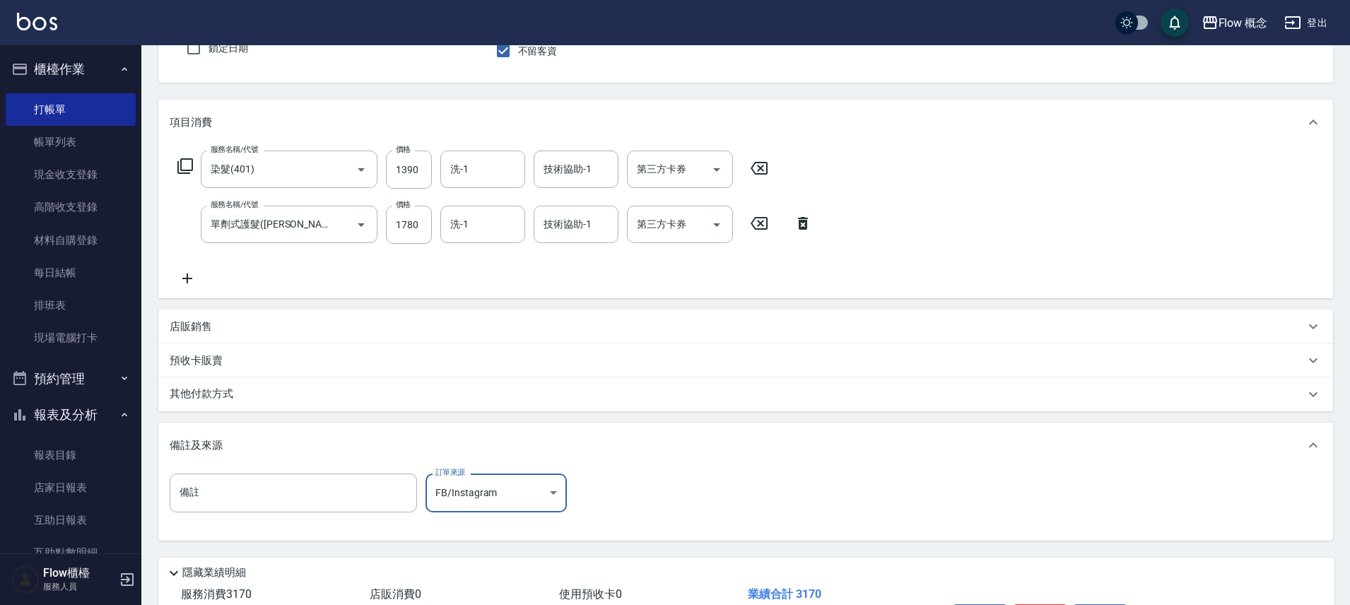
click at [245, 392] on div "其他付款方式" at bounding box center [738, 395] width 1136 height 16
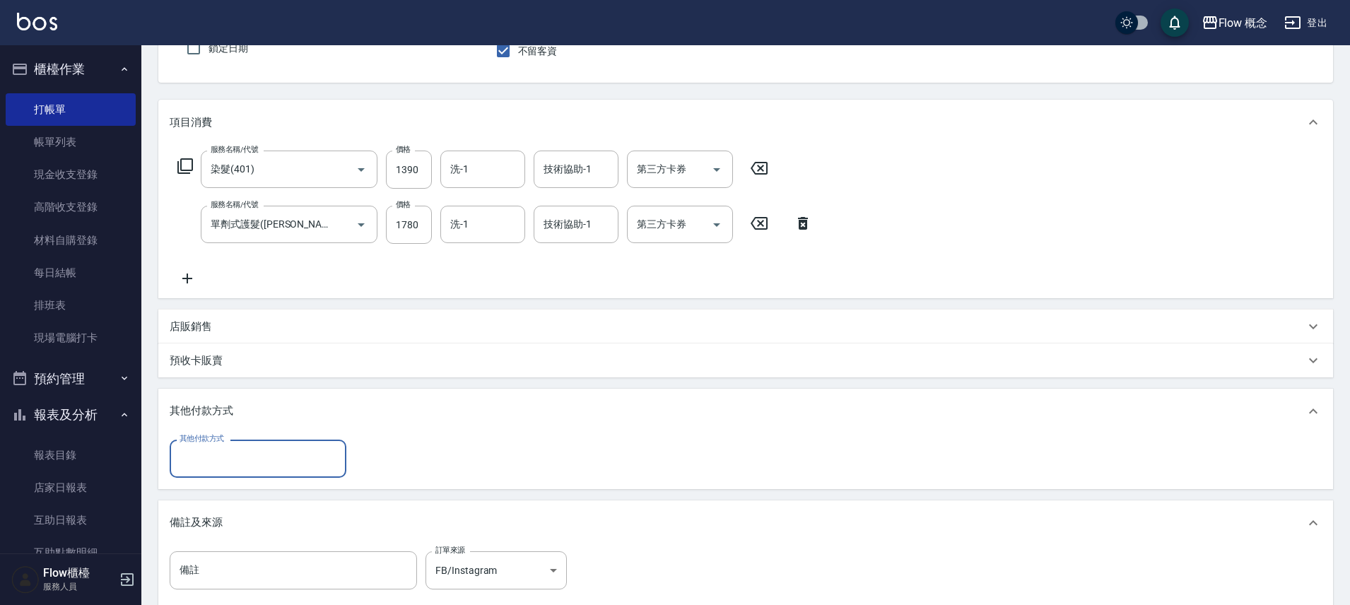
scroll to position [0, 0]
click at [303, 442] on div "其他付款方式" at bounding box center [258, 458] width 177 height 37
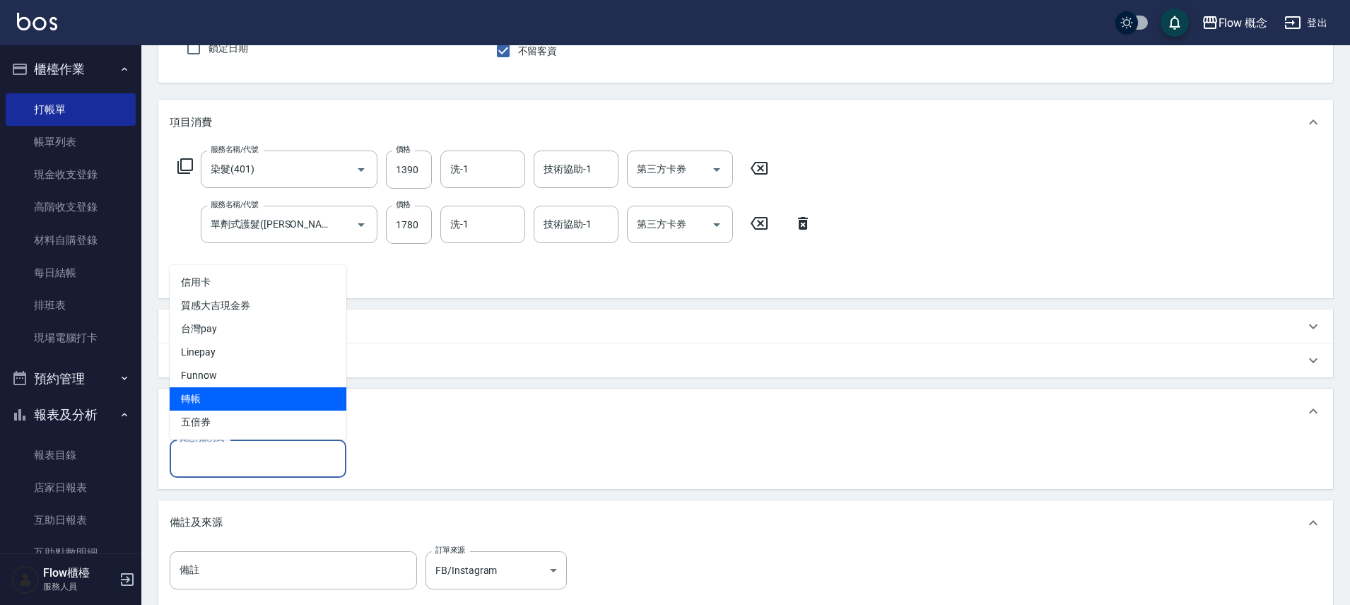
click at [228, 393] on span "轉帳" at bounding box center [258, 398] width 177 height 23
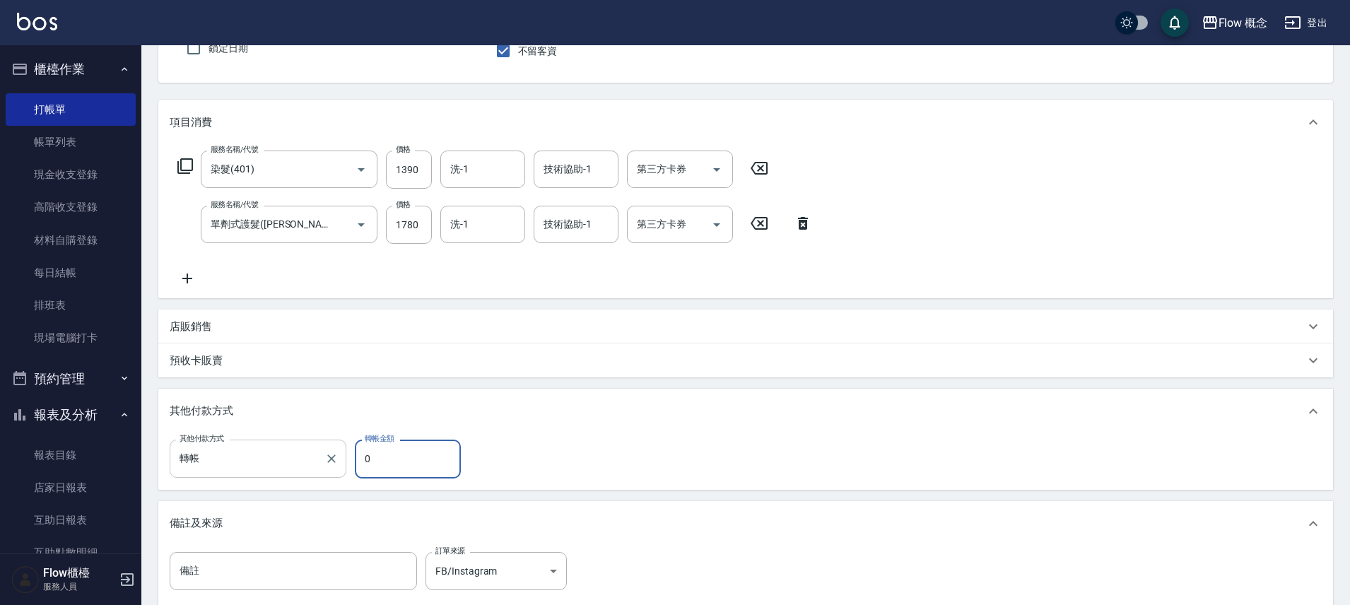
click at [205, 455] on input "轉帳" at bounding box center [247, 458] width 143 height 25
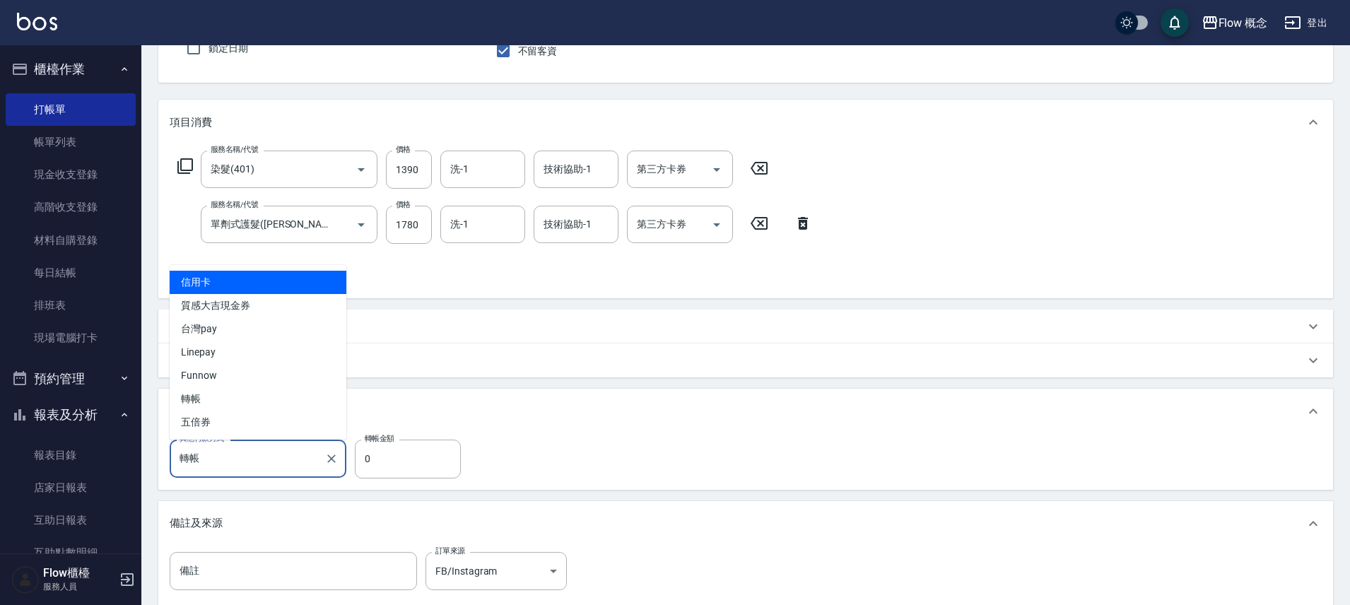
click at [267, 278] on span "信用卡" at bounding box center [258, 282] width 177 height 23
type input "信用卡"
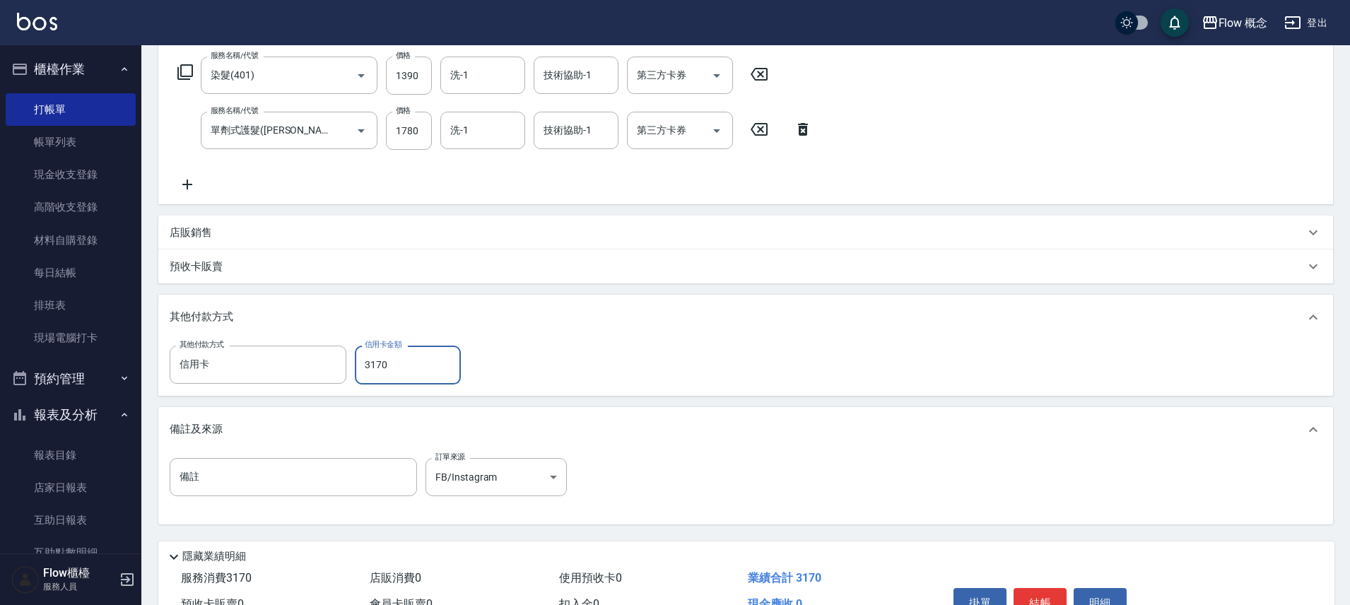
scroll to position [305, 0]
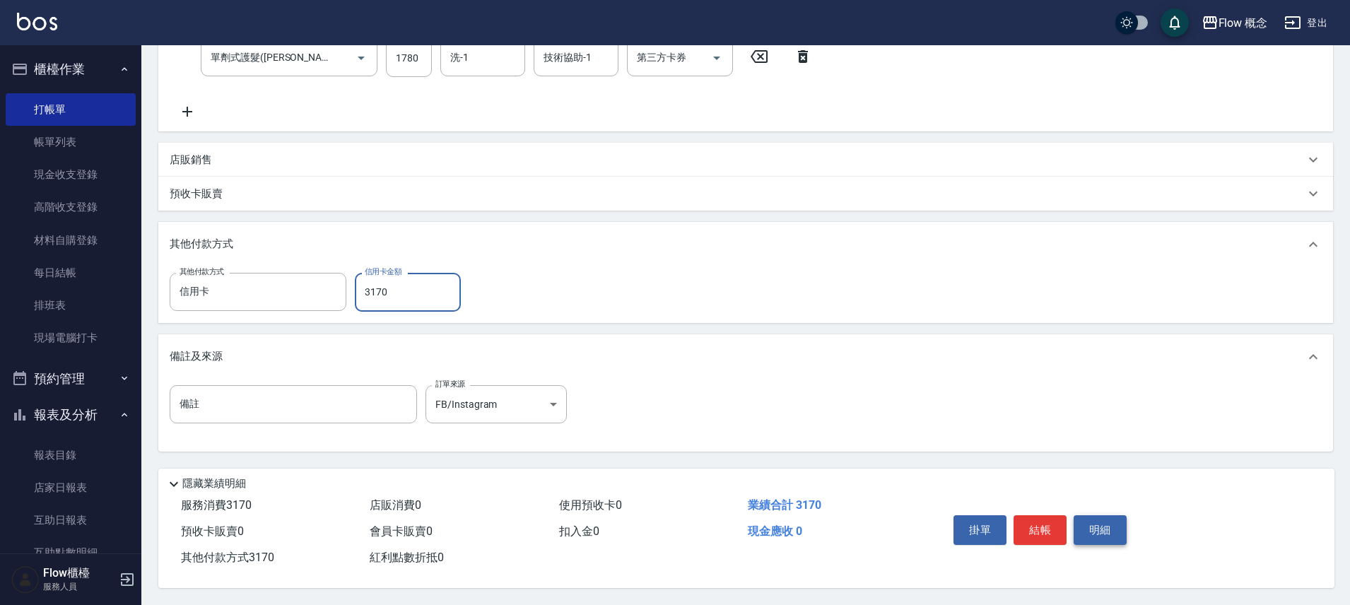
type input "3170"
click at [1082, 515] on button "明細" at bounding box center [1100, 530] width 53 height 30
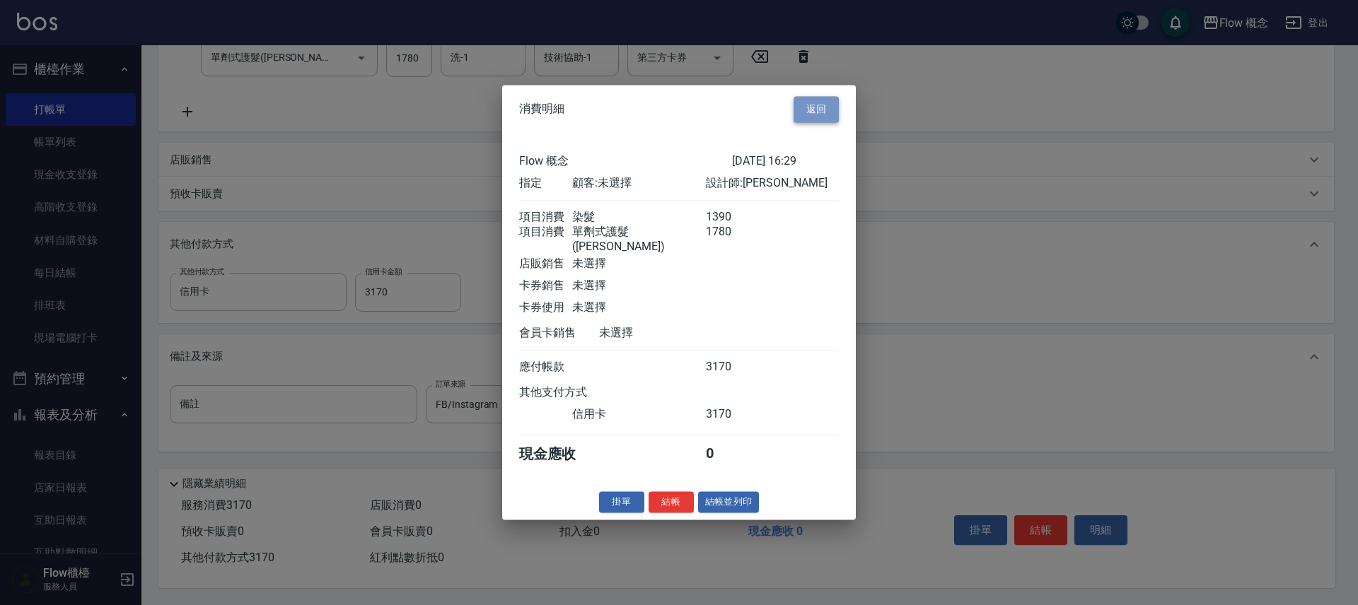
click at [815, 103] on button "返回" at bounding box center [815, 109] width 45 height 26
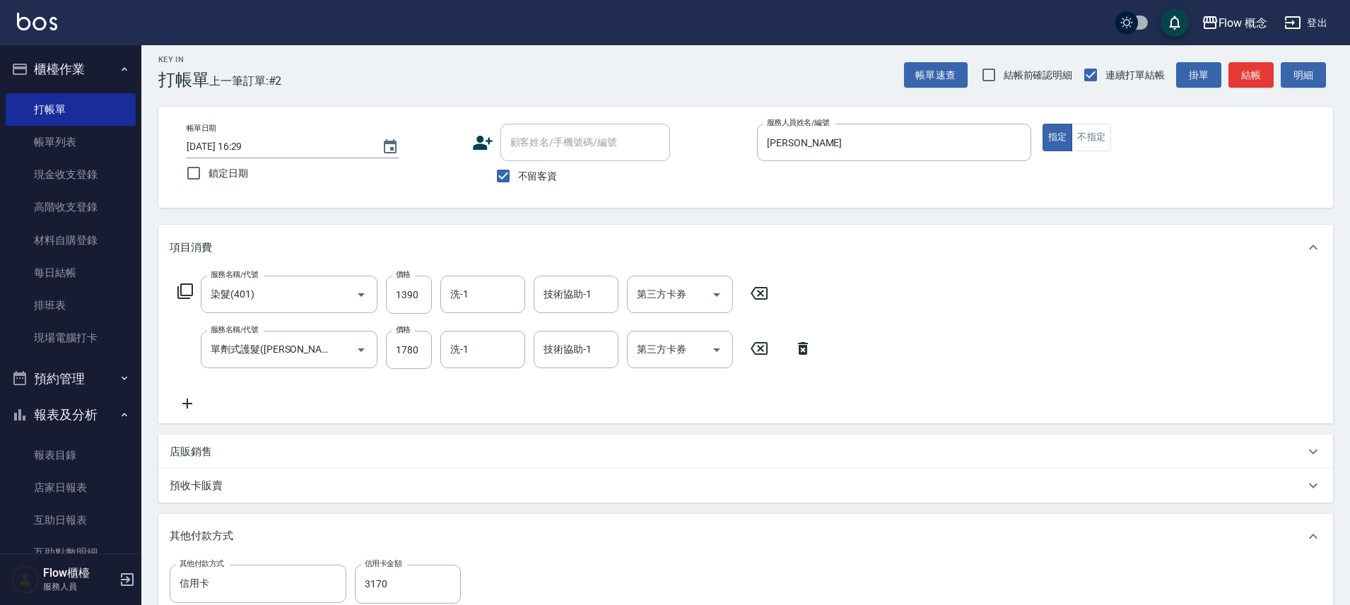
scroll to position [0, 0]
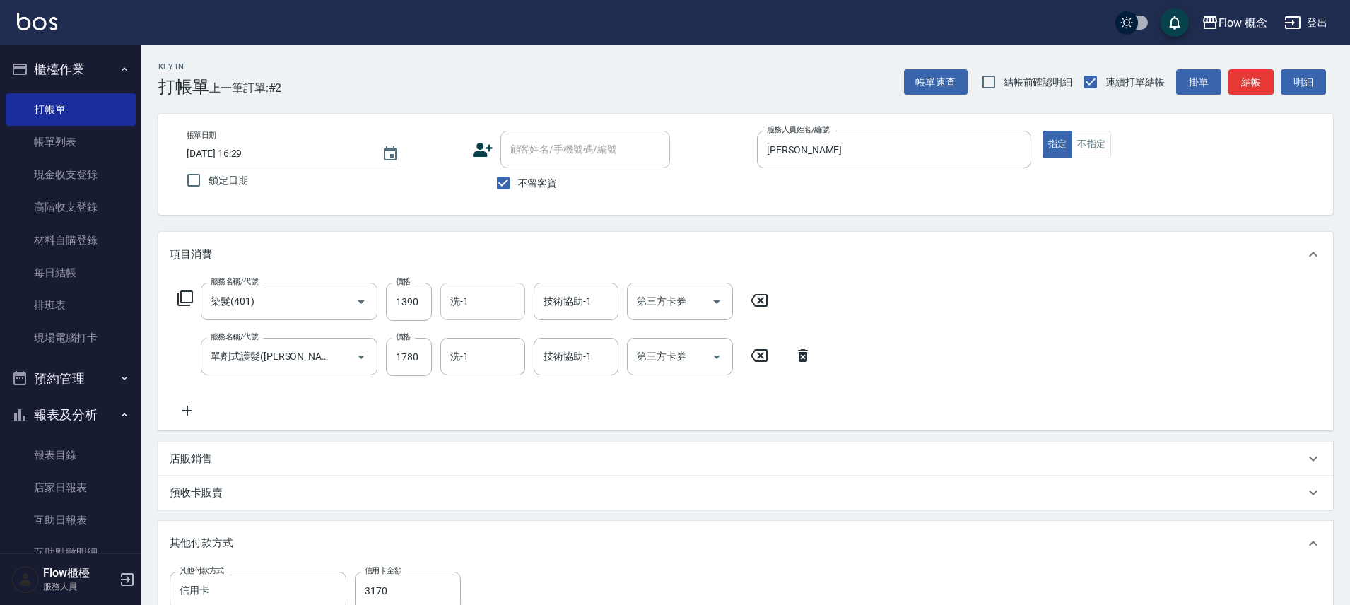
click at [467, 293] on input "洗-1" at bounding box center [483, 301] width 72 height 25
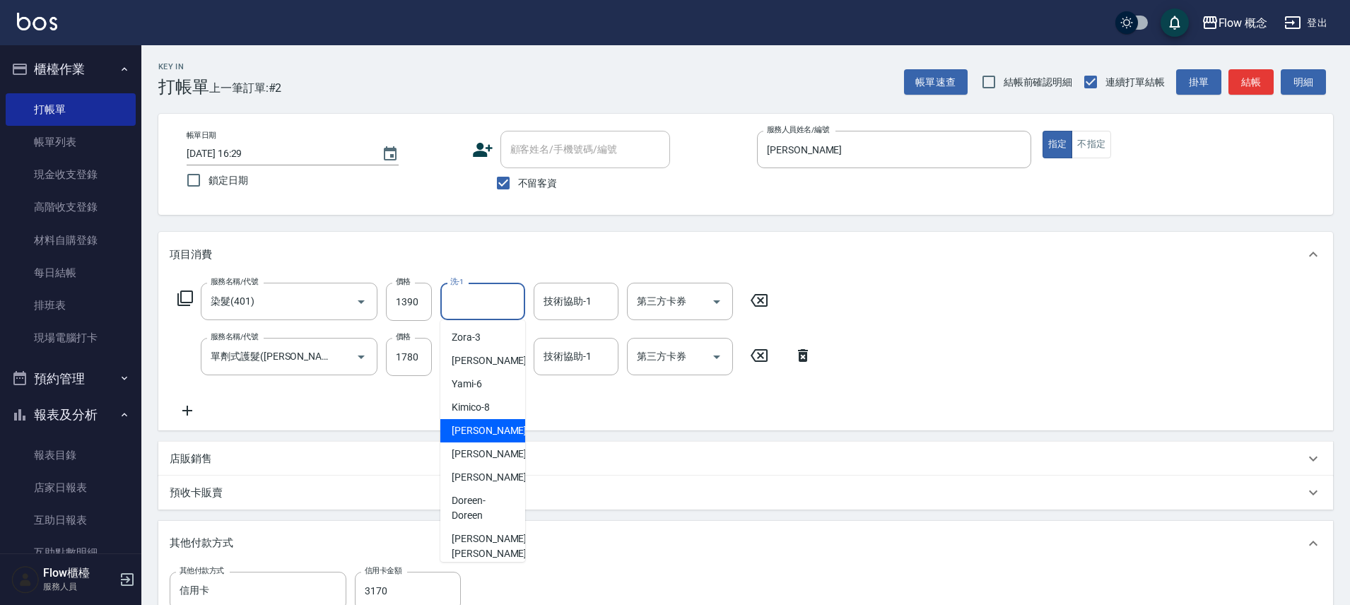
click at [467, 433] on span "[PERSON_NAME] -10" at bounding box center [496, 431] width 89 height 15
type input "[PERSON_NAME]-10"
type input "0"
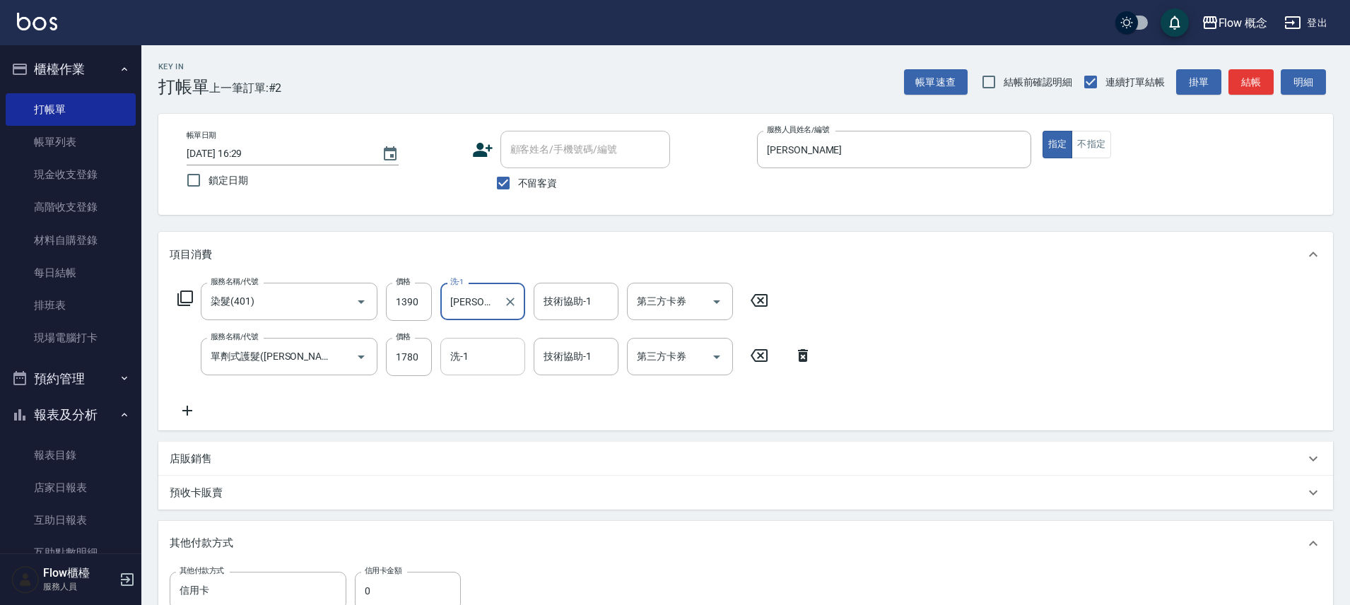
click at [470, 358] on input "洗-1" at bounding box center [483, 356] width 72 height 25
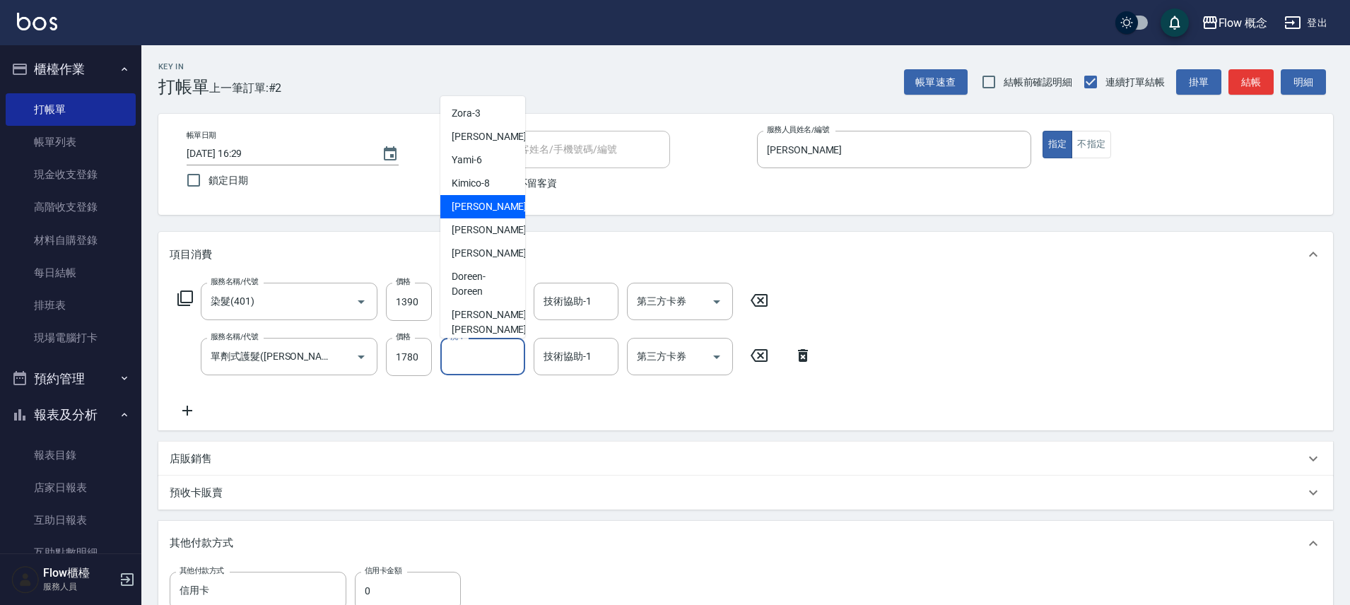
click at [481, 211] on span "[PERSON_NAME] -10" at bounding box center [496, 206] width 89 height 15
type input "[PERSON_NAME]-10"
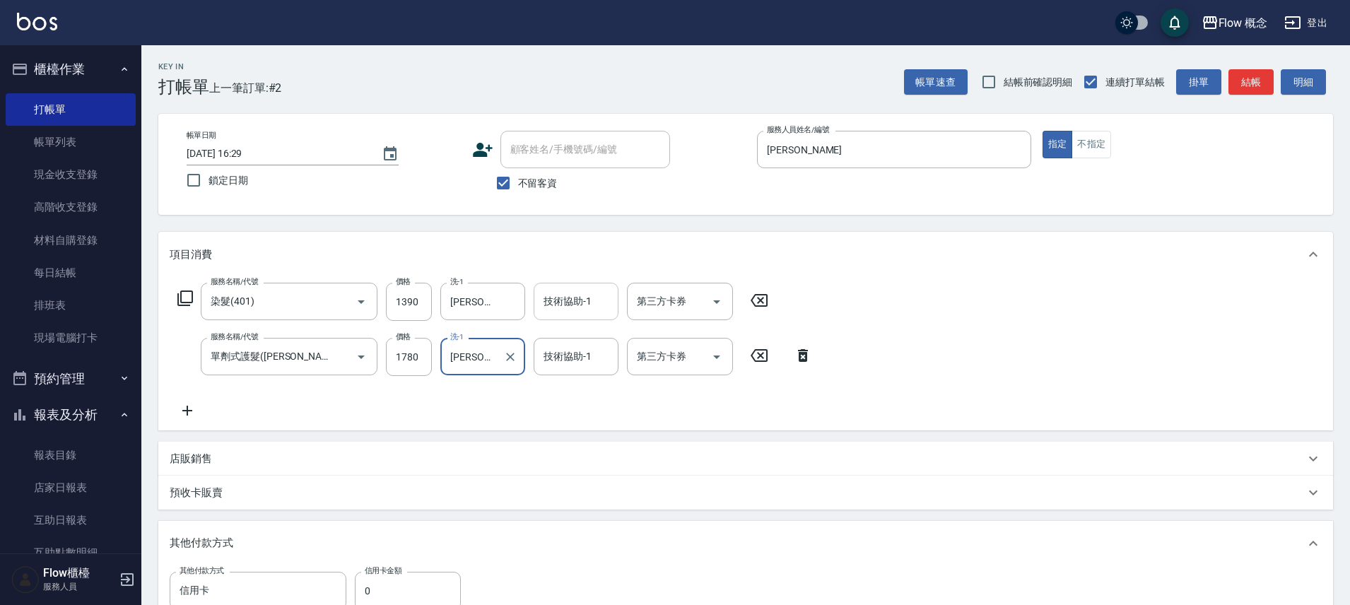
click at [578, 304] on input "技術協助-1" at bounding box center [576, 301] width 72 height 25
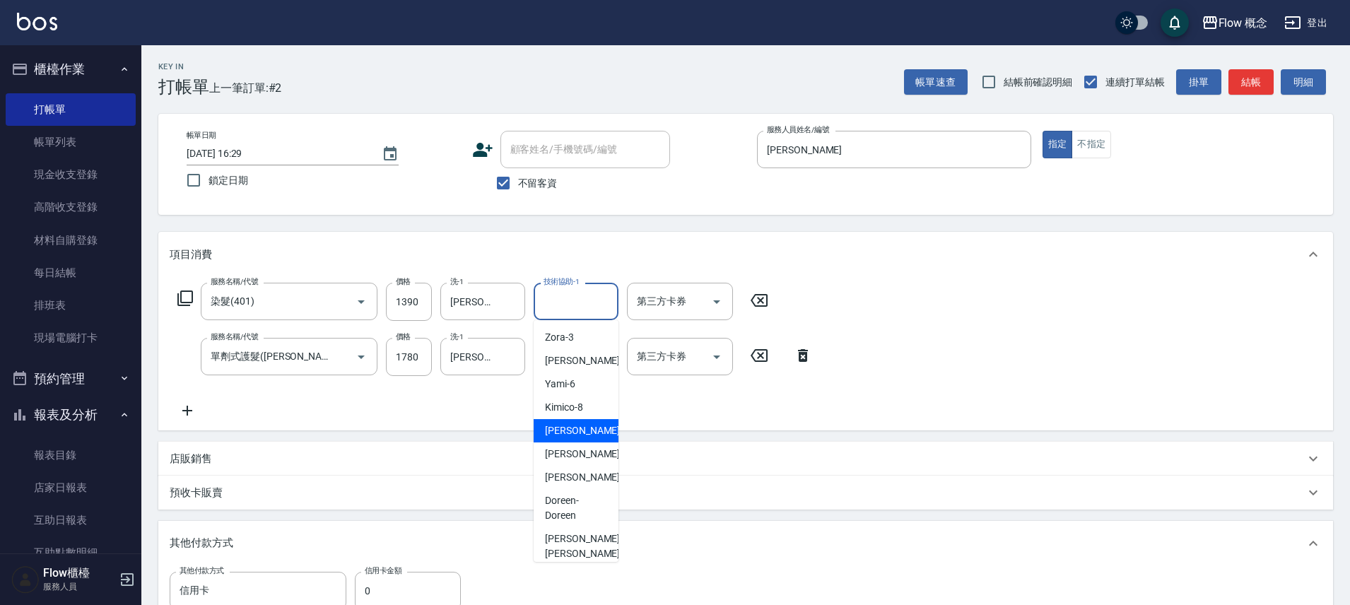
click at [560, 438] on span "[PERSON_NAME] -10" at bounding box center [589, 431] width 89 height 15
type input "[PERSON_NAME]-10"
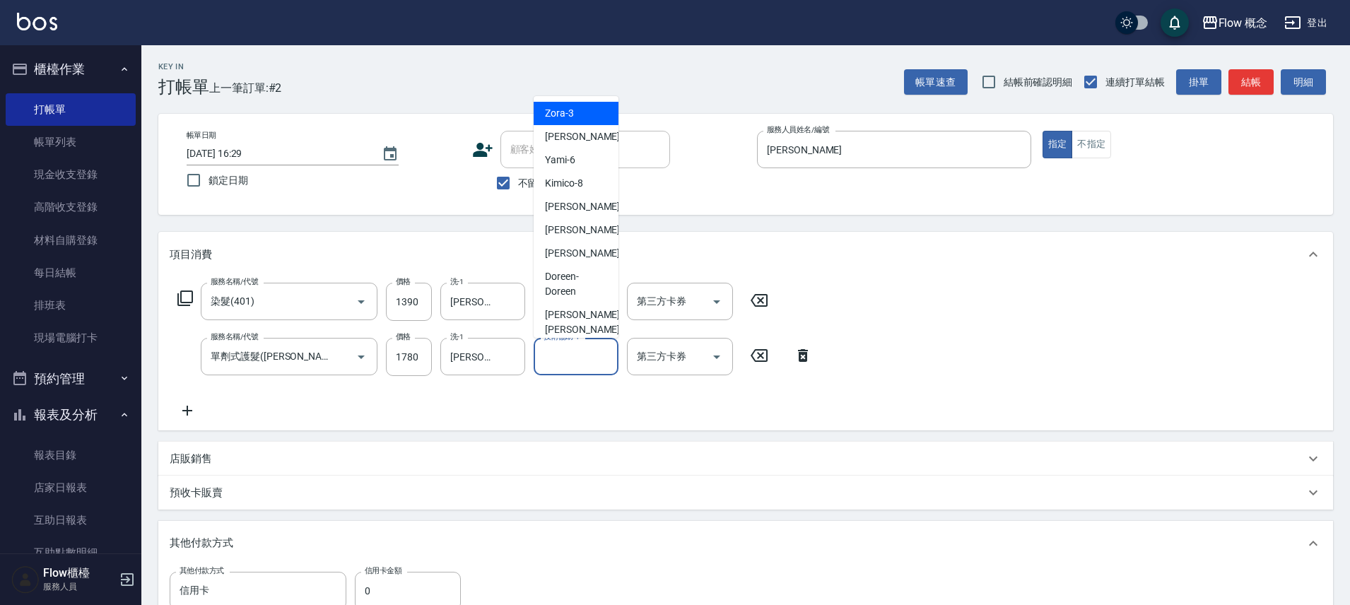
drag, startPoint x: 556, startPoint y: 356, endPoint x: 559, endPoint y: 373, distance: 17.3
click at [556, 356] on input "技術協助-1" at bounding box center [576, 356] width 72 height 25
click at [564, 210] on span "[PERSON_NAME] -10" at bounding box center [589, 206] width 89 height 15
type input "[PERSON_NAME]-10"
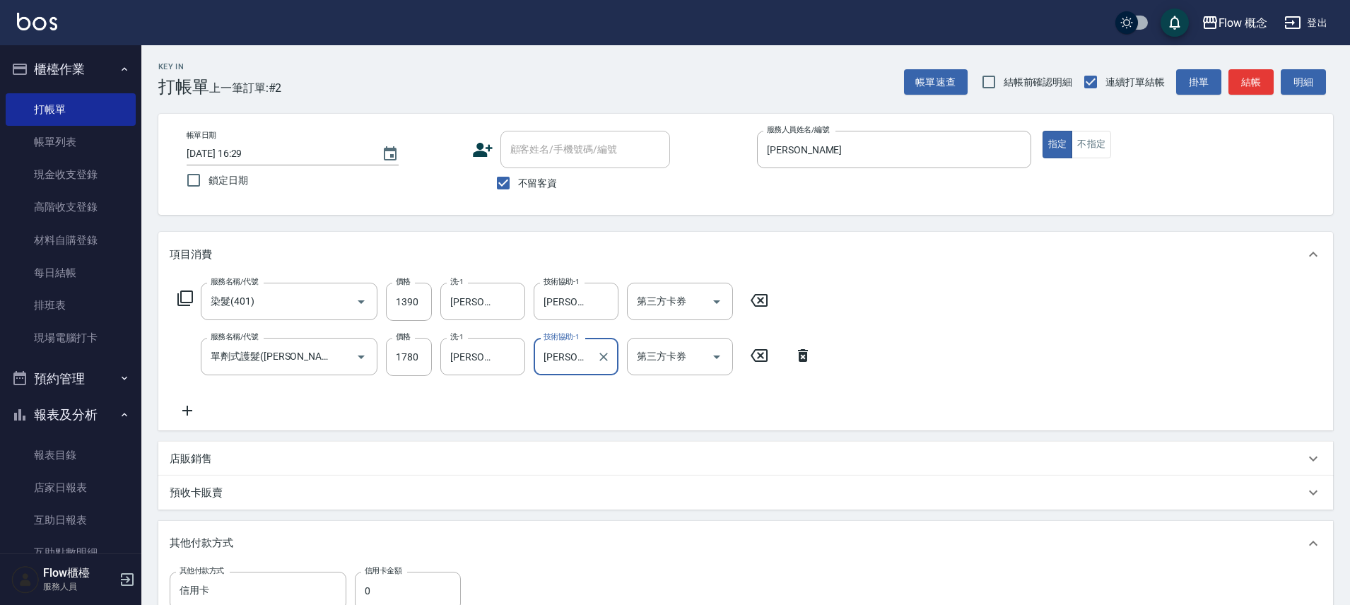
scroll to position [305, 0]
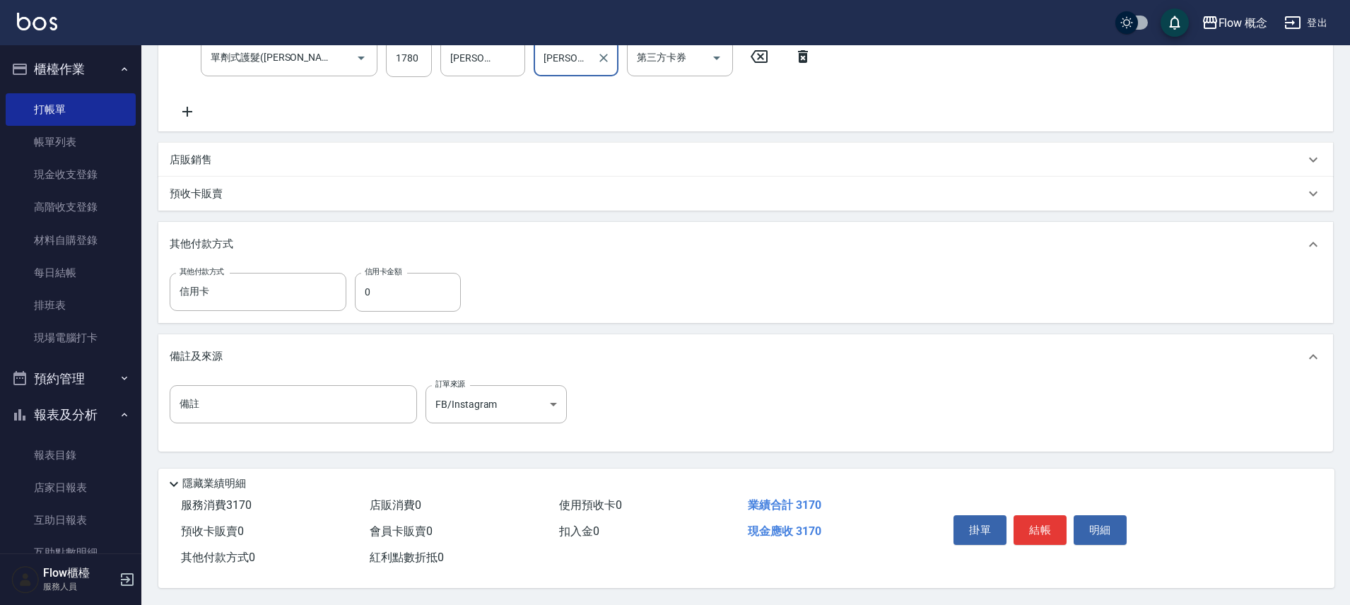
click at [1023, 515] on button "結帳" at bounding box center [1040, 530] width 53 height 30
type input "[DATE] 16:31"
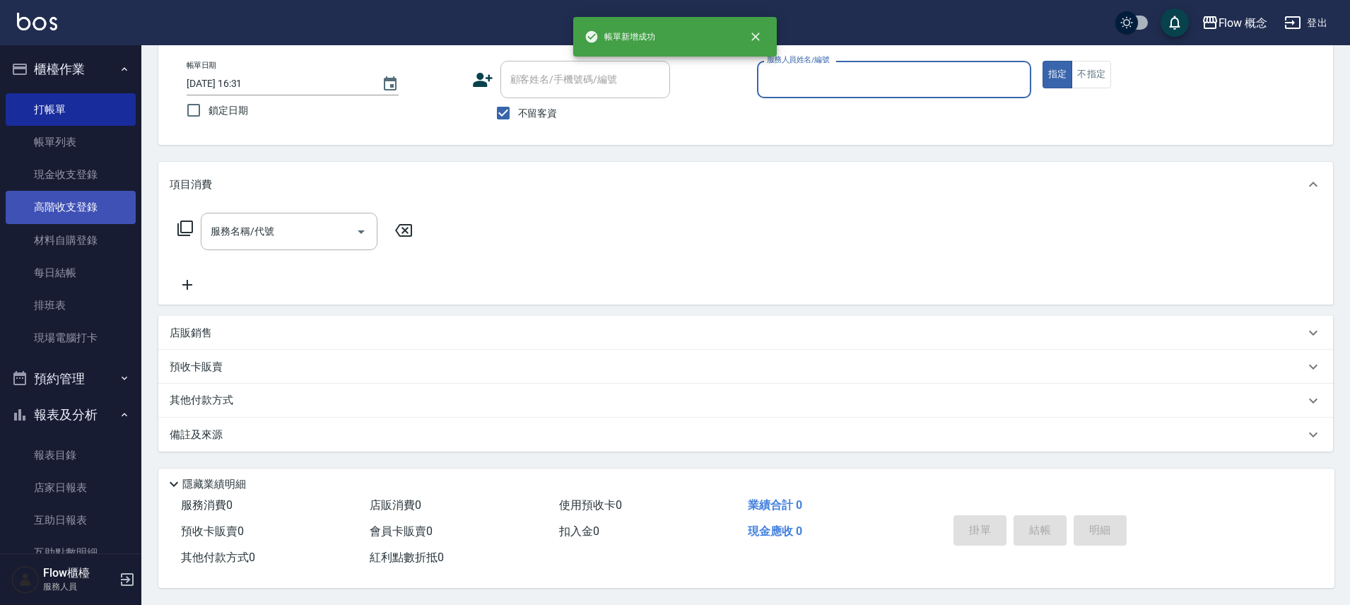
scroll to position [0, 0]
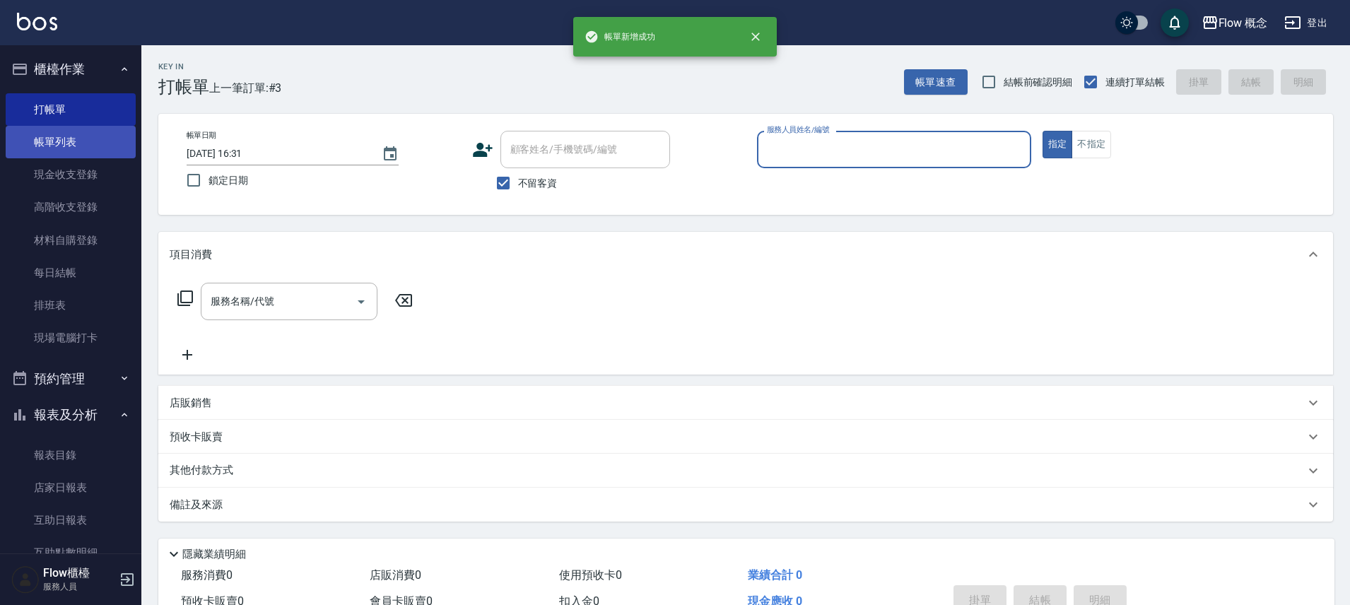
click at [52, 153] on link "帳單列表" at bounding box center [71, 142] width 130 height 33
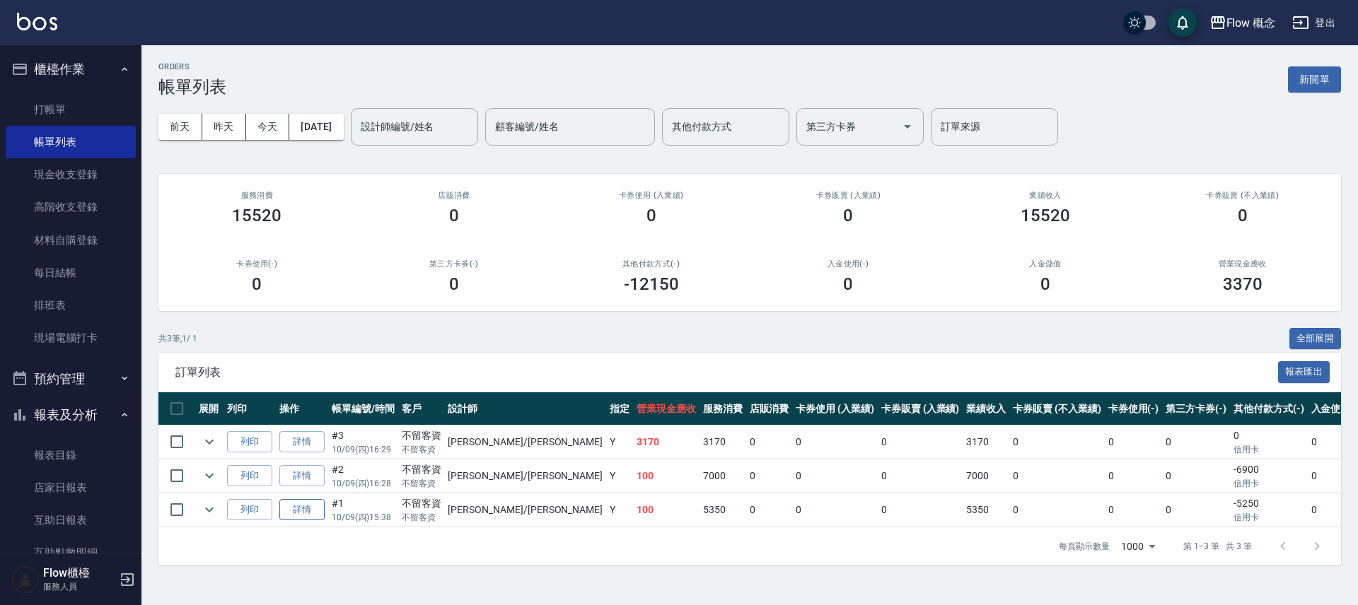
click at [291, 515] on link "詳情" at bounding box center [301, 510] width 45 height 22
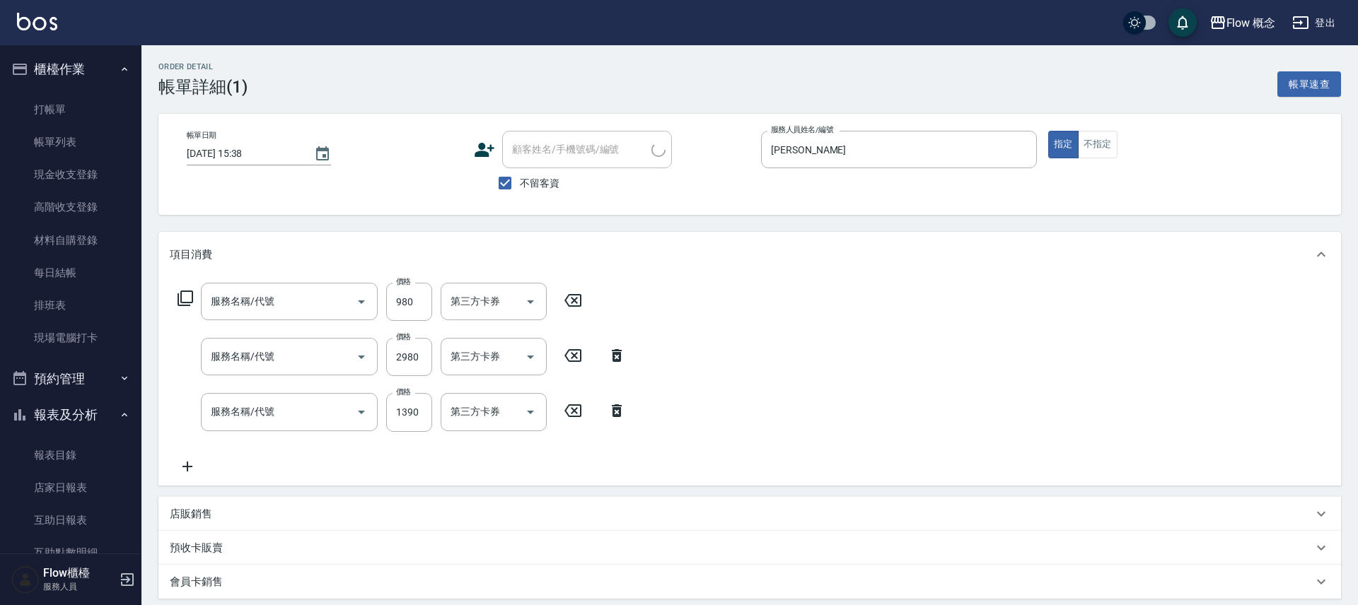
type input "[DATE] 15:38"
checkbox input "true"
type input "[PERSON_NAME]"
type input "FB/Instagram"
type input "剪髮(201)"
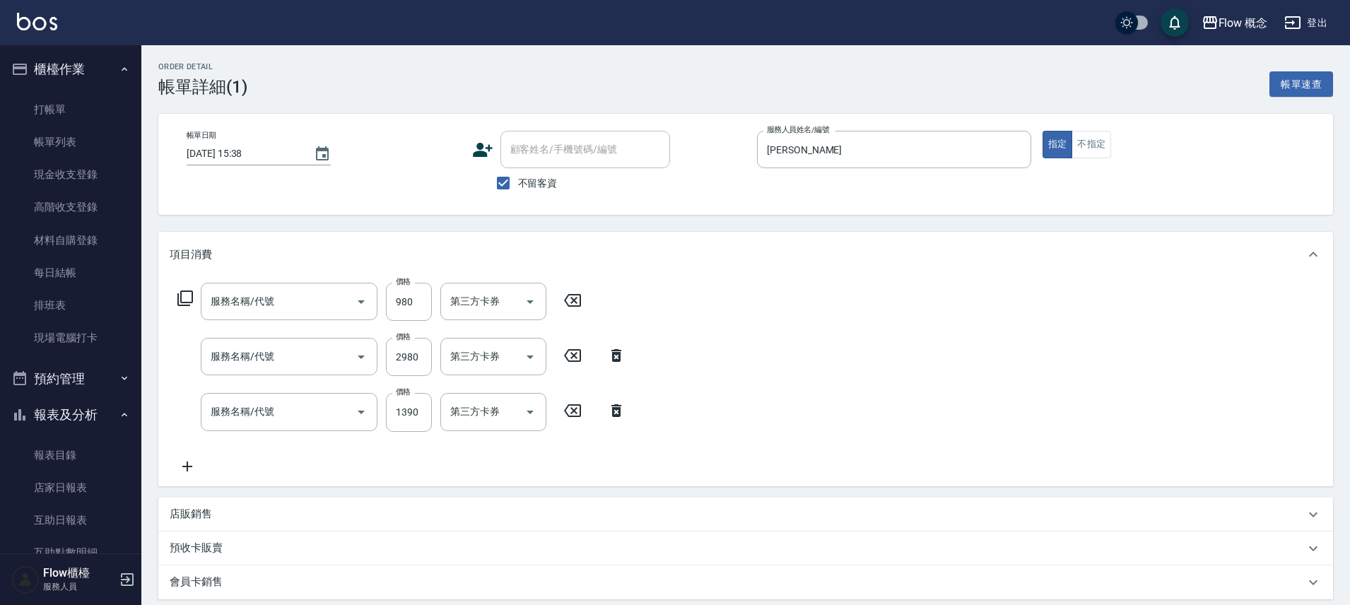
type input "京喚羽（[PERSON_NAME]）(521)"
type input "染髮(401)"
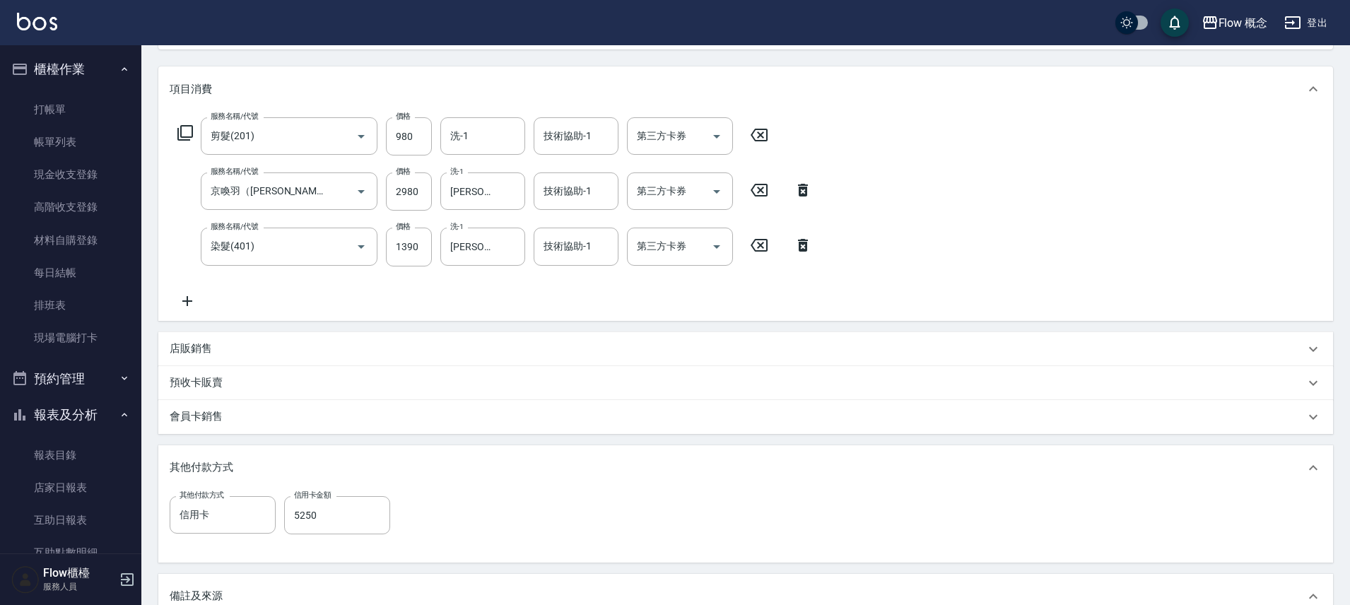
scroll to position [286, 0]
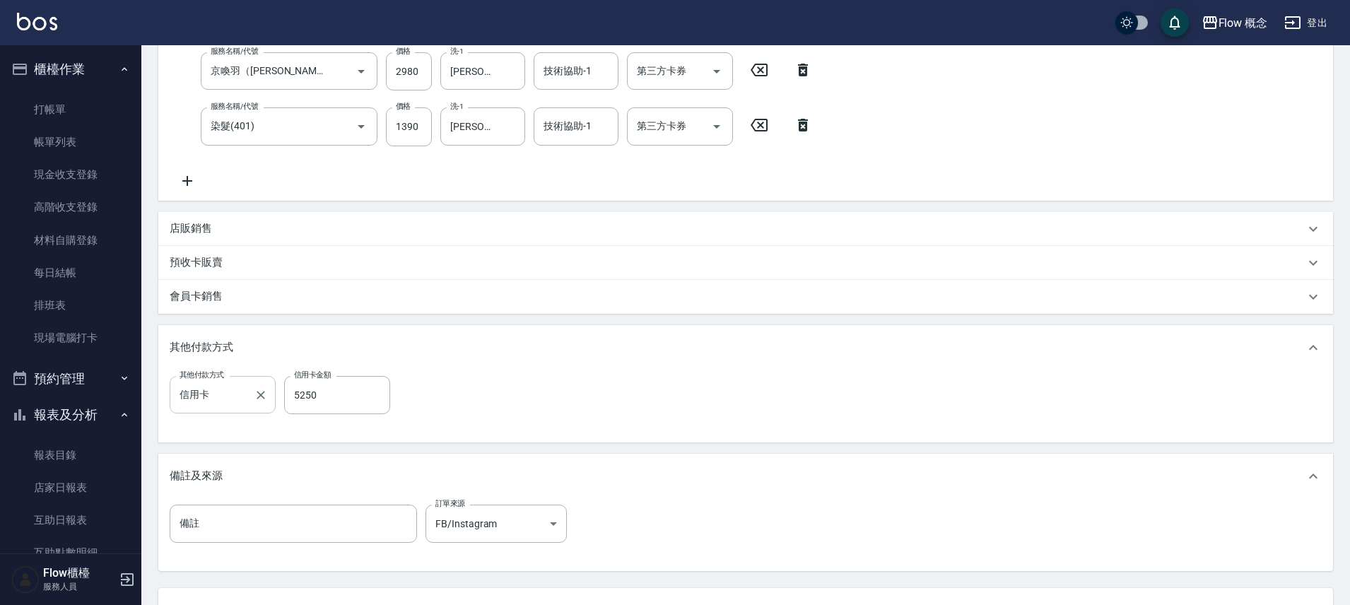
click at [219, 396] on input "信用卡" at bounding box center [212, 395] width 72 height 25
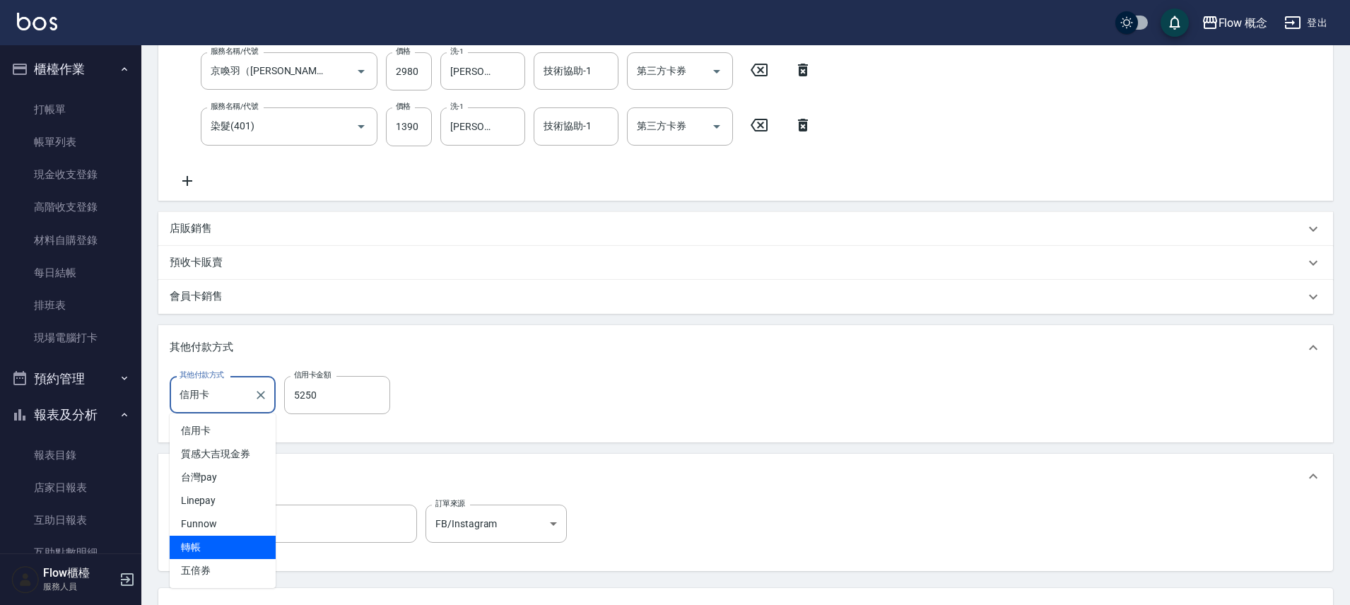
click at [201, 540] on span "轉帳" at bounding box center [223, 547] width 106 height 23
type input "轉帳"
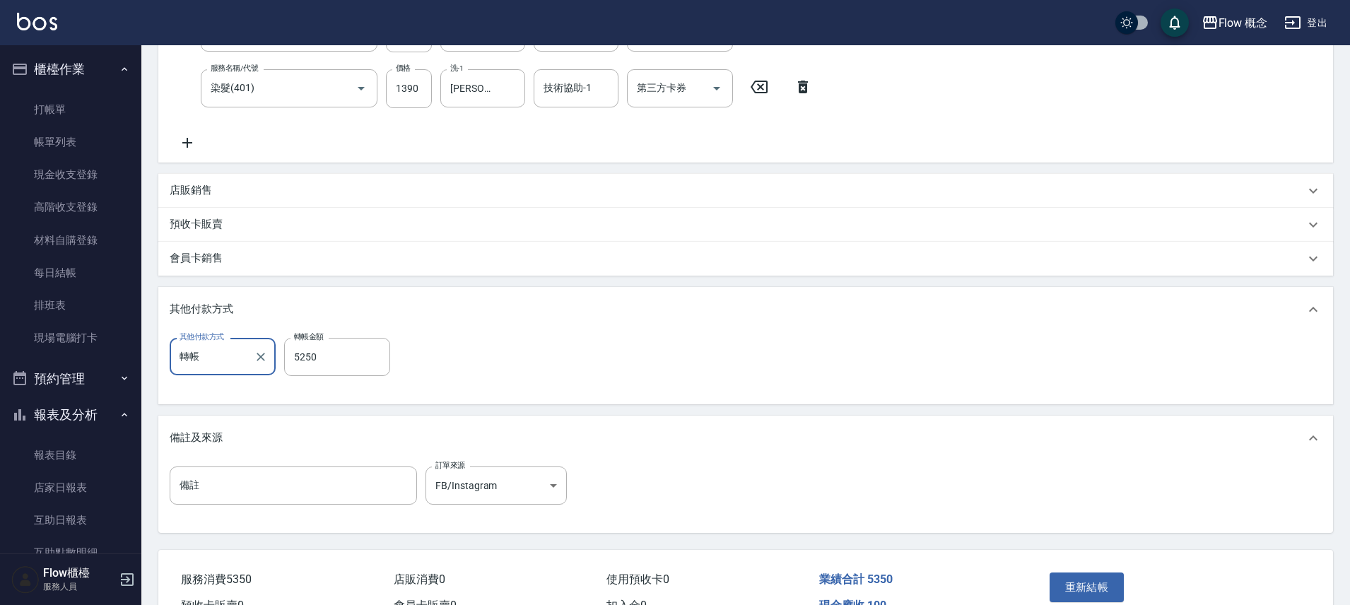
scroll to position [404, 0]
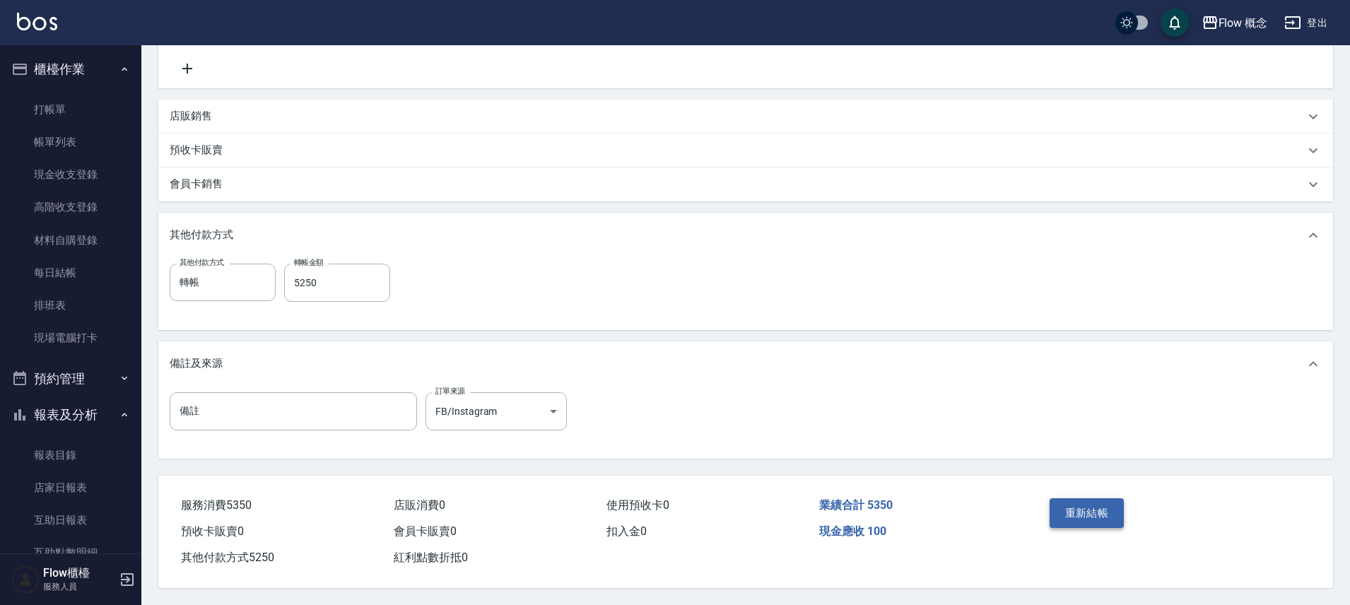
drag, startPoint x: 1130, startPoint y: 513, endPoint x: 1092, endPoint y: 499, distance: 40.5
click at [1129, 512] on div "重新結帳" at bounding box center [1108, 524] width 128 height 62
click at [1092, 499] on button "重新結帳" at bounding box center [1087, 513] width 75 height 30
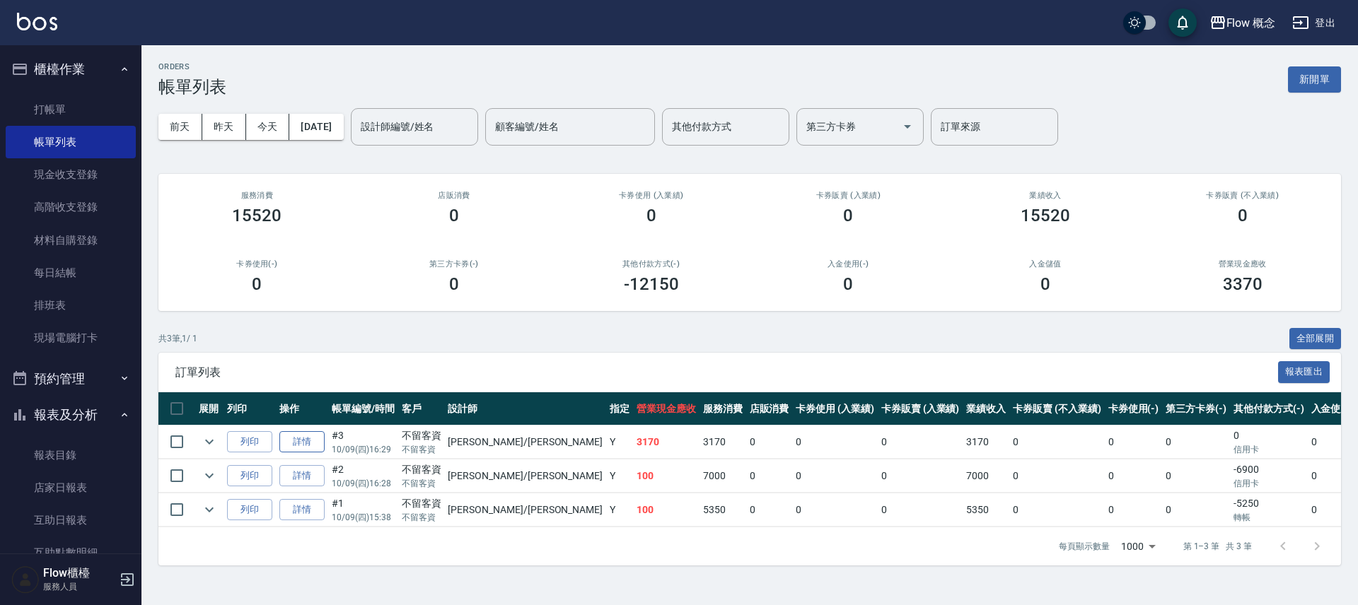
click at [300, 445] on link "詳情" at bounding box center [301, 442] width 45 height 22
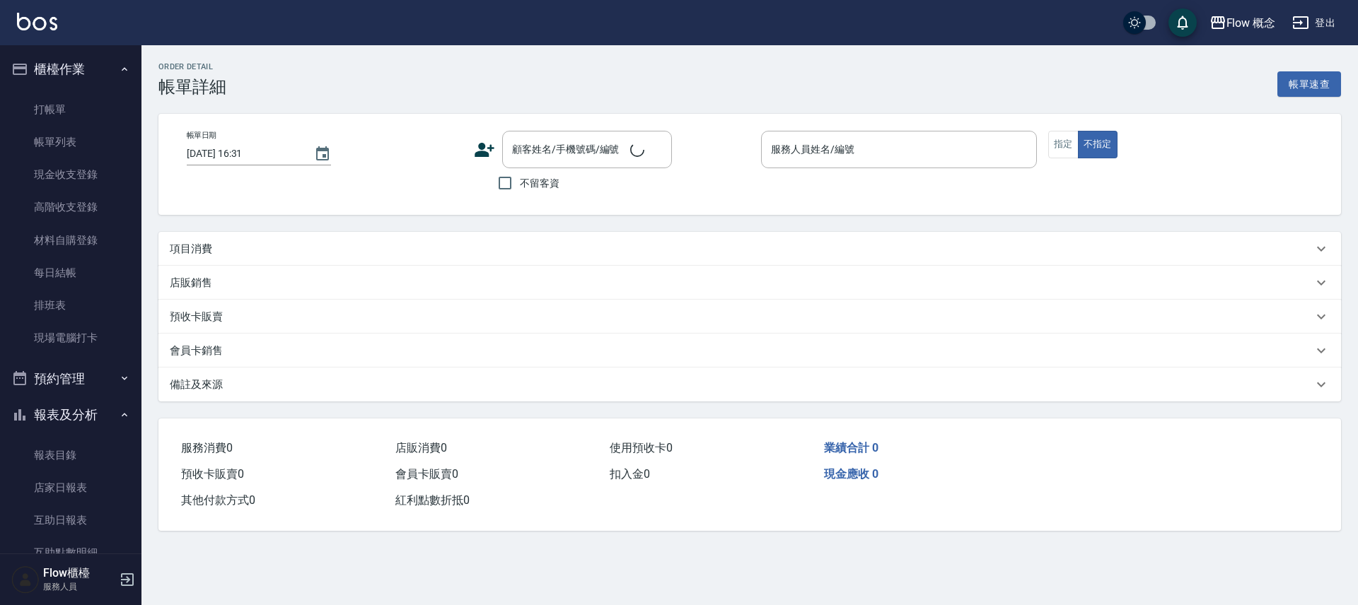
type input "[DATE] 16:29"
checkbox input "true"
type input "[PERSON_NAME]"
type input "FB/Instagram"
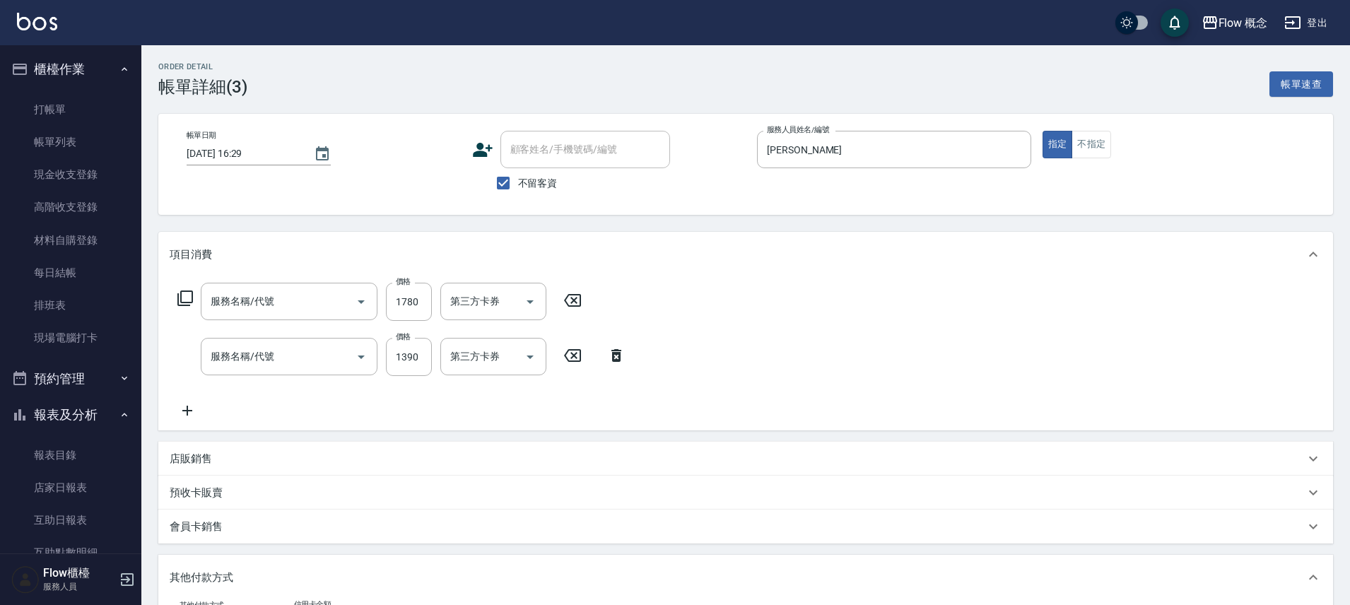
type input "單劑式護髮([PERSON_NAME])(519)"
type input "染髮(401)"
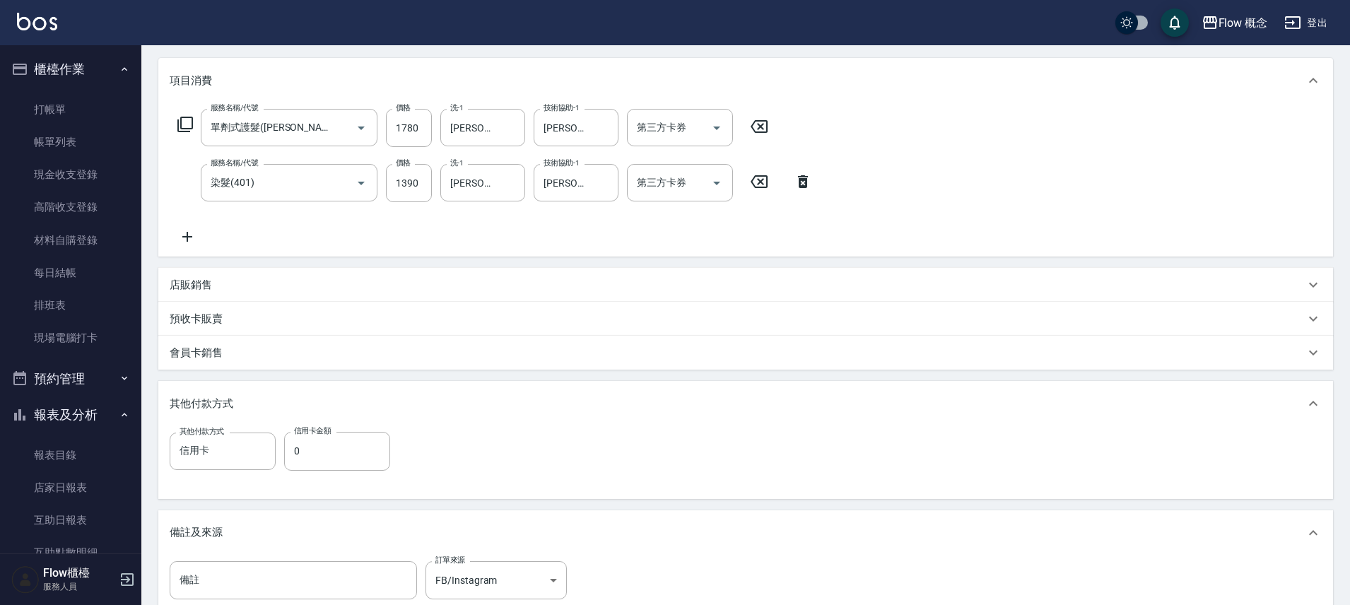
scroll to position [281, 0]
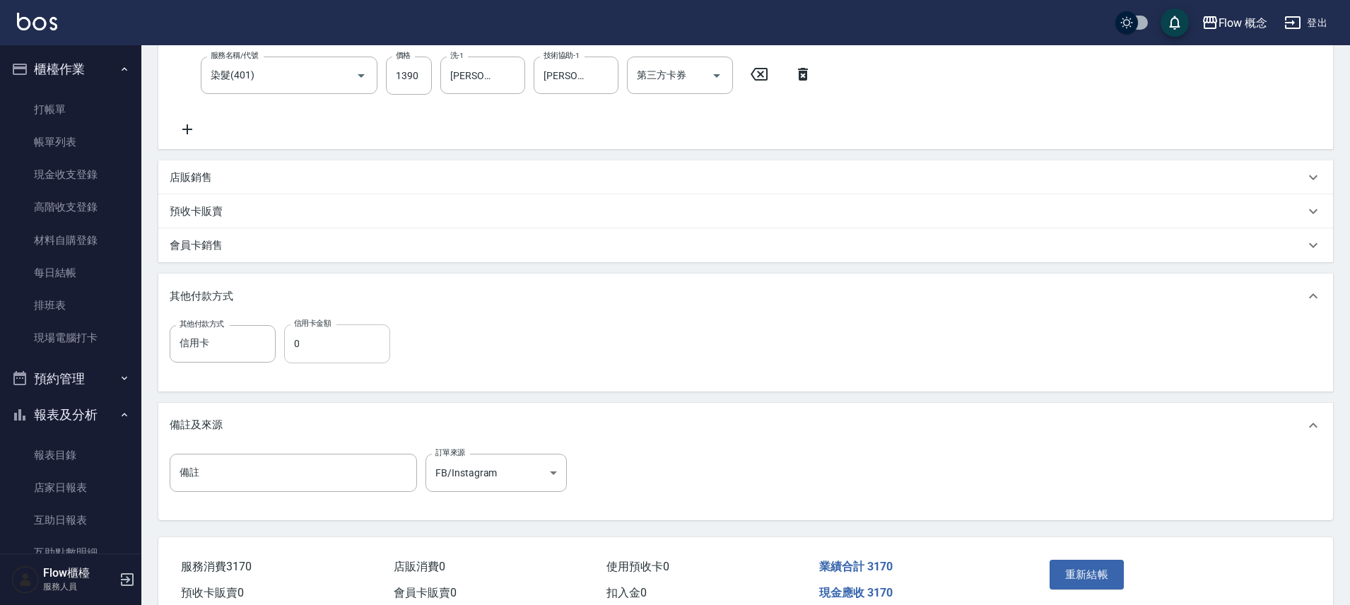
click at [332, 347] on input "0" at bounding box center [337, 344] width 106 height 38
type input "3170"
click at [1086, 575] on button "重新結帳" at bounding box center [1087, 575] width 75 height 30
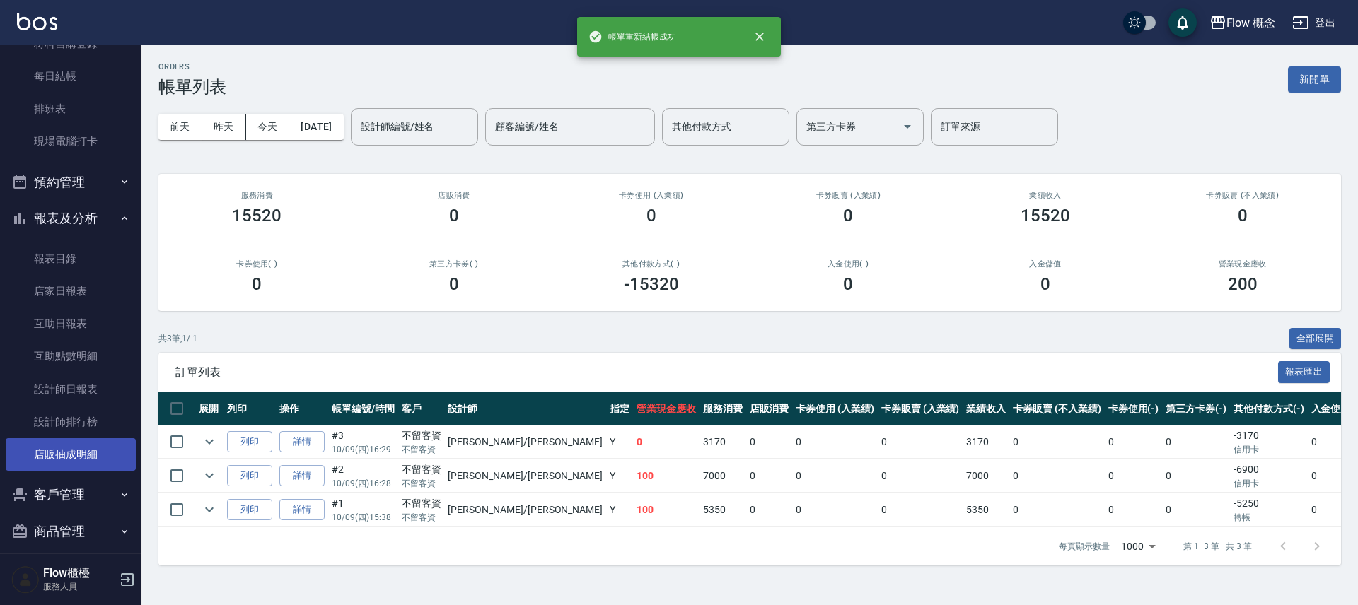
scroll to position [209, 0]
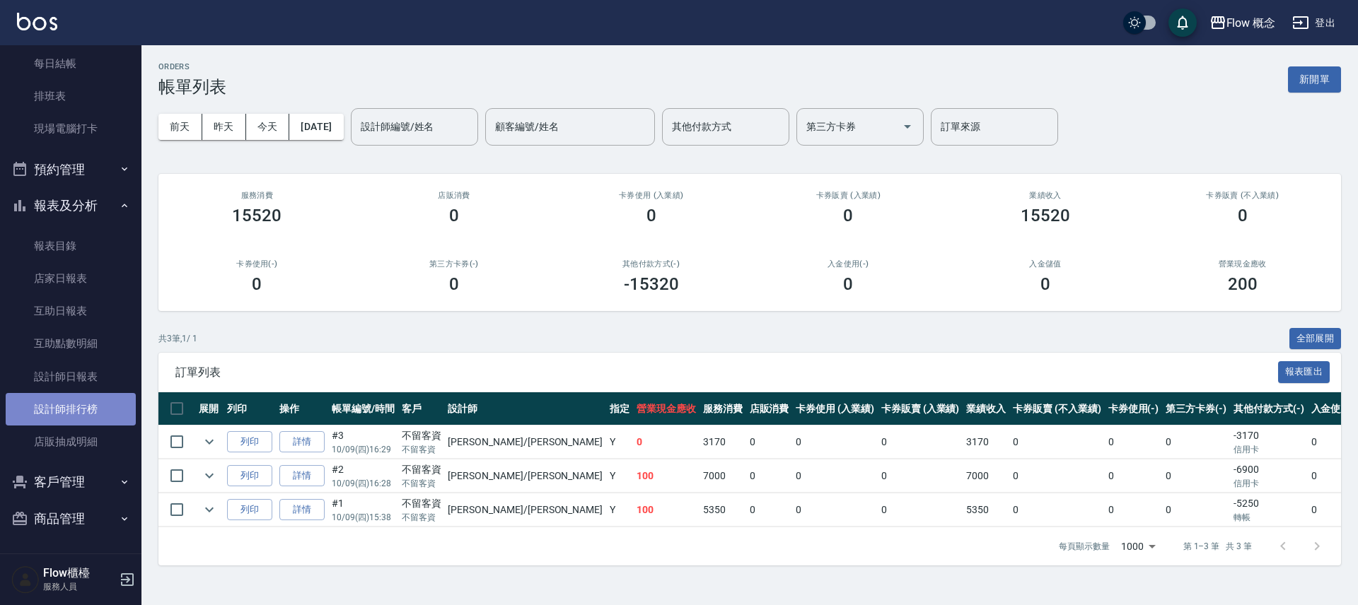
click at [71, 409] on link "設計師排行榜" at bounding box center [71, 409] width 130 height 33
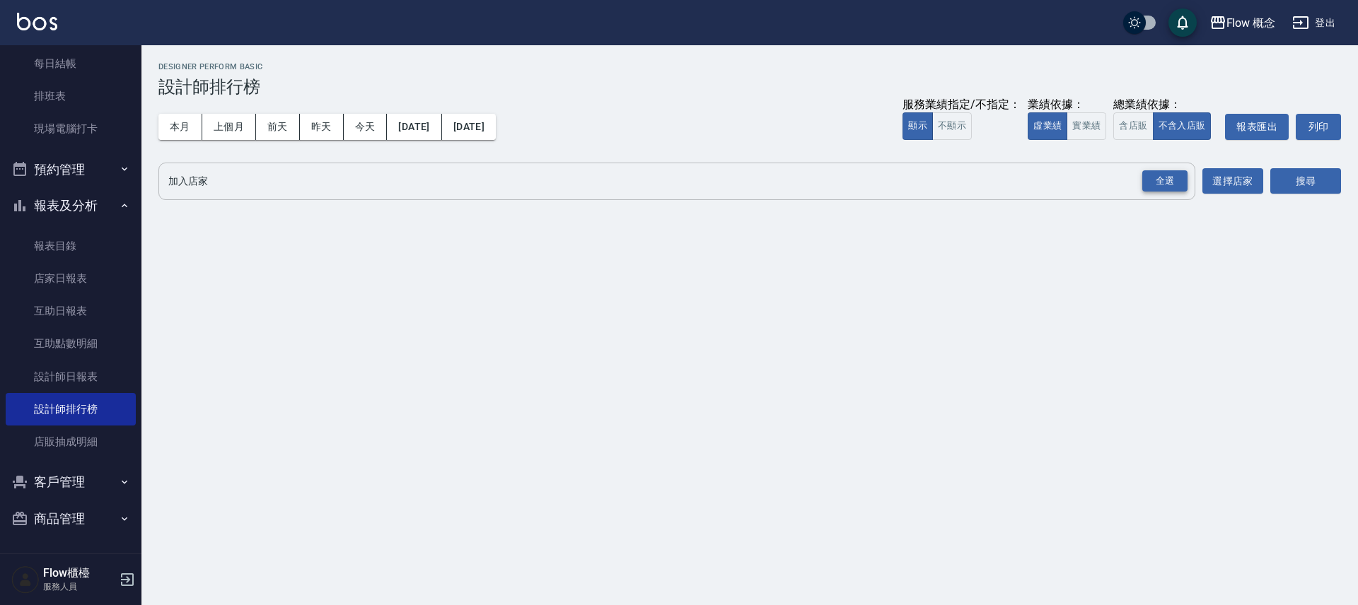
click at [1163, 173] on div "全選" at bounding box center [1164, 181] width 45 height 22
drag, startPoint x: 1290, startPoint y: 182, endPoint x: 1276, endPoint y: 181, distance: 13.5
click at [1290, 182] on button "搜尋" at bounding box center [1305, 182] width 71 height 26
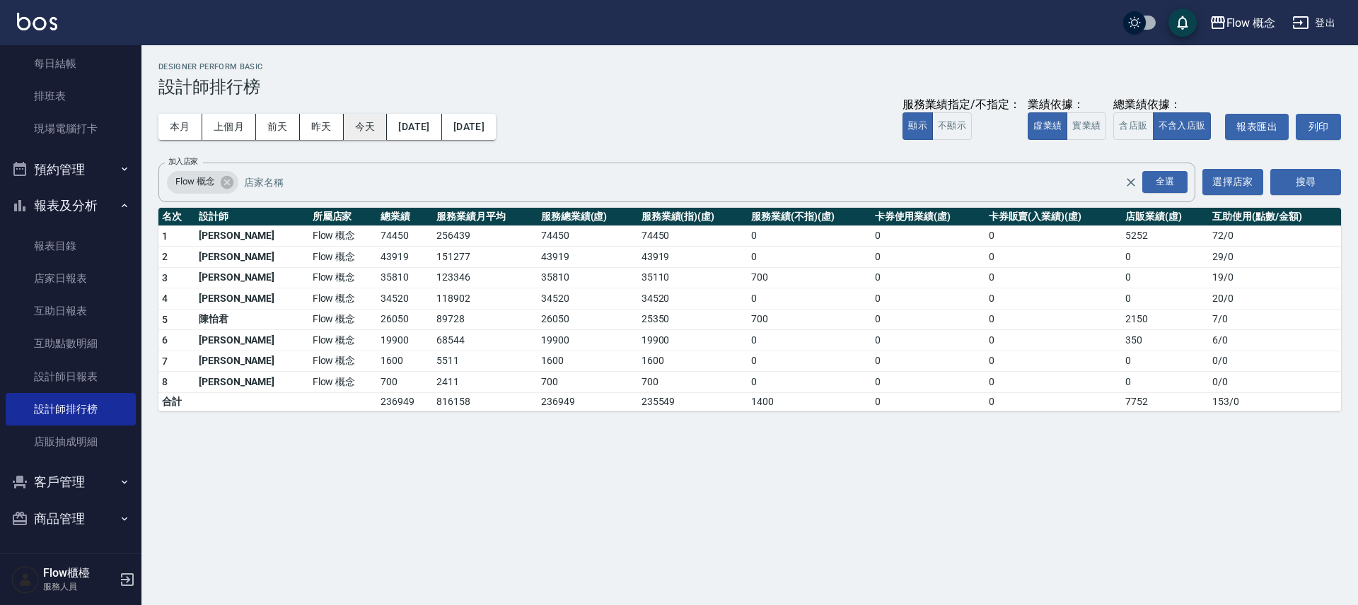
click at [363, 132] on button "今天" at bounding box center [366, 127] width 44 height 26
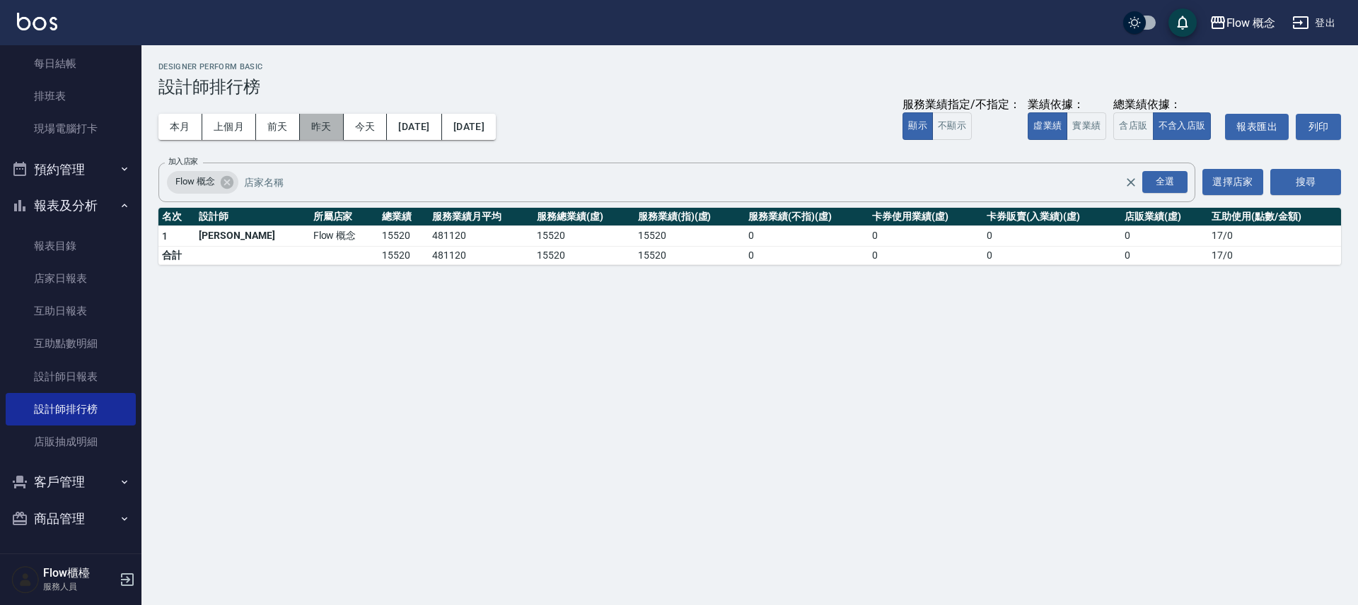
click at [303, 127] on button "昨天" at bounding box center [322, 127] width 44 height 26
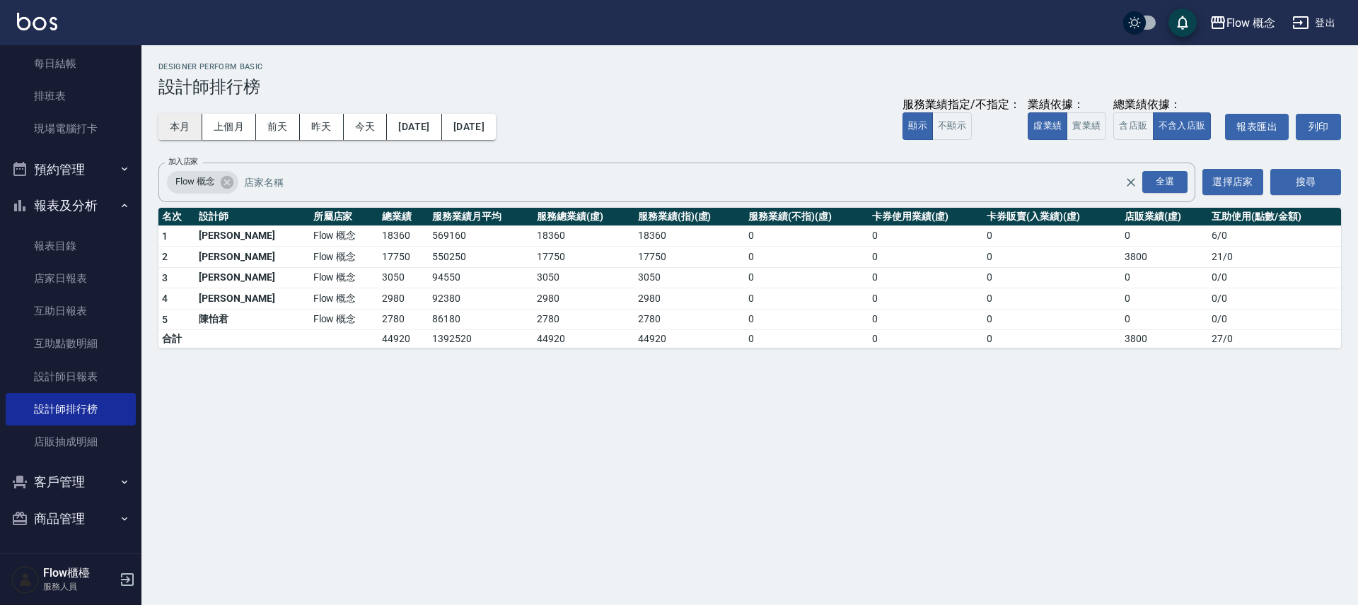
click at [191, 127] on button "本月" at bounding box center [180, 127] width 44 height 26
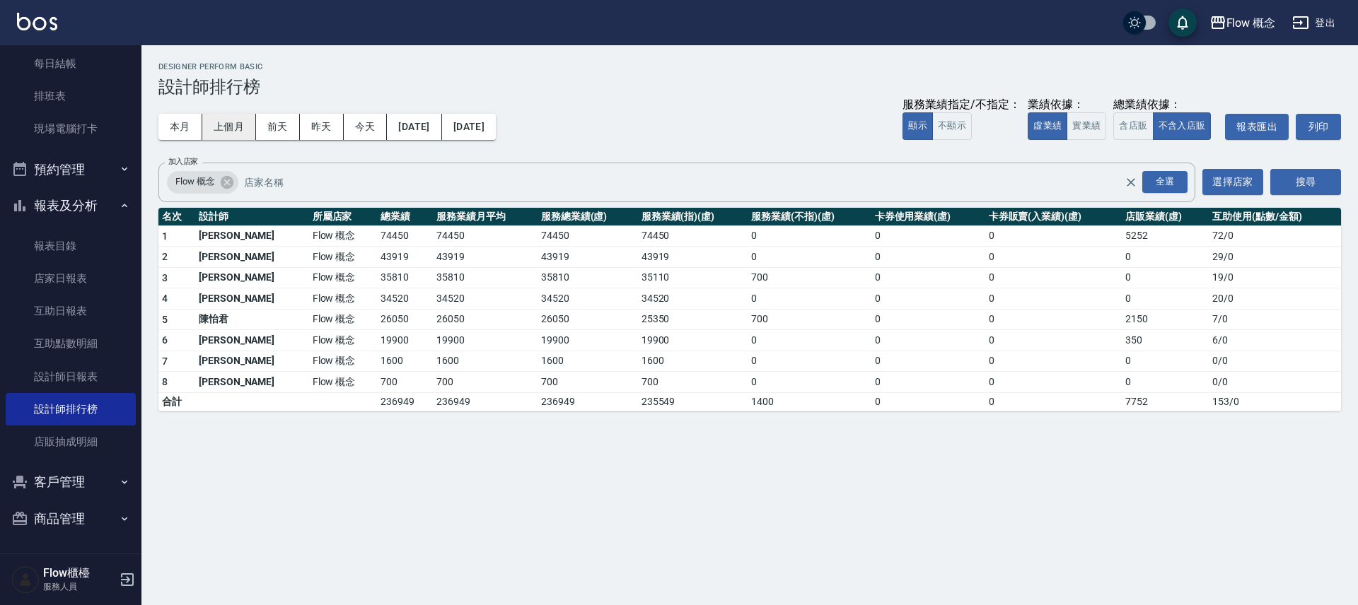
click at [243, 123] on button "上個月" at bounding box center [229, 127] width 54 height 26
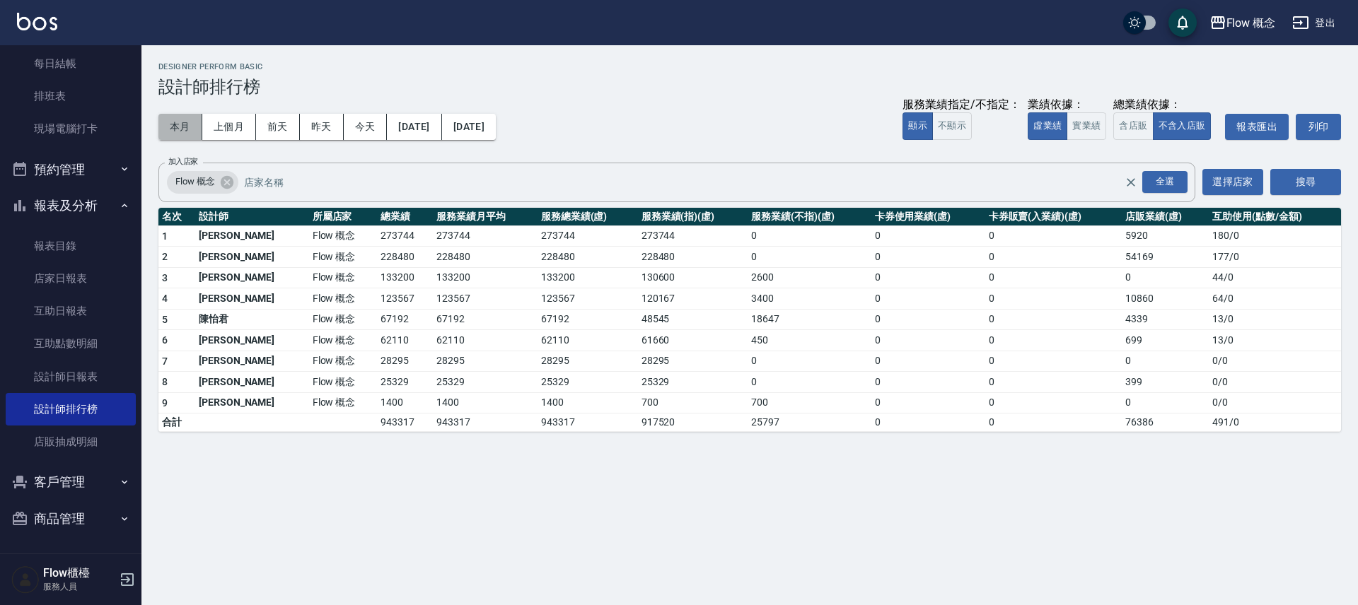
click at [183, 121] on button "本月" at bounding box center [180, 127] width 44 height 26
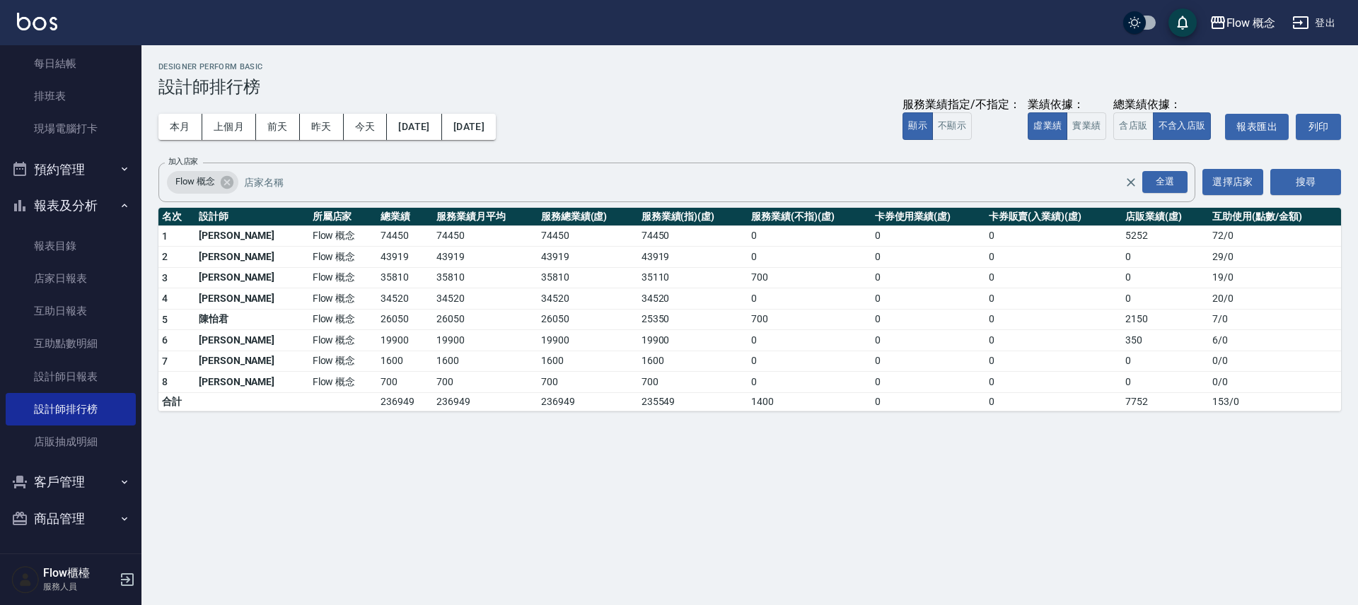
click at [59, 209] on button "報表及分析" at bounding box center [71, 205] width 130 height 37
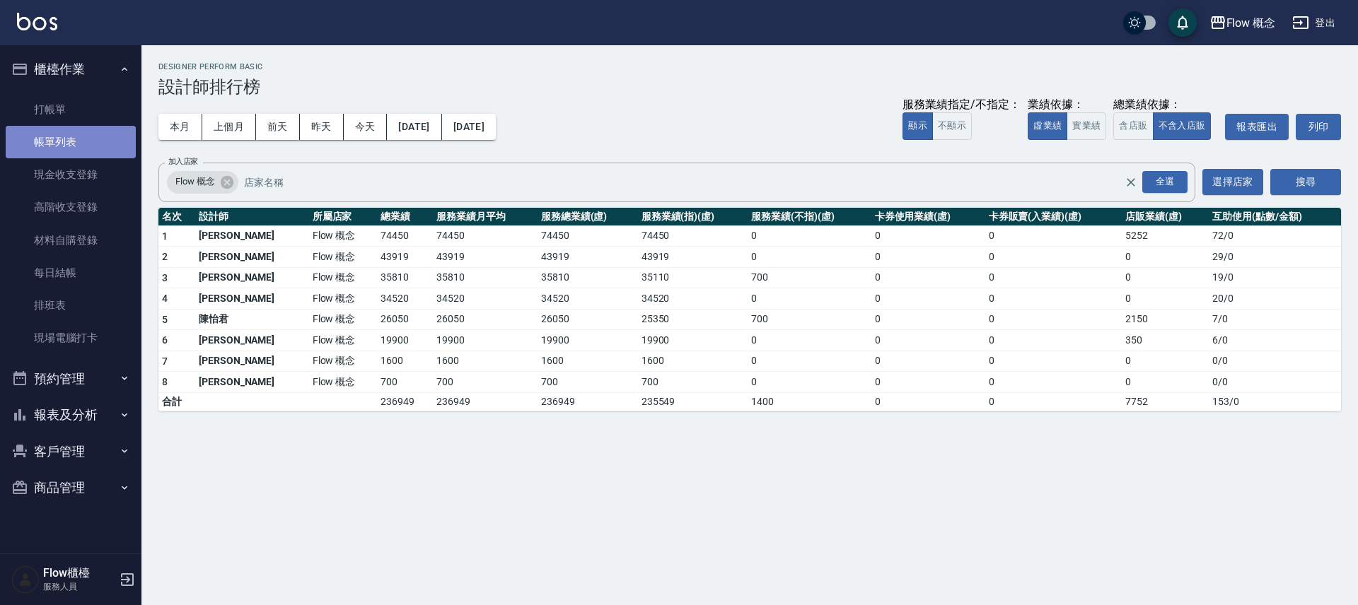
click at [76, 144] on link "帳單列表" at bounding box center [71, 142] width 130 height 33
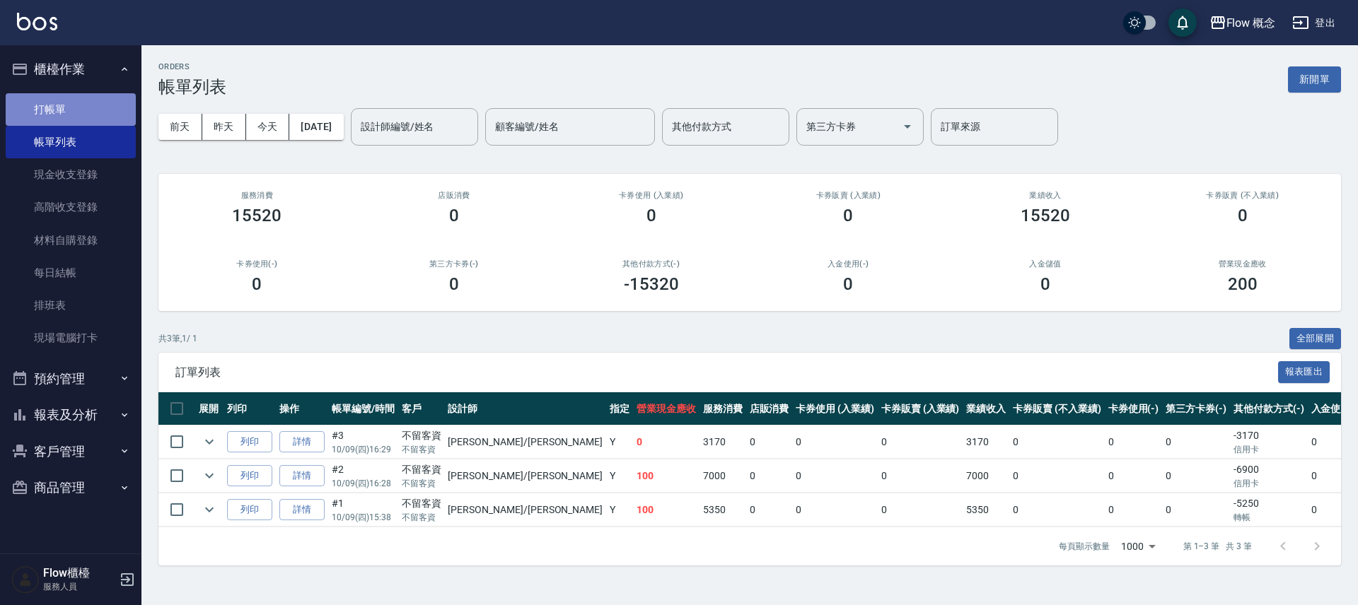
click at [95, 115] on link "打帳單" at bounding box center [71, 109] width 130 height 33
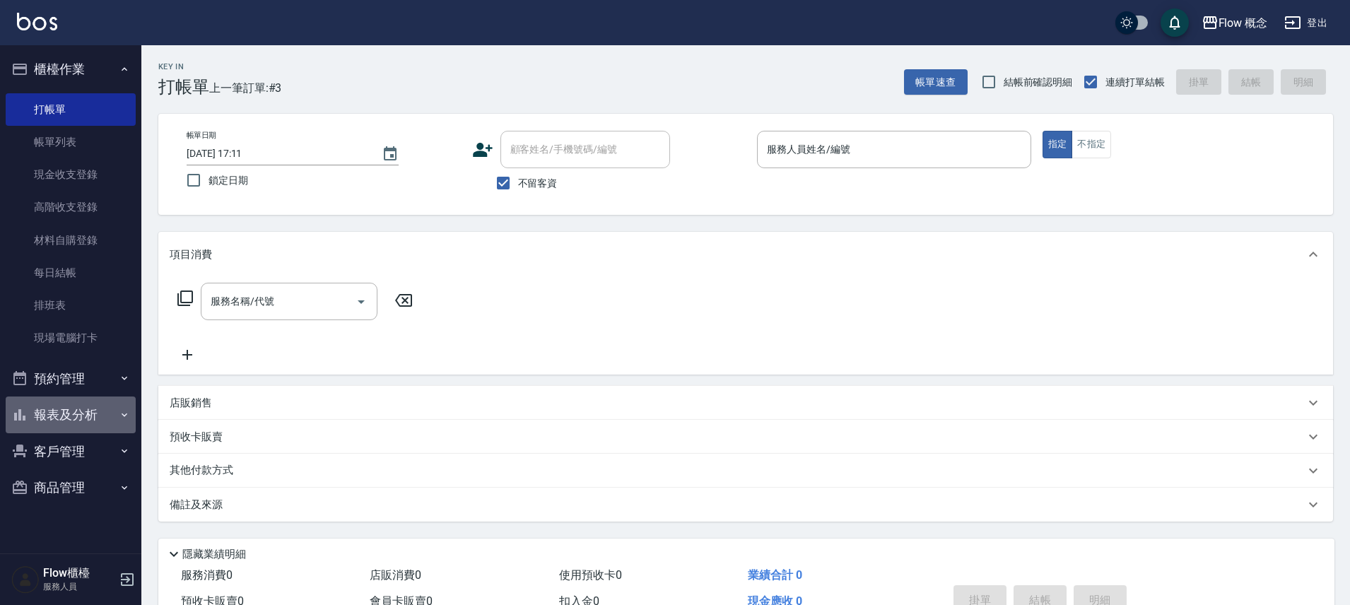
click at [59, 410] on button "報表及分析" at bounding box center [71, 415] width 130 height 37
click at [110, 420] on button "報表及分析" at bounding box center [71, 415] width 130 height 37
click at [58, 424] on button "報表及分析" at bounding box center [71, 415] width 130 height 37
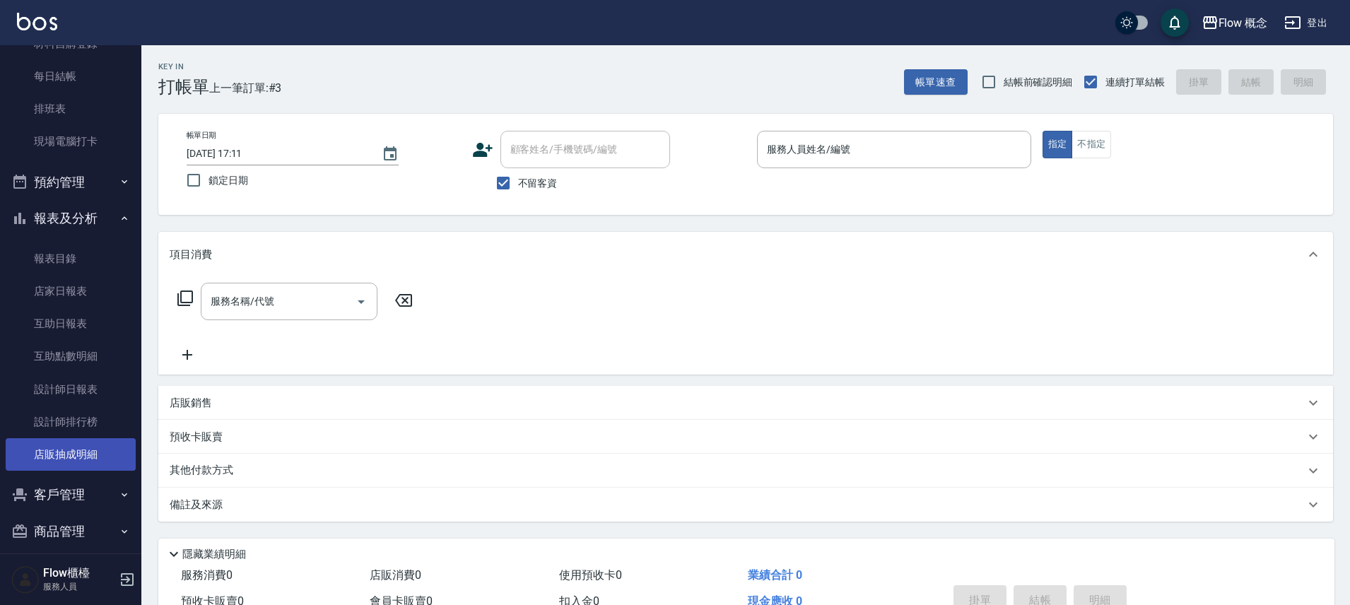
scroll to position [195, 0]
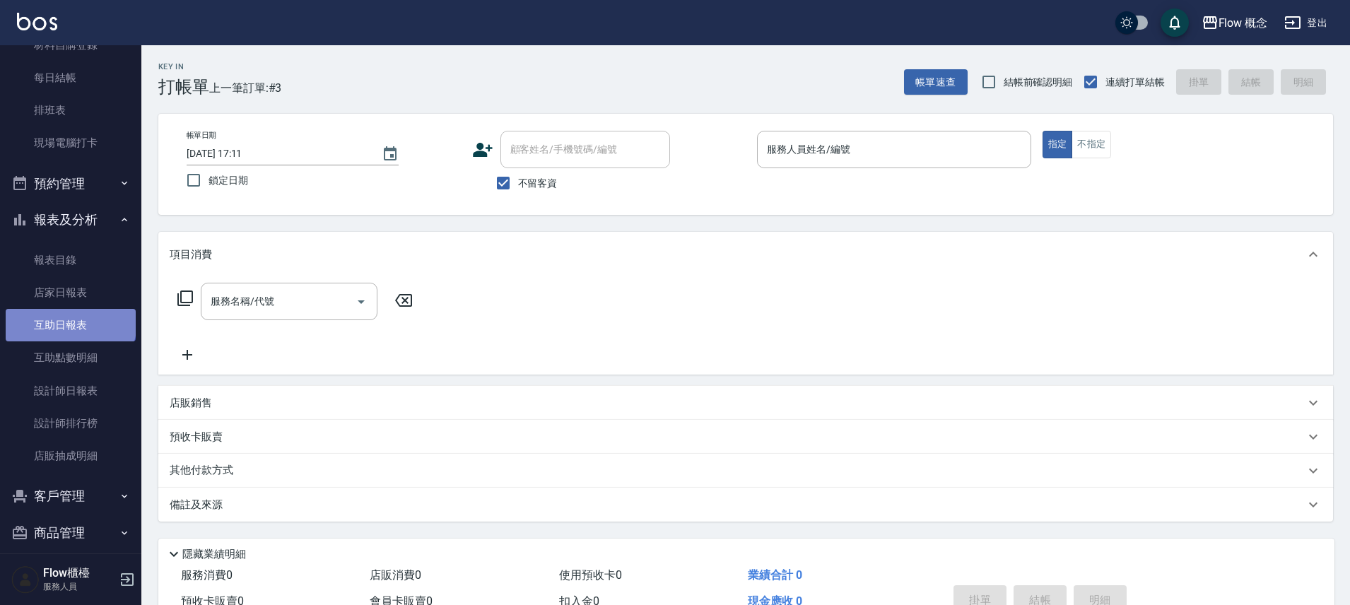
click at [69, 322] on link "互助日報表" at bounding box center [71, 325] width 130 height 33
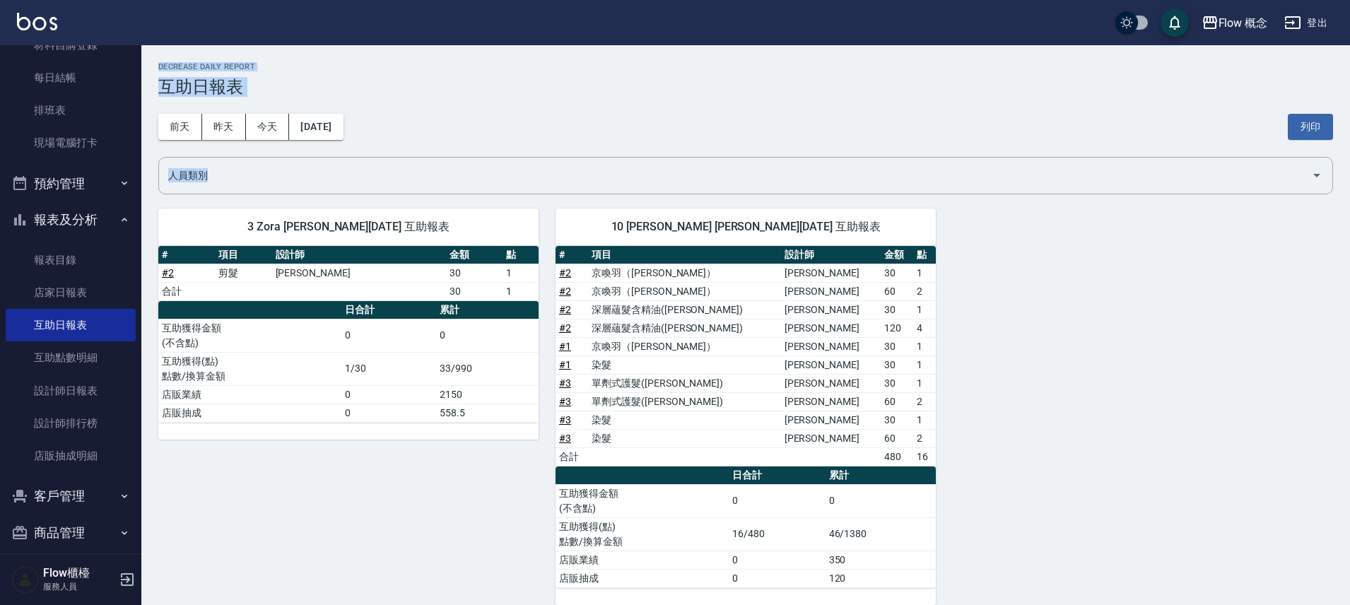
drag, startPoint x: 147, startPoint y: 204, endPoint x: 227, endPoint y: -40, distance: 257.4
click at [227, 0] on html "Flow 概念 登出 櫃檯作業 打帳單 帳單列表 現金收支登錄 高階收支登錄 材料自購登錄 每日結帳 排班表 現場電腦打卡 預約管理 預約管理 單日預約紀錄 …" at bounding box center [675, 311] width 1350 height 622
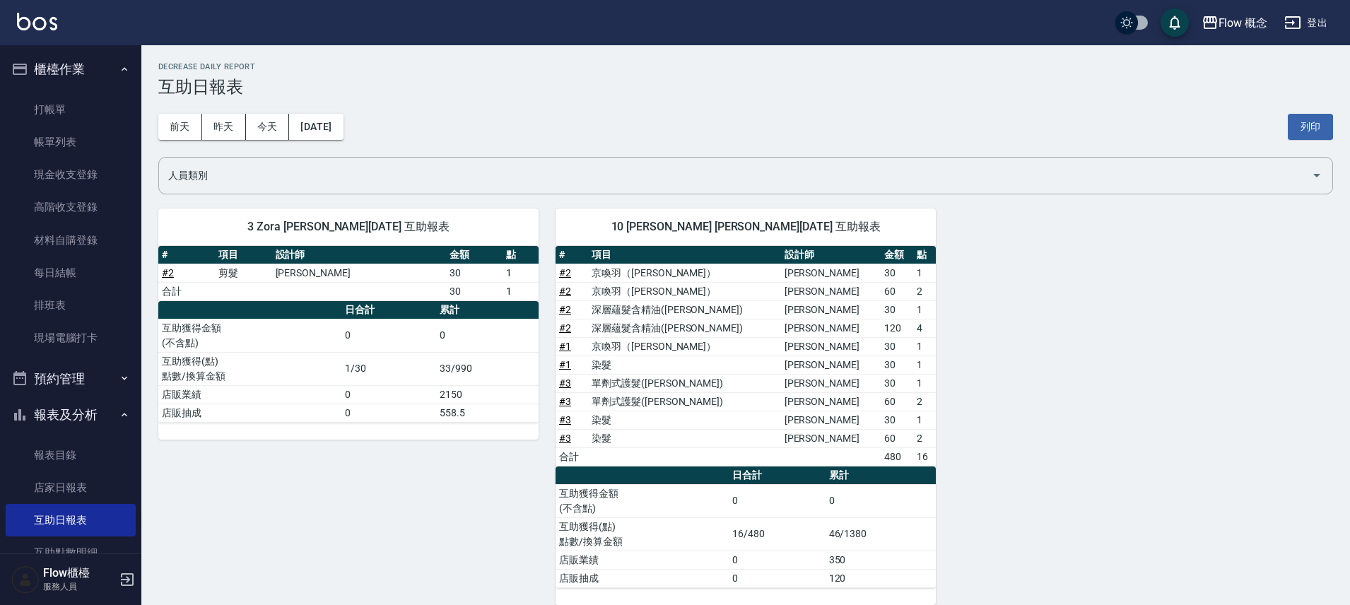
click at [143, 84] on div "Flow 概念 [DATE] 互助日報表 列印時間： [DATE][PHONE_NUMBER]:16 Decrease Daily Report 互助日報表 …" at bounding box center [745, 333] width 1209 height 577
click at [34, 112] on link "打帳單" at bounding box center [71, 109] width 130 height 33
